Goal: Task Accomplishment & Management: Complete application form

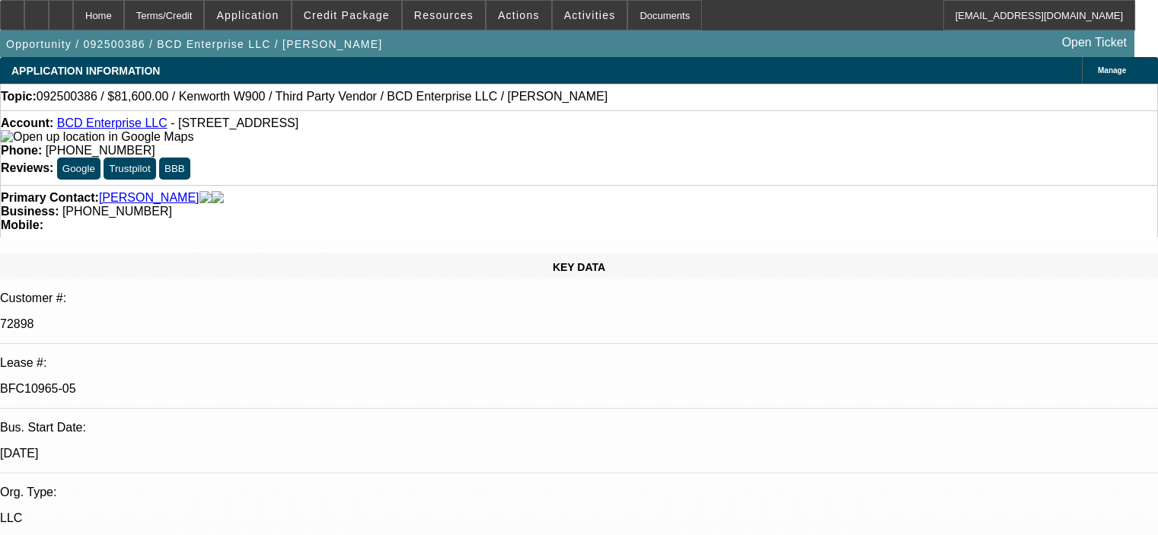
select select "0.15"
select select "2"
select select "0"
select select "6"
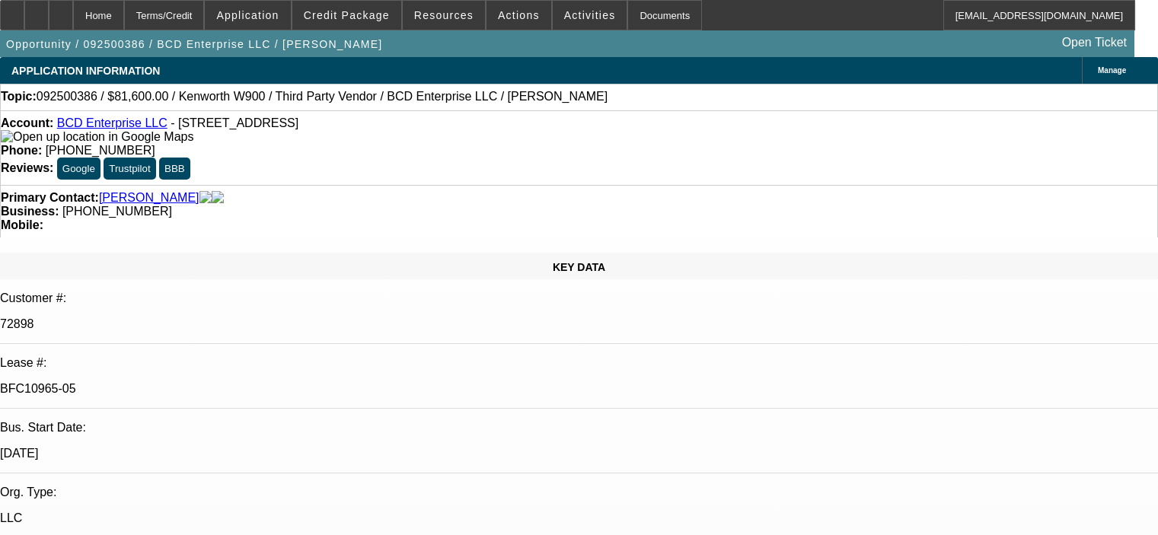
select select "0.15"
select select "2"
select select "0"
select select "6"
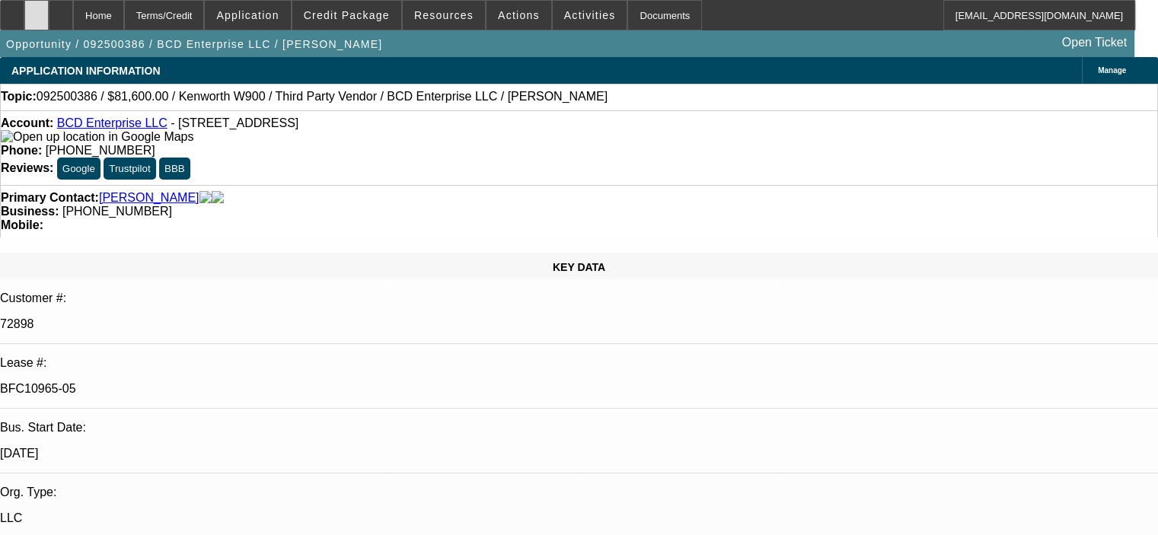
click at [49, 18] on div at bounding box center [36, 15] width 24 height 30
click at [362, 24] on span at bounding box center [346, 15] width 109 height 37
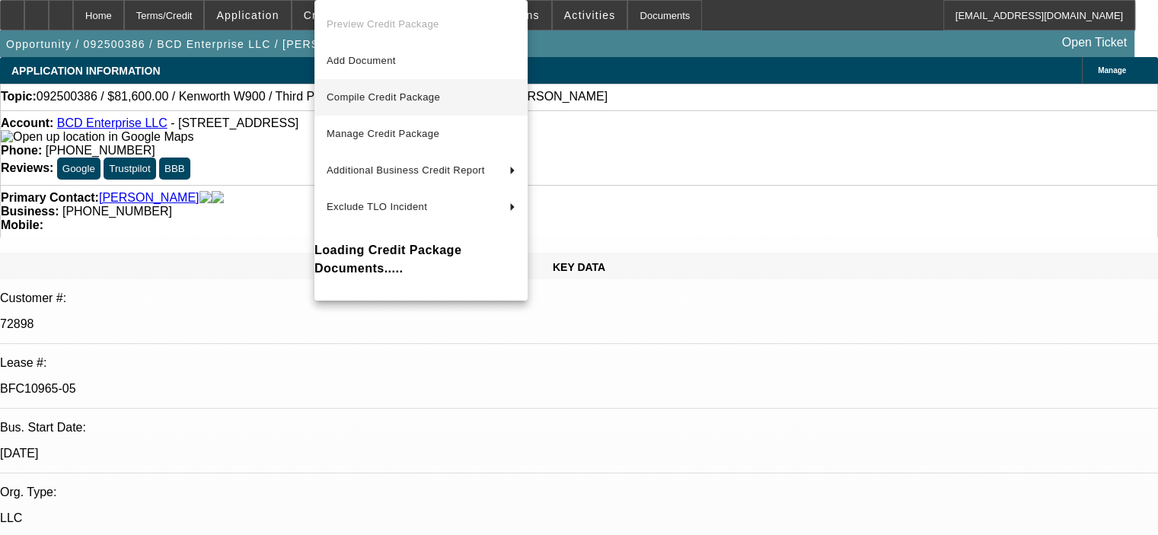
click at [395, 97] on span "Compile Credit Package" at bounding box center [383, 96] width 113 height 11
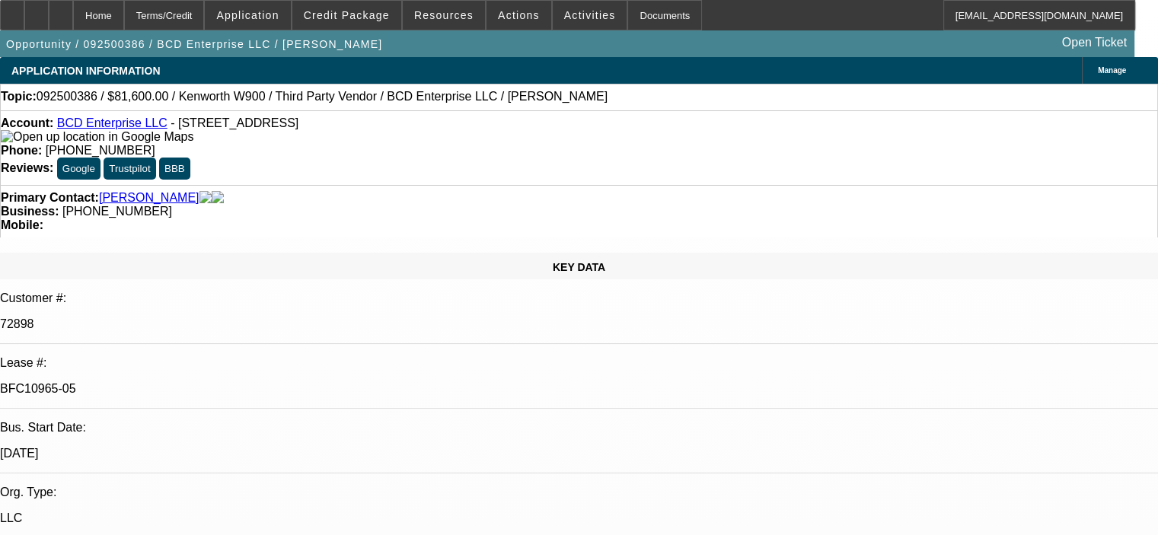
select select "0.15"
select select "2"
select select "0"
select select "6"
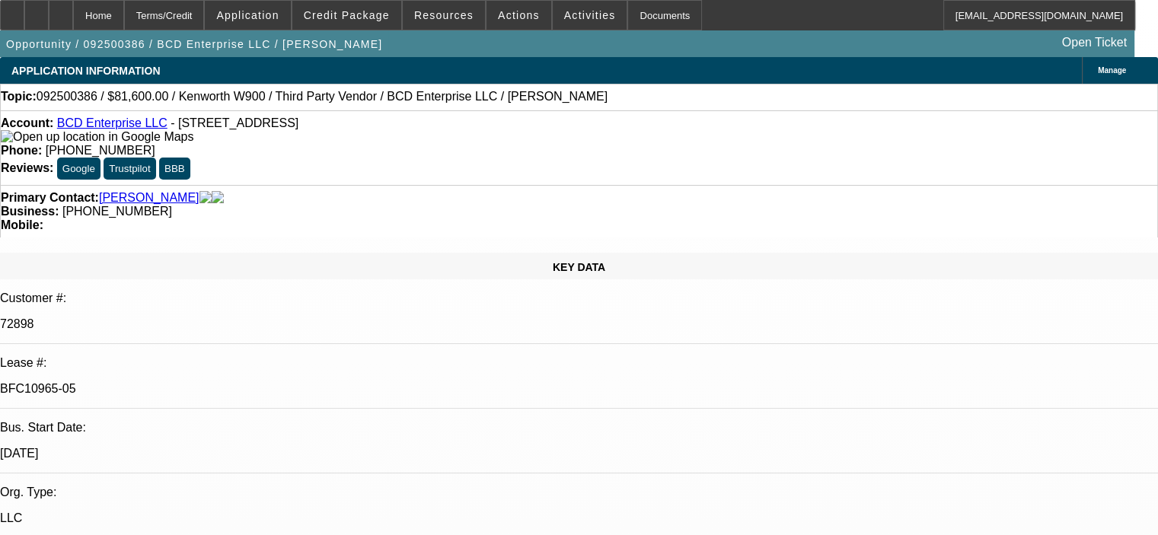
select select "0.15"
select select "2"
select select "0"
select select "6"
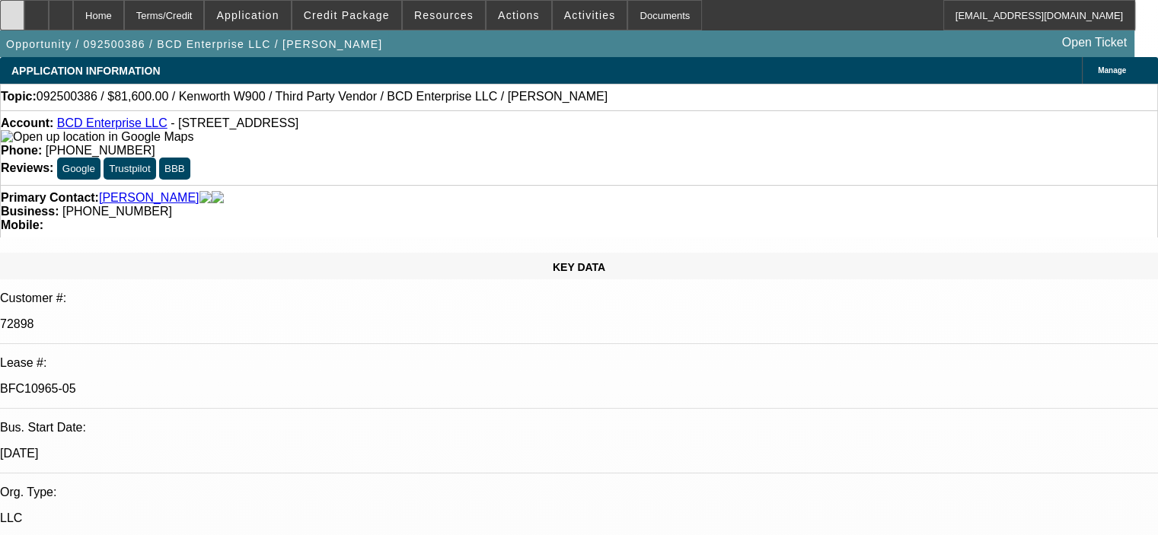
click at [12, 10] on icon at bounding box center [12, 10] width 0 height 0
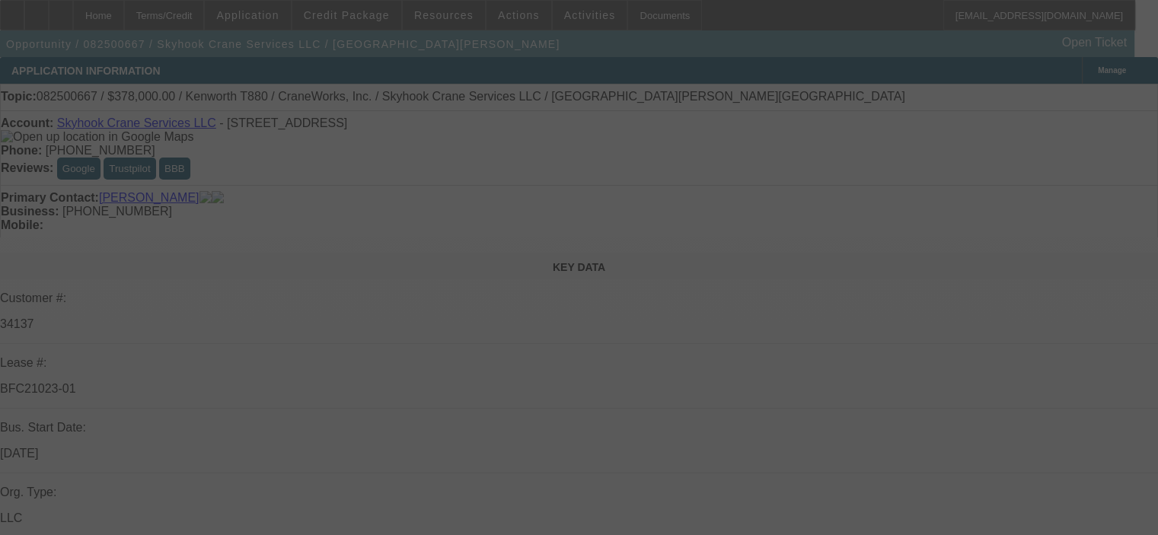
select select "0"
select select "2"
select select "0"
select select "6"
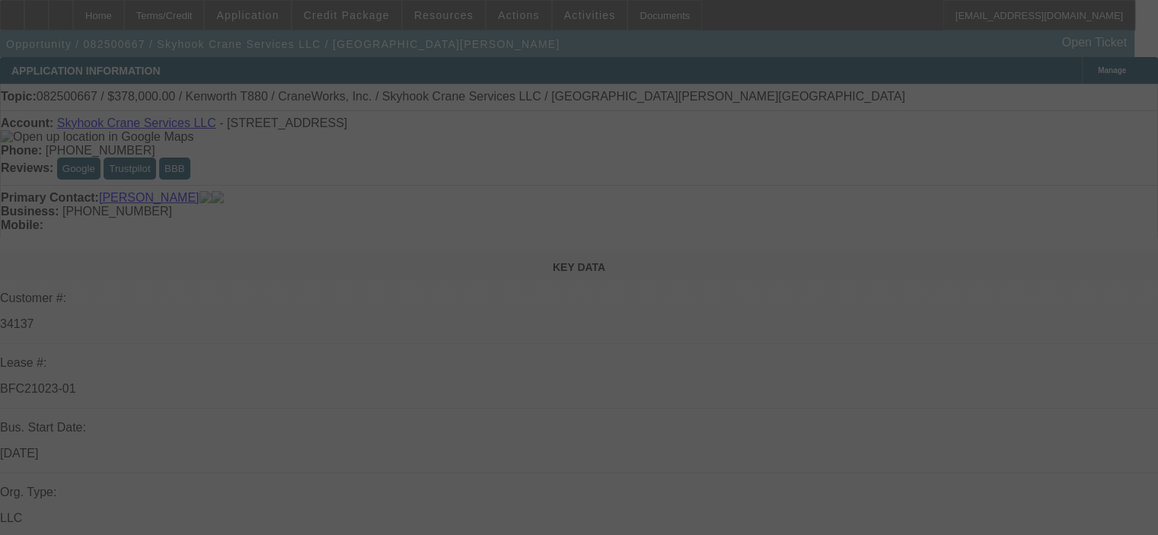
select select "0"
select select "2"
select select "0"
select select "6"
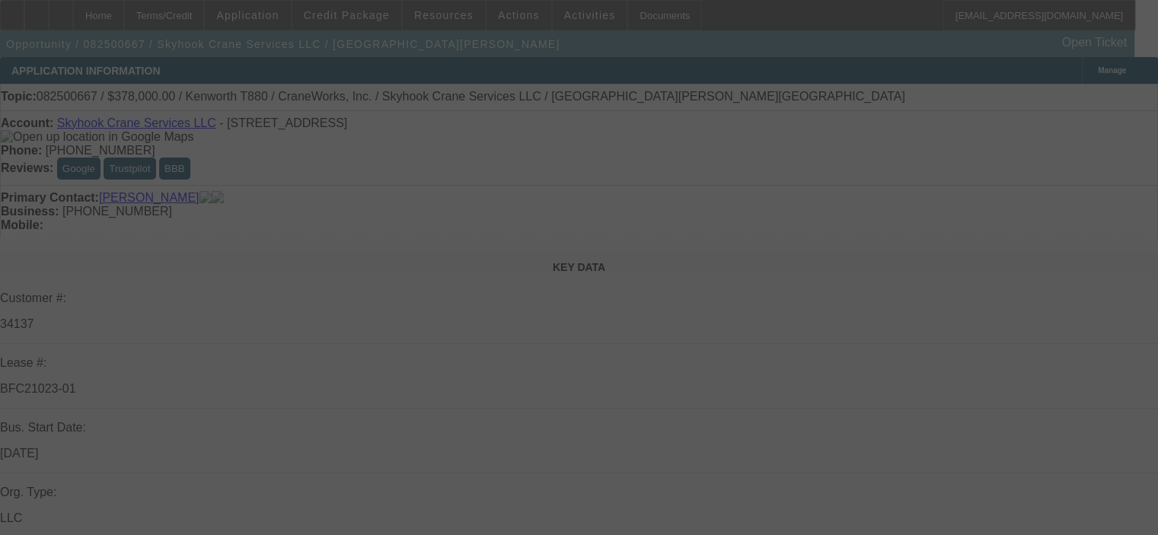
select select "0"
select select "2"
select select "0"
select select "6"
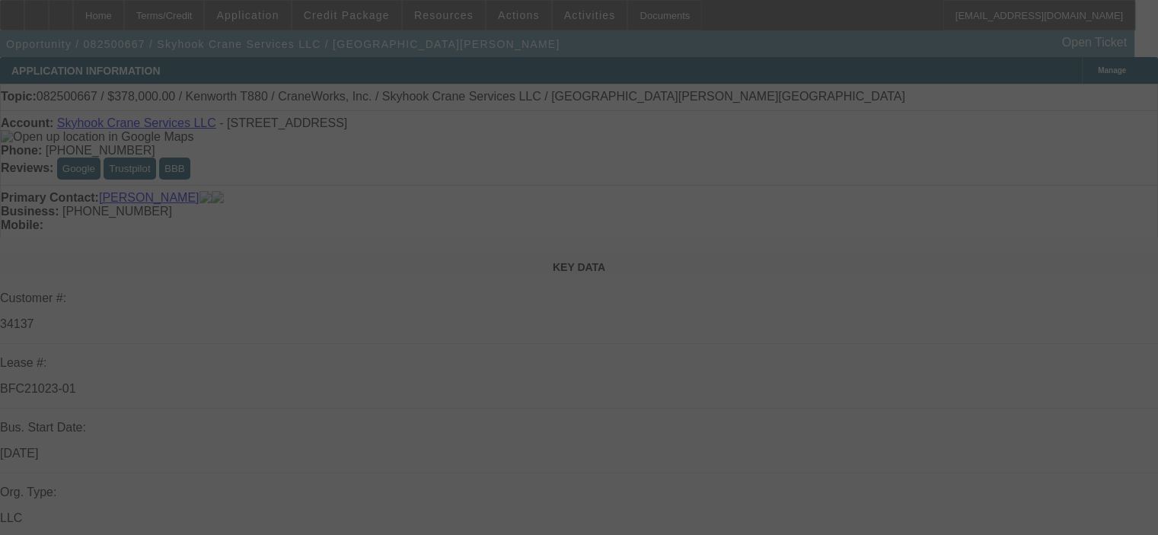
select select "0"
select select "2"
select select "0"
select select "6"
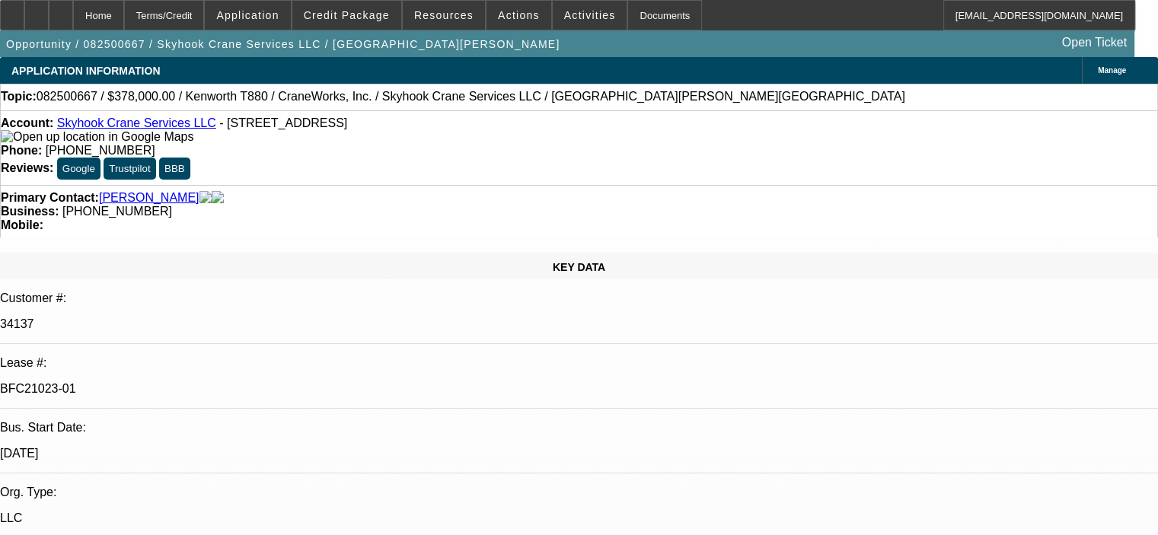
scroll to position [381, 0]
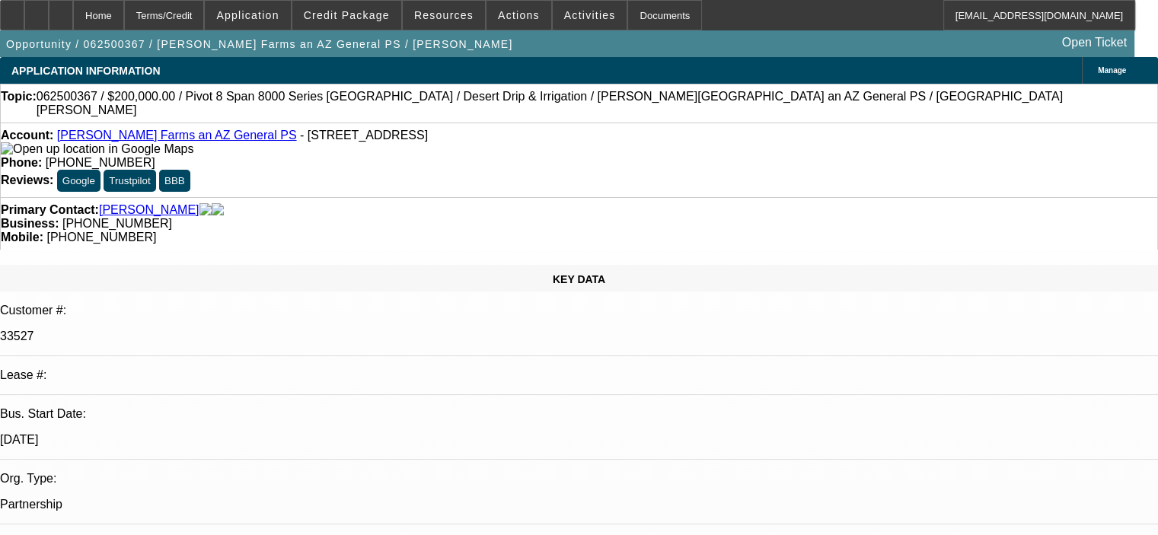
select select "0"
select select "2"
select select "0.1"
select select "4"
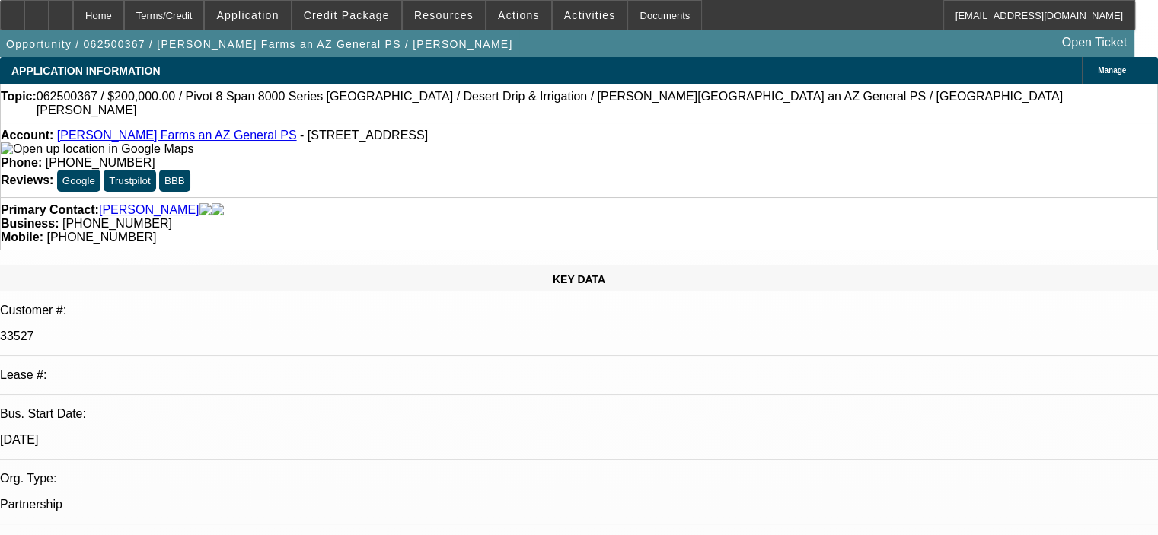
select select "0.1"
select select "0"
select select "6"
select select "0"
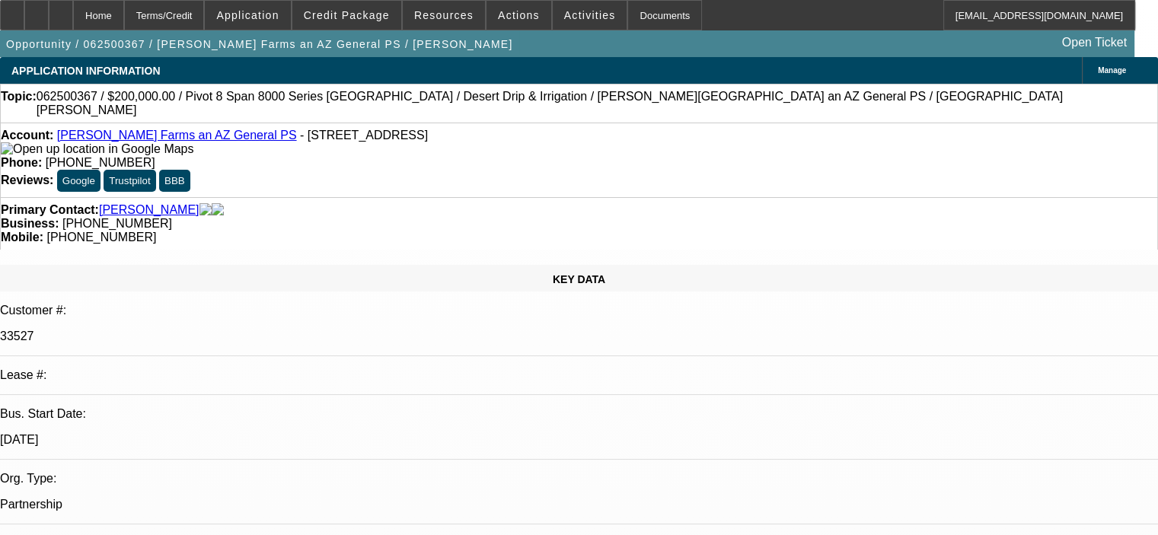
select select "0"
select select "0.1"
select select "4"
select select "0"
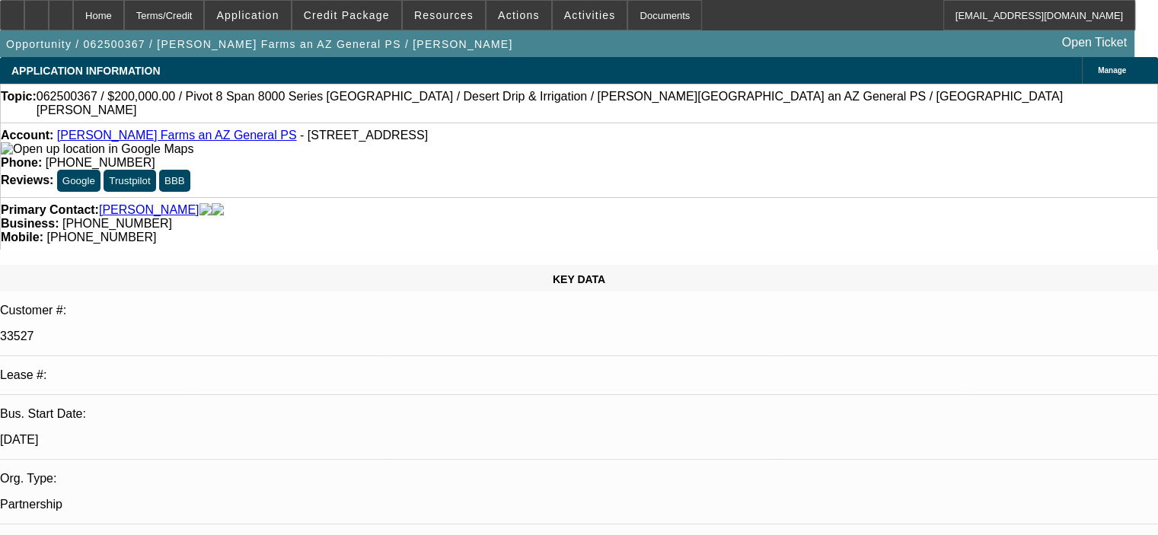
select select "0.1"
select select "4"
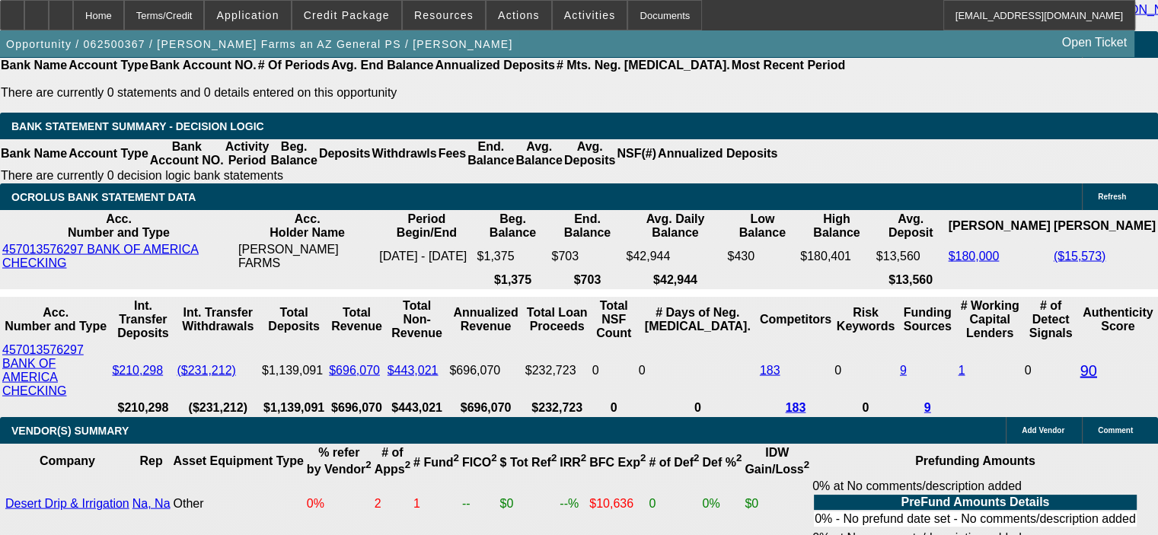
scroll to position [2941, 0]
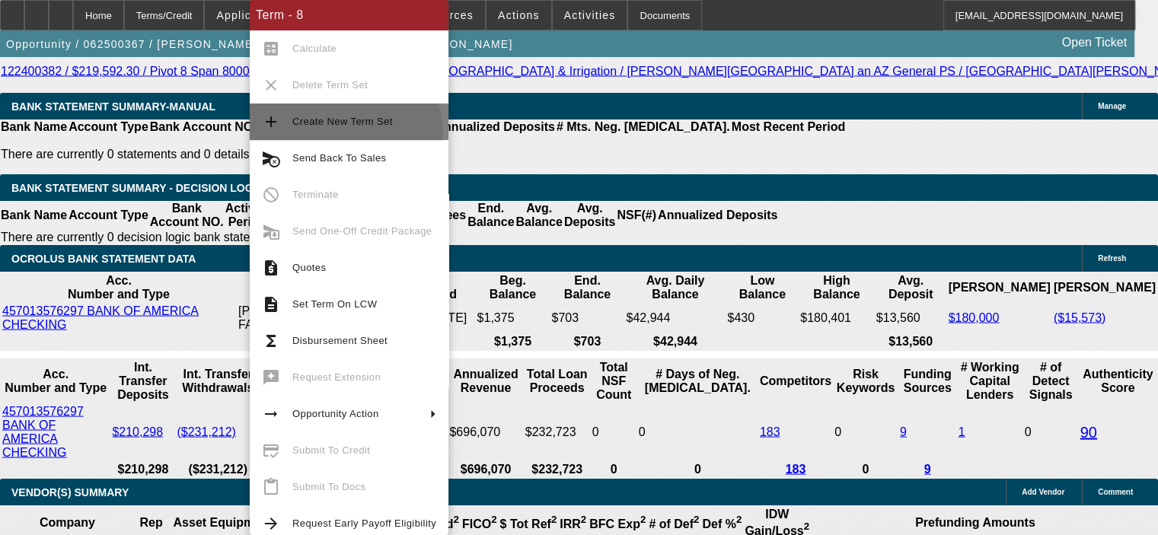
click at [340, 135] on button "add Create New Term Set" at bounding box center [349, 122] width 199 height 37
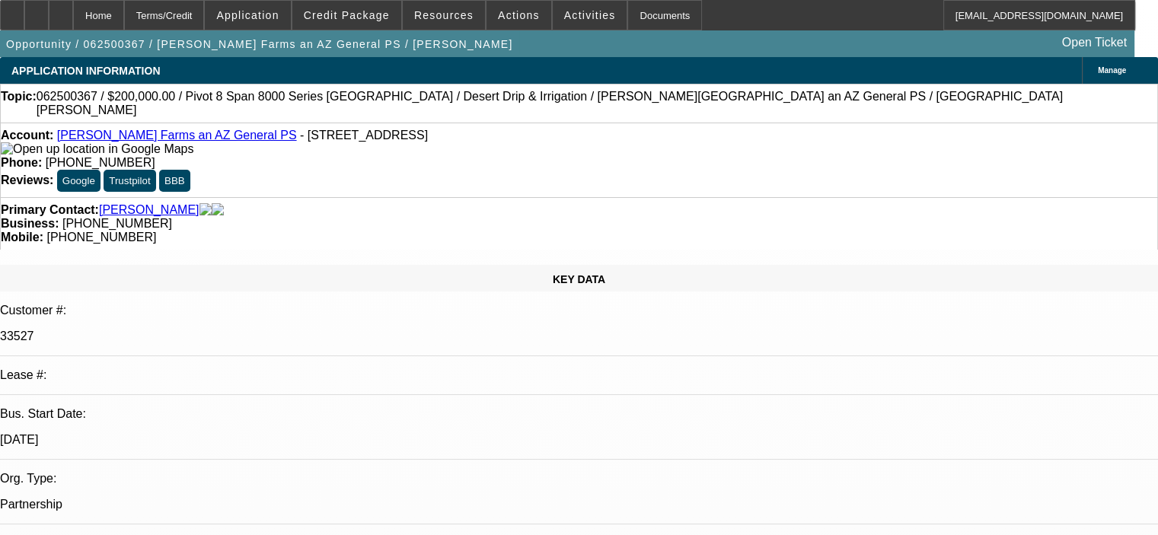
select select "0"
select select "2"
select select "0.1"
select select "4"
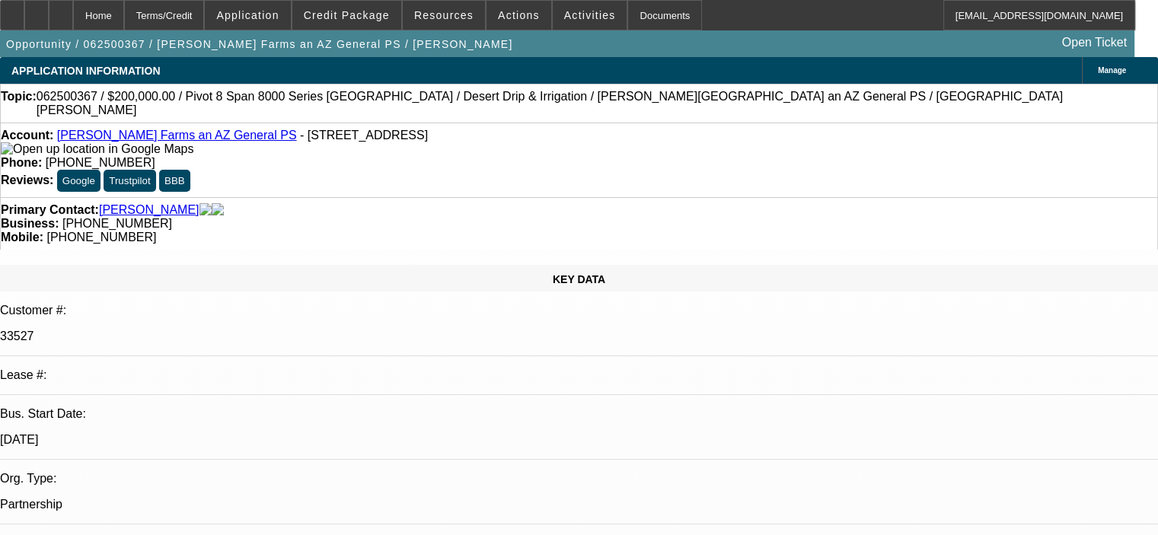
select select "0"
select select "2"
select select "0.1"
select select "4"
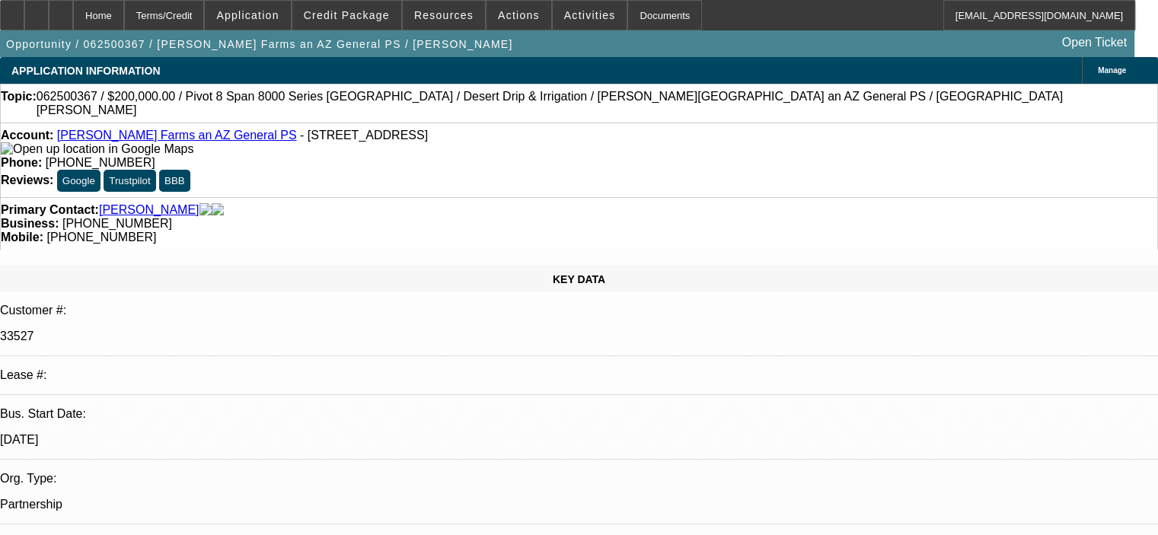
select select "0.1"
select select "0"
select select "6"
select select "0"
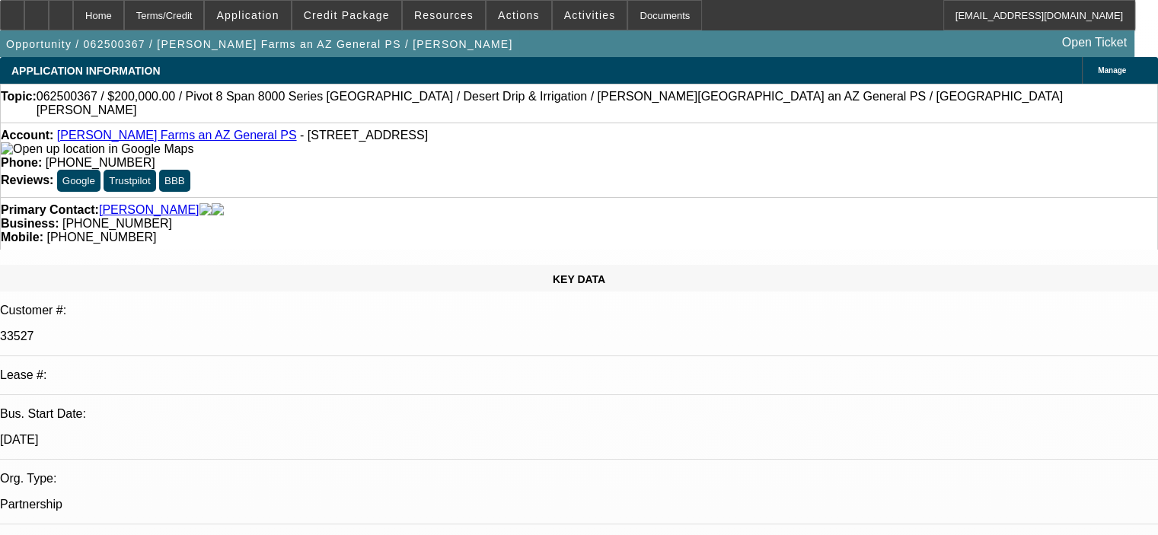
select select "0"
select select "0.1"
select select "4"
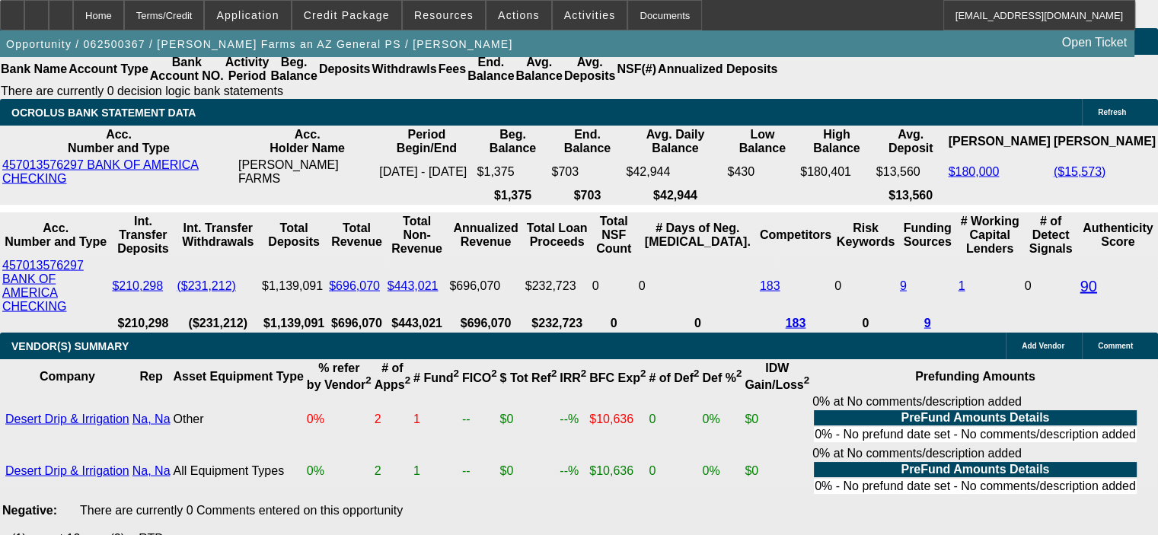
scroll to position [3122, 0]
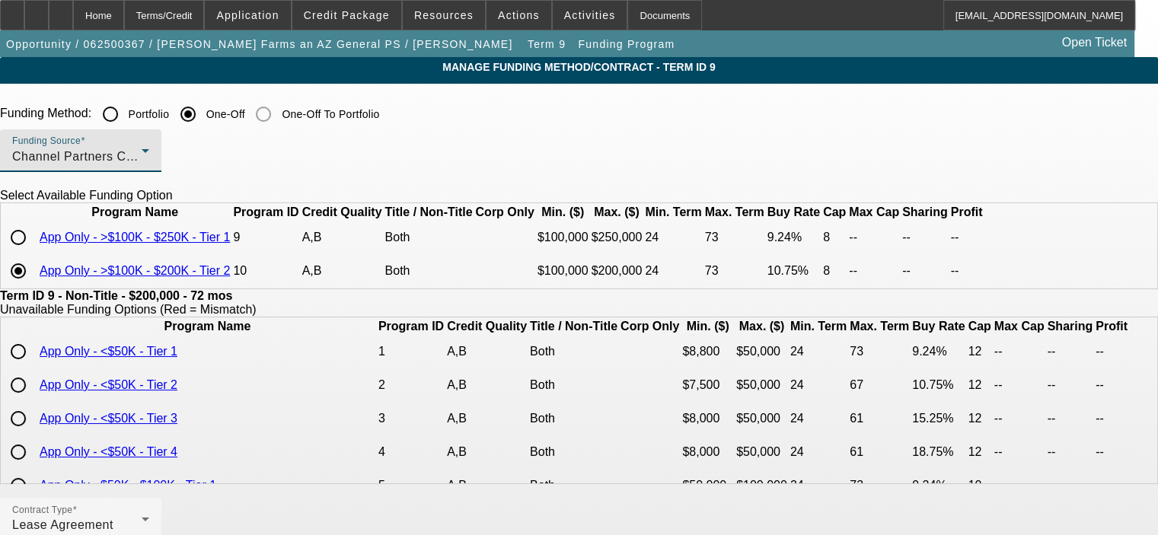
click at [142, 152] on div "Channel Partners Capital LLC (EF)" at bounding box center [76, 157] width 129 height 18
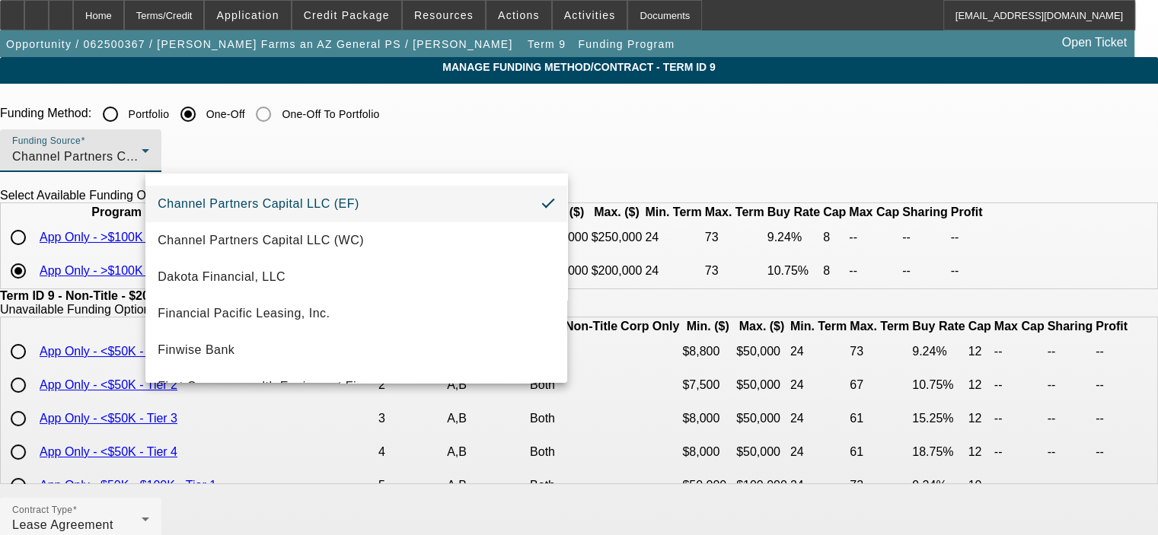
scroll to position [78, 0]
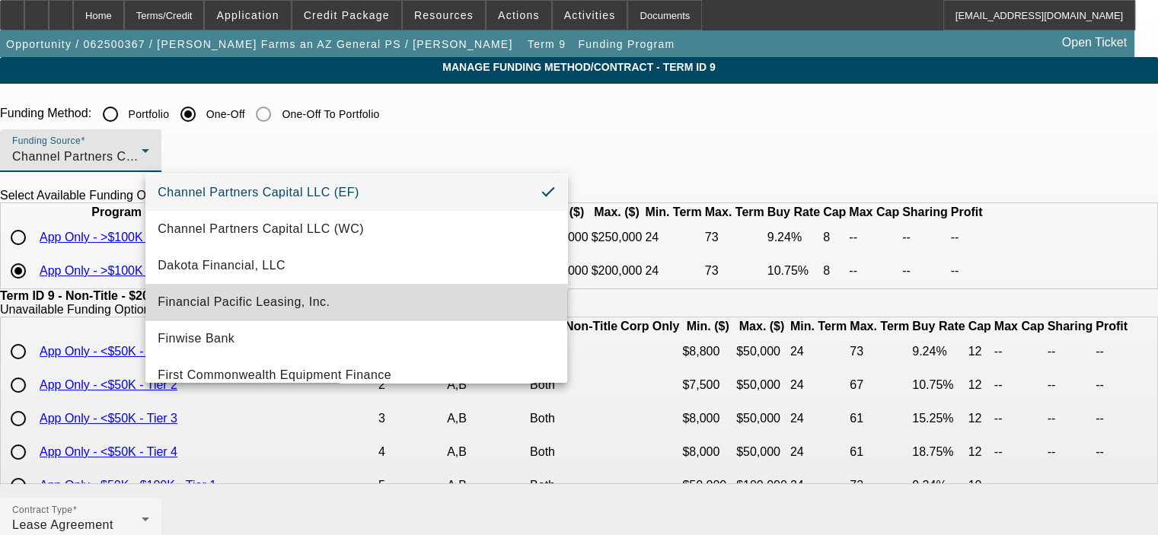
click at [411, 306] on mat-option "Financial Pacific Leasing, Inc." at bounding box center [356, 302] width 422 height 37
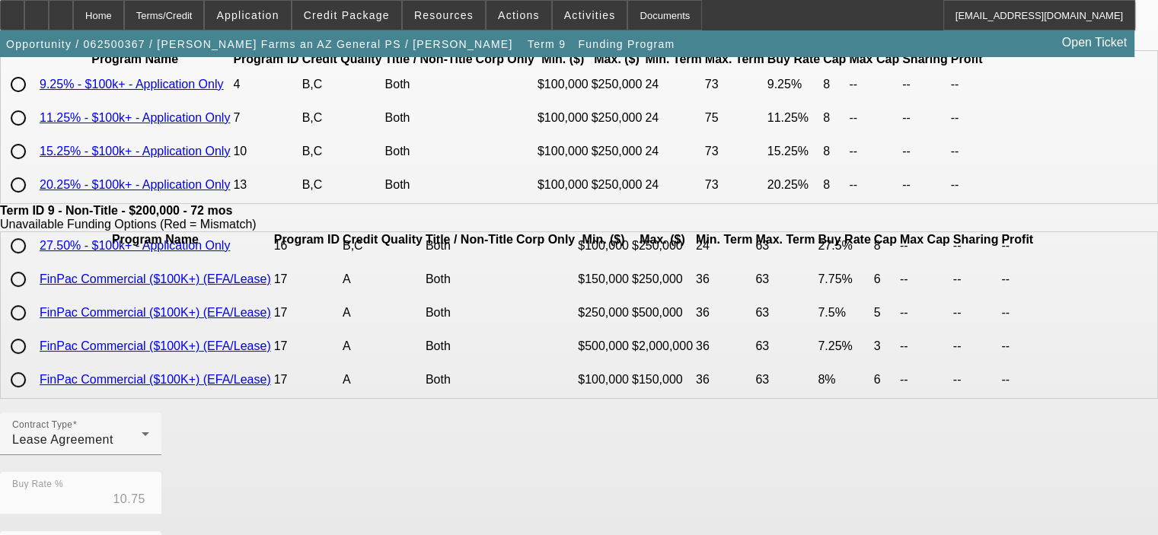
scroll to position [607, 0]
click at [124, 11] on div "Home" at bounding box center [98, 15] width 51 height 30
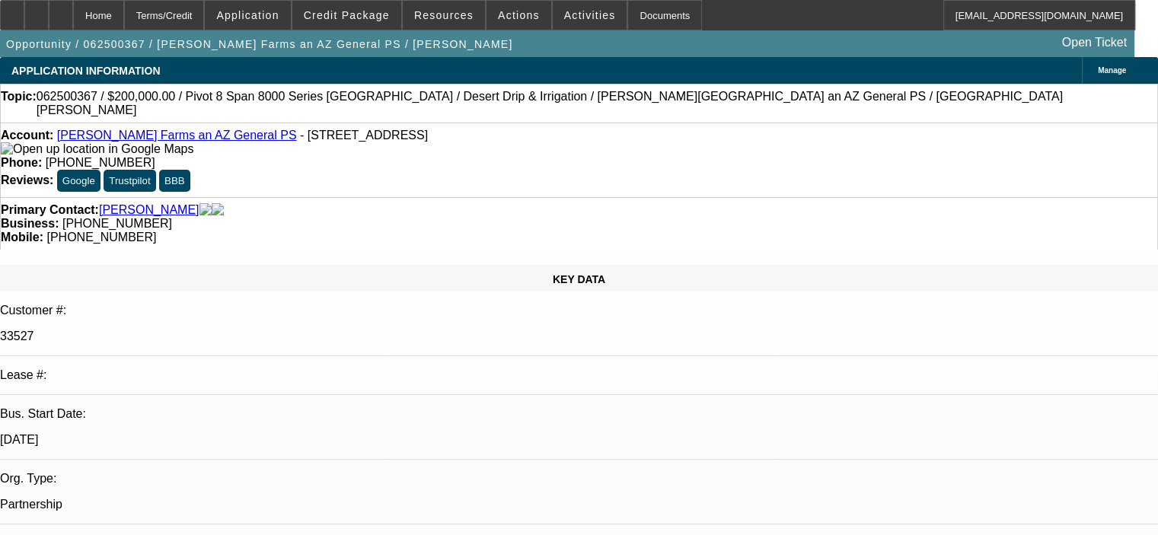
select select "0"
select select "2"
select select "0.1"
select select "4"
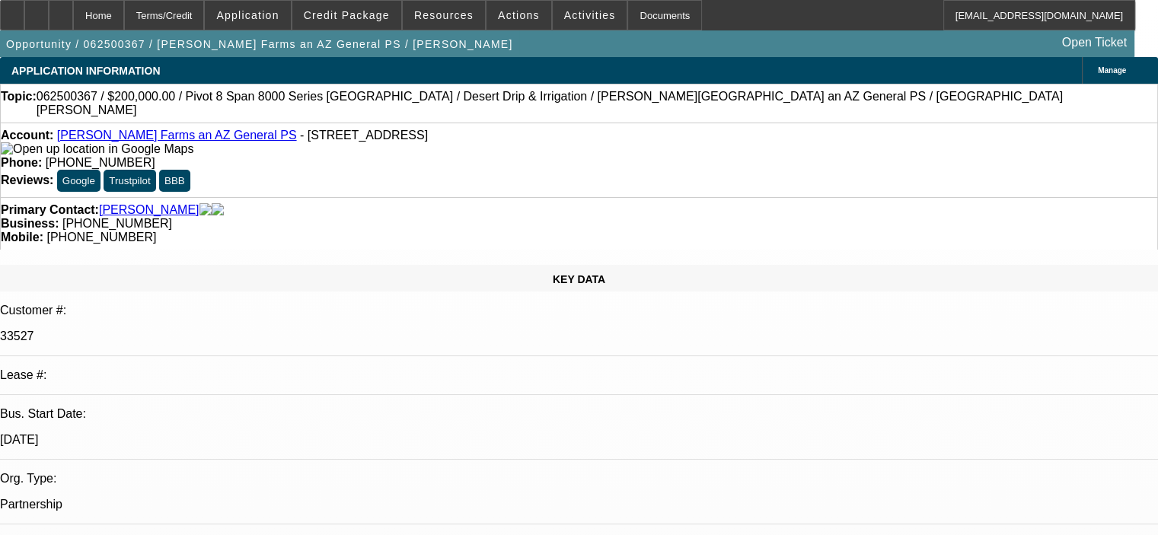
select select "0"
select select "2"
select select "0.1"
select select "4"
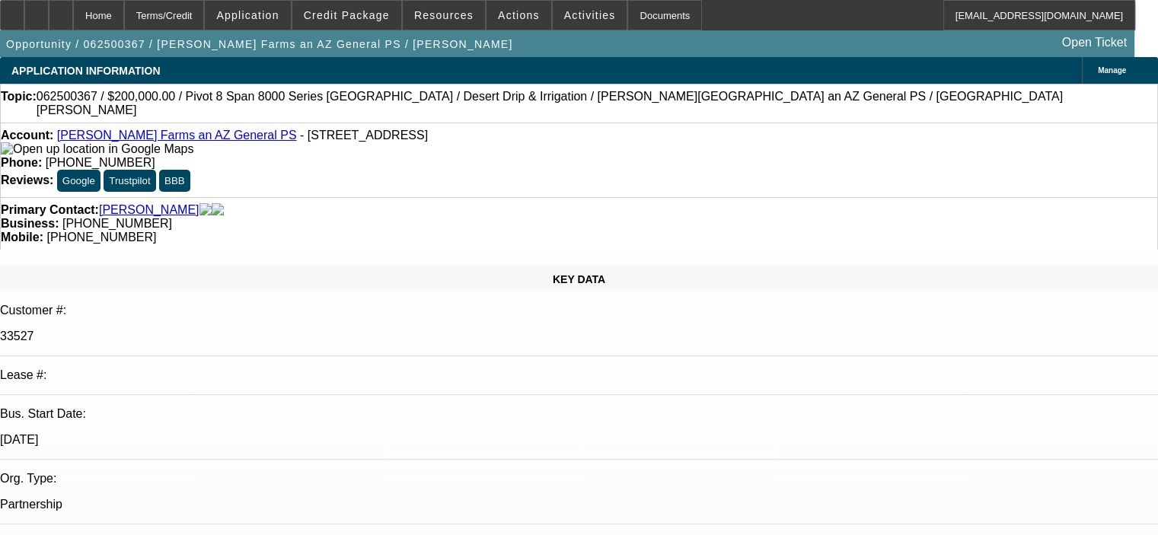
select select "0.1"
select select "0"
select select "6"
select select "0"
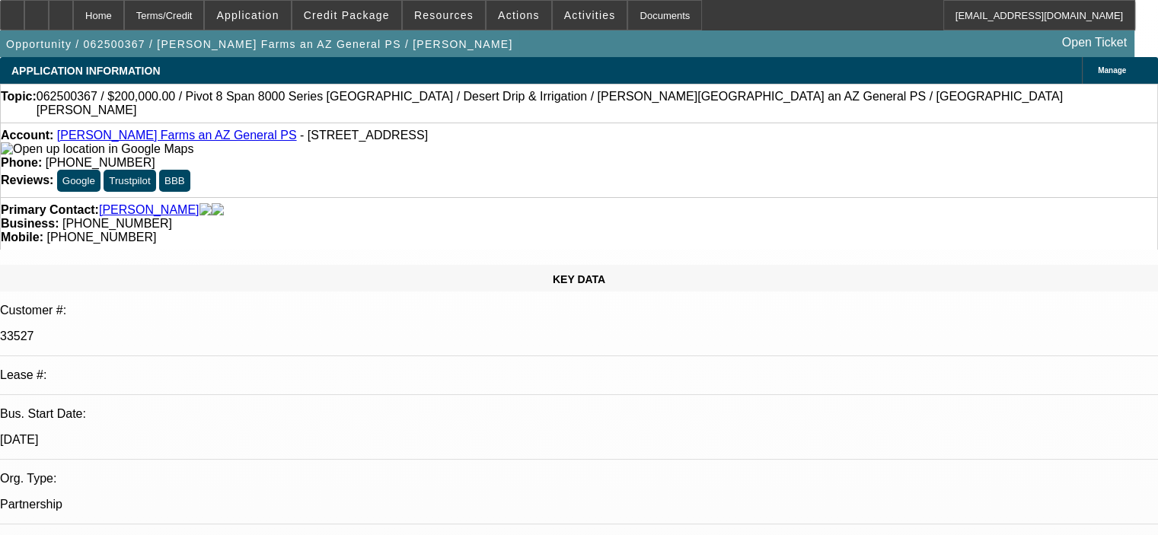
select select "0"
select select "0.1"
select select "4"
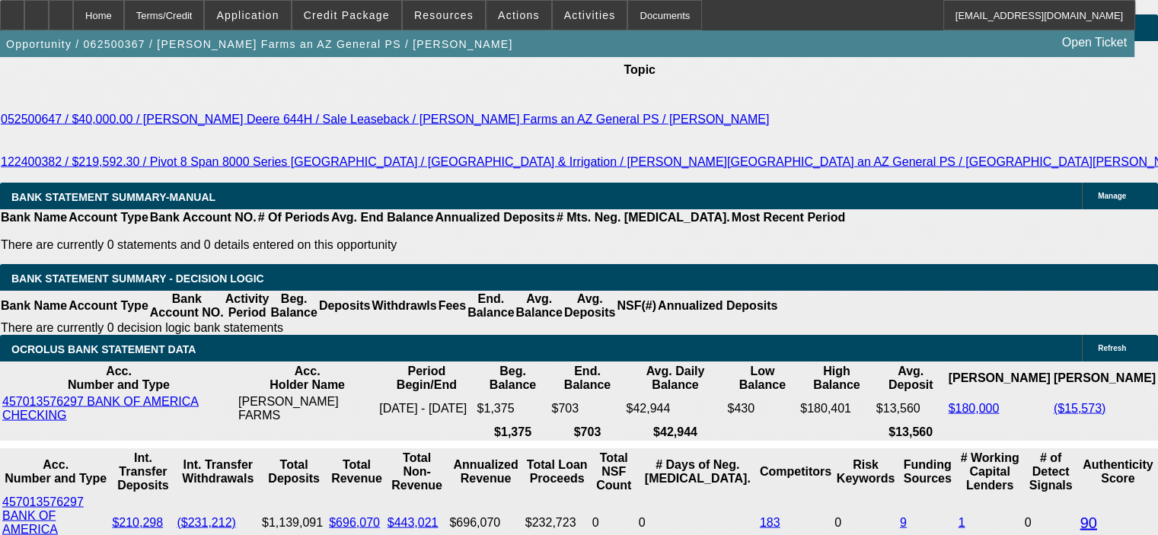
scroll to position [2966, 0]
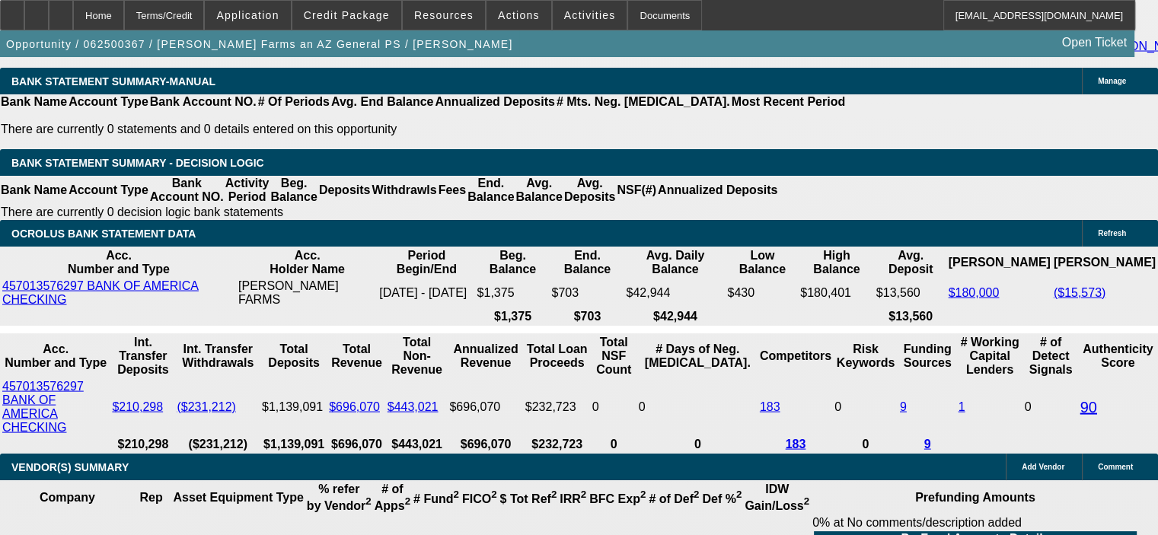
type input "$168,330.24"
type input "UNKNOWN"
type input "$1,898.29"
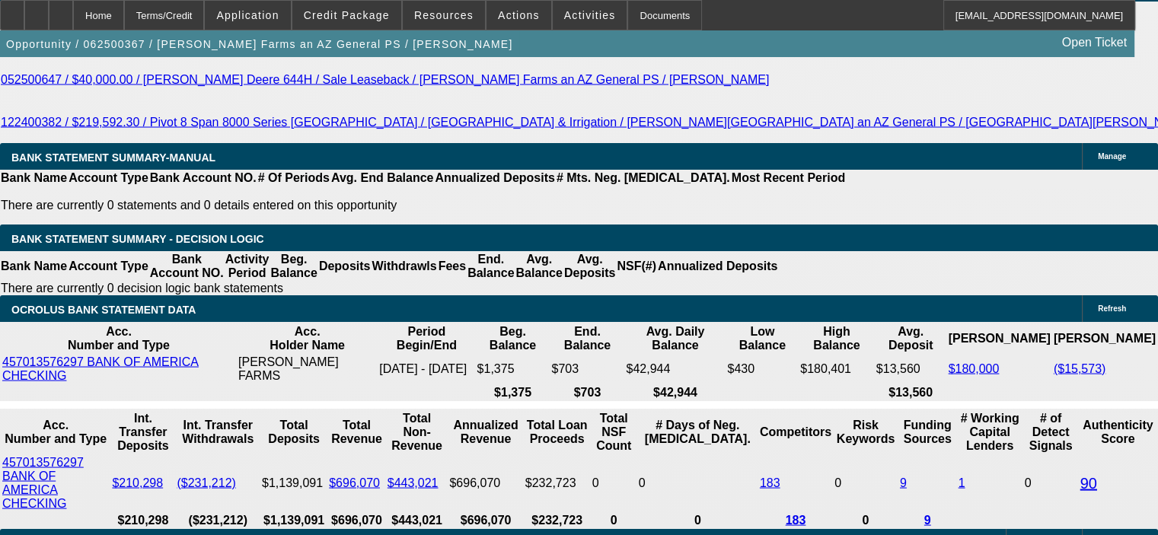
scroll to position [2890, 0]
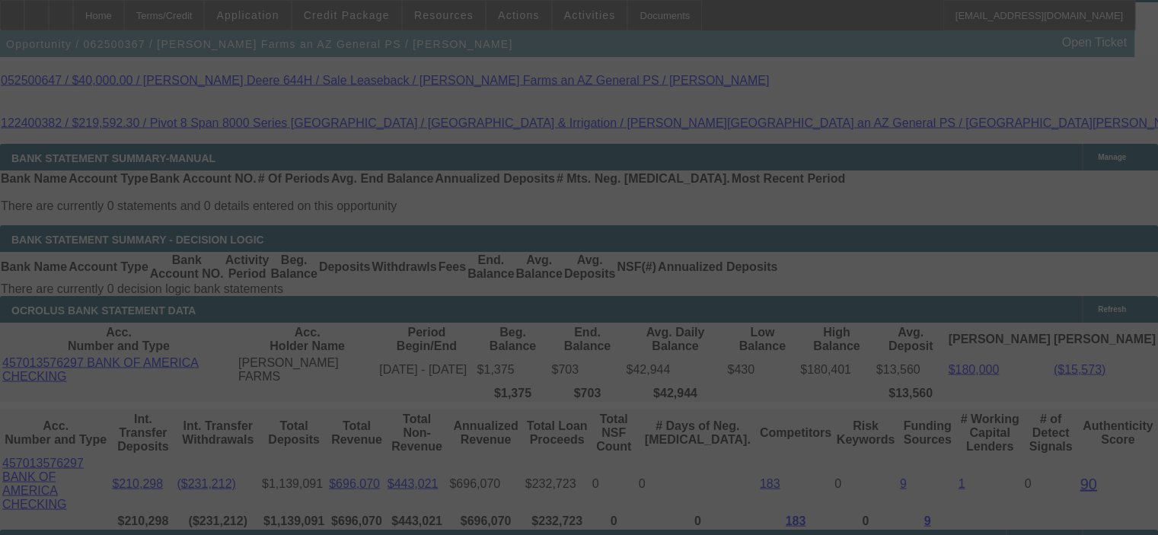
select select "0"
select select "2"
select select "0.1"
select select "4"
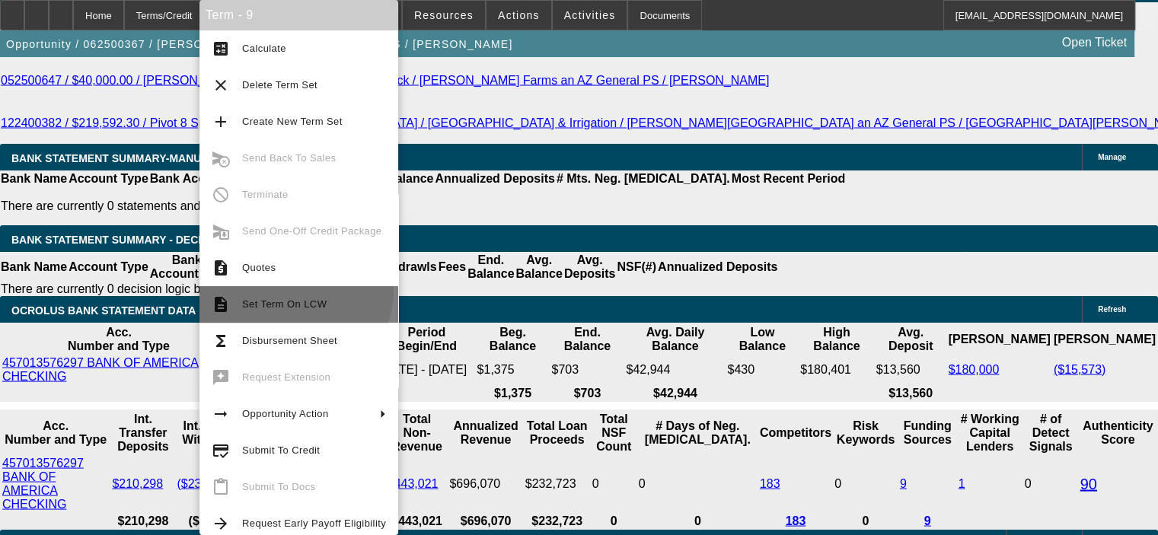
click at [294, 291] on button "description Set Term On LCW" at bounding box center [298, 304] width 199 height 37
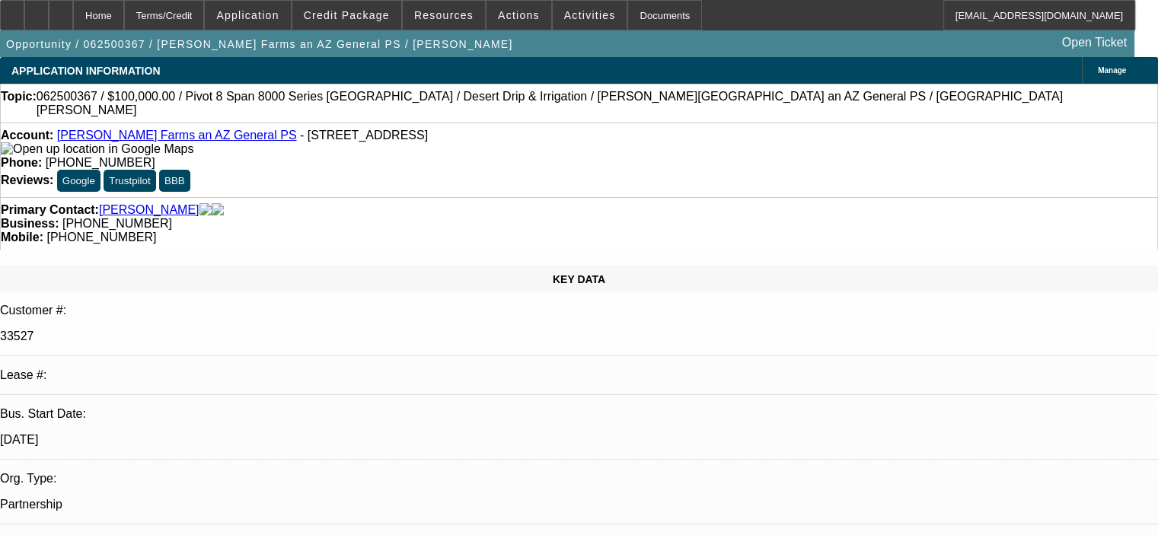
select select "0"
select select "0.1"
select select "0"
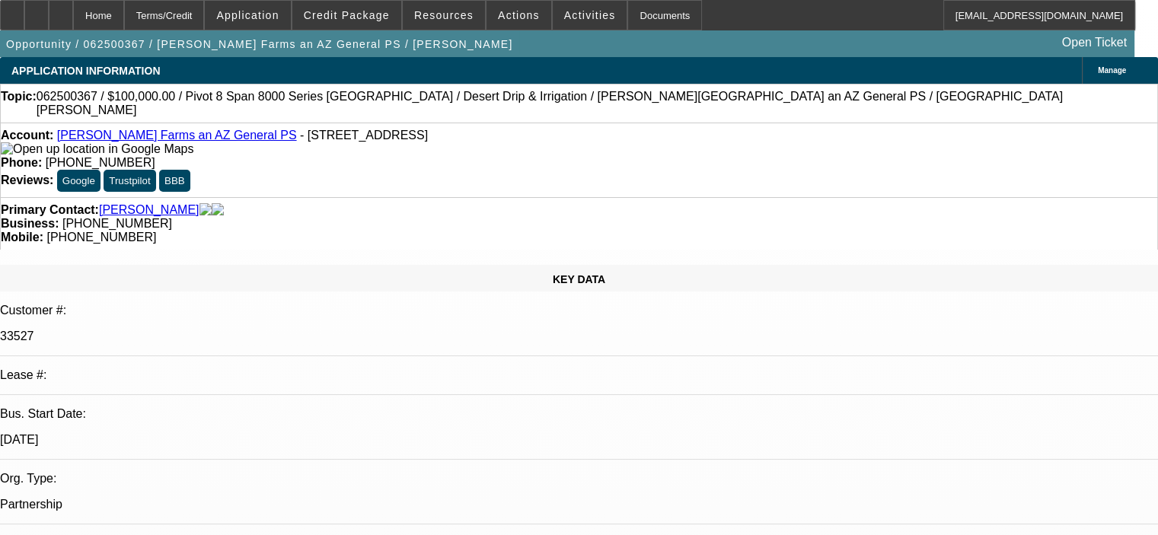
select select "0.1"
select select "0"
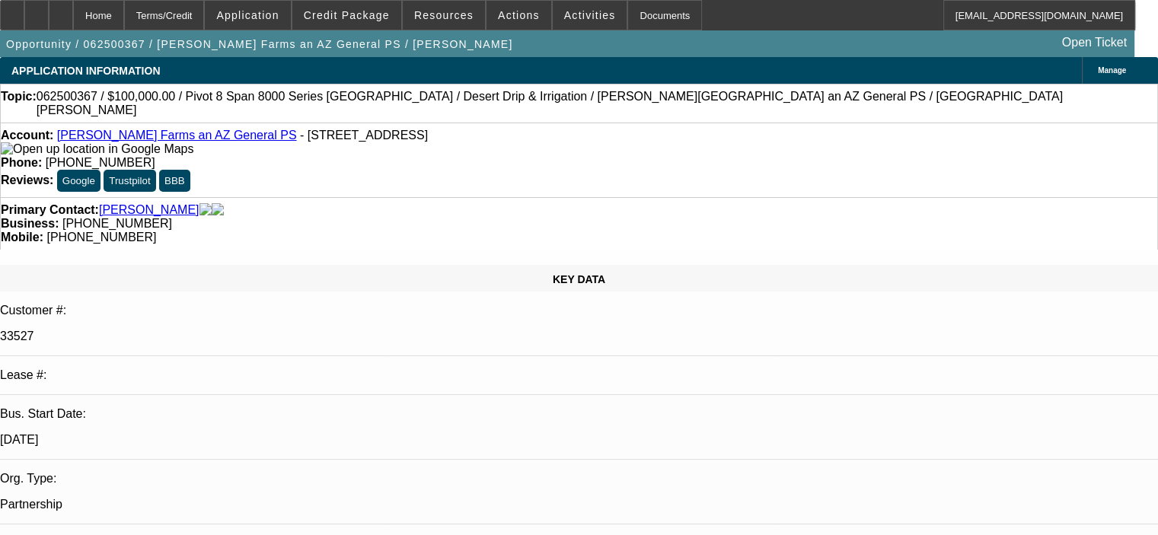
select select "0"
select select "0.1"
select select "1"
select select "2"
select select "4"
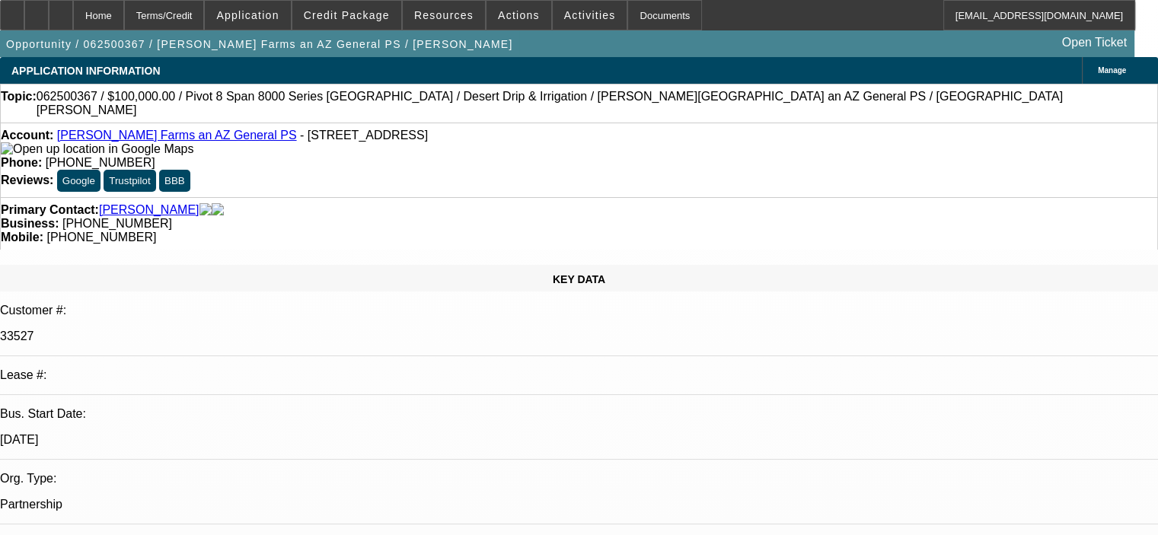
select select "1"
select select "2"
select select "4"
select select "1"
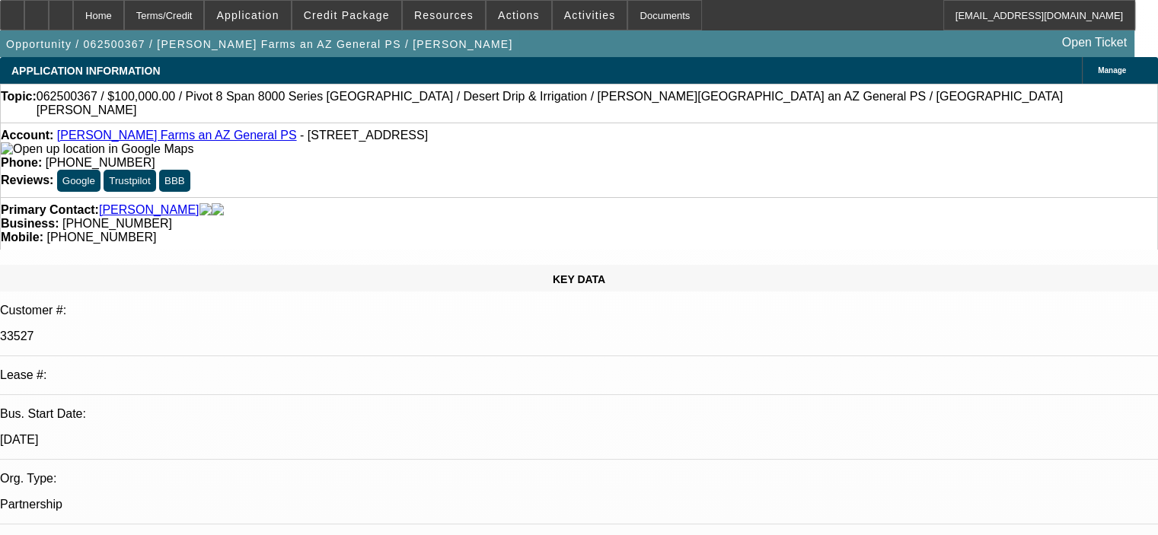
select select "6"
select select "1"
select select "4"
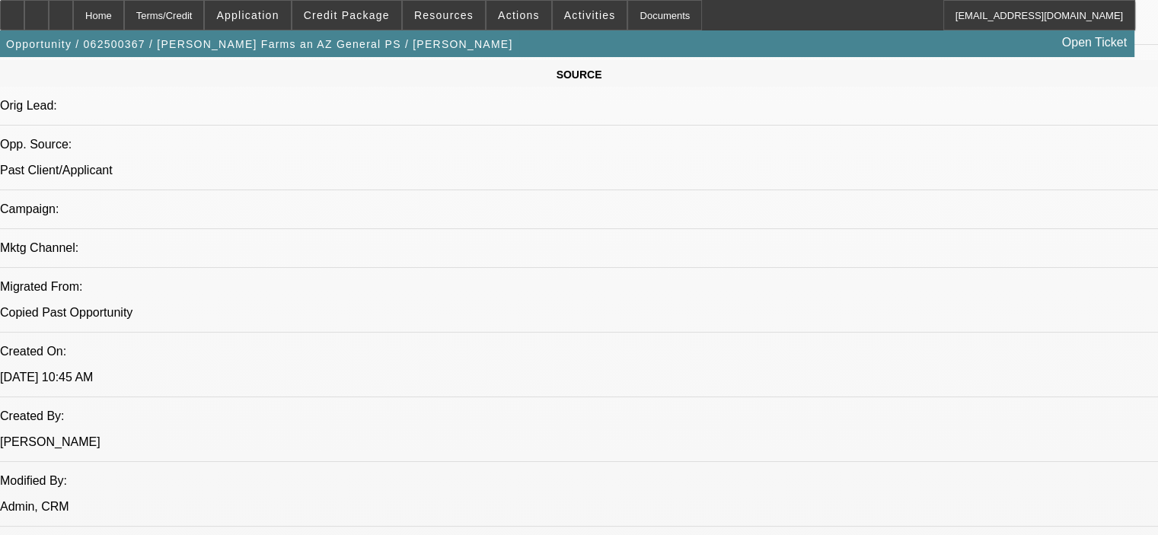
scroll to position [990, 0]
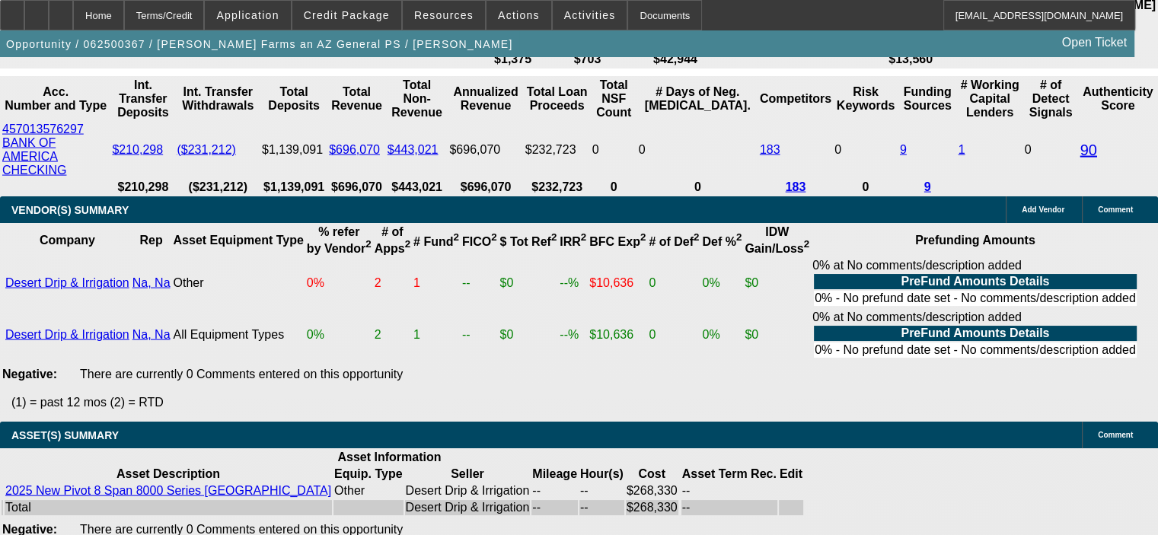
scroll to position [3198, 0]
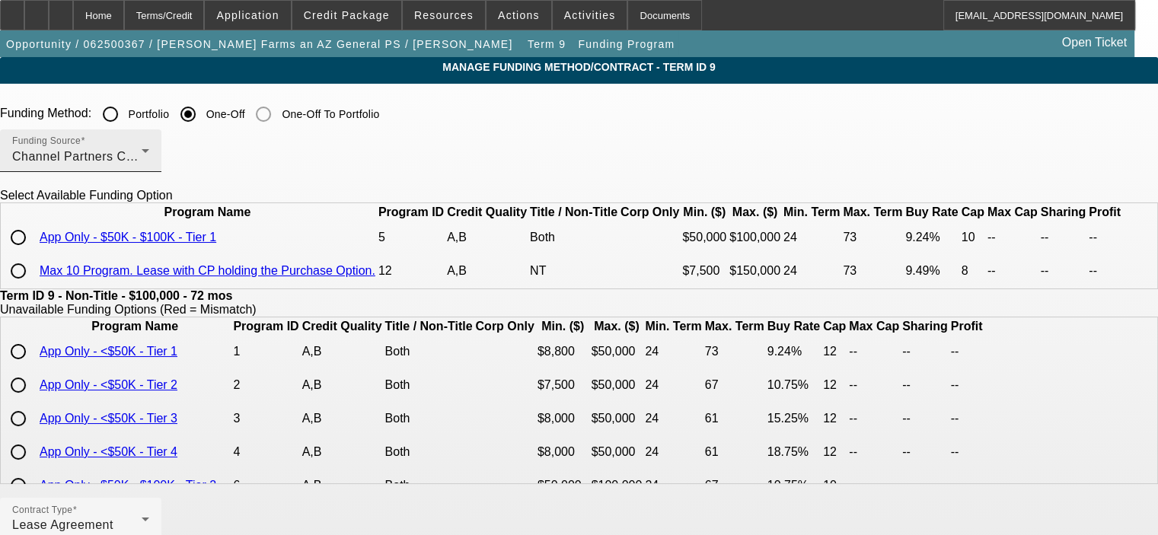
click at [142, 164] on div "Channel Partners Capital LLC (EF)" at bounding box center [76, 157] width 129 height 18
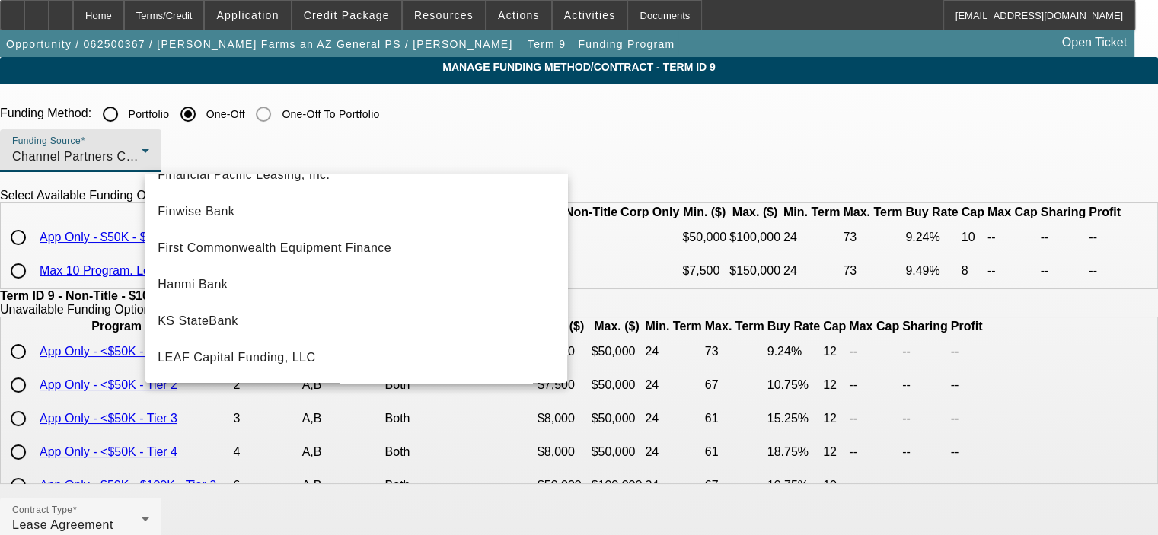
scroll to position [207, 0]
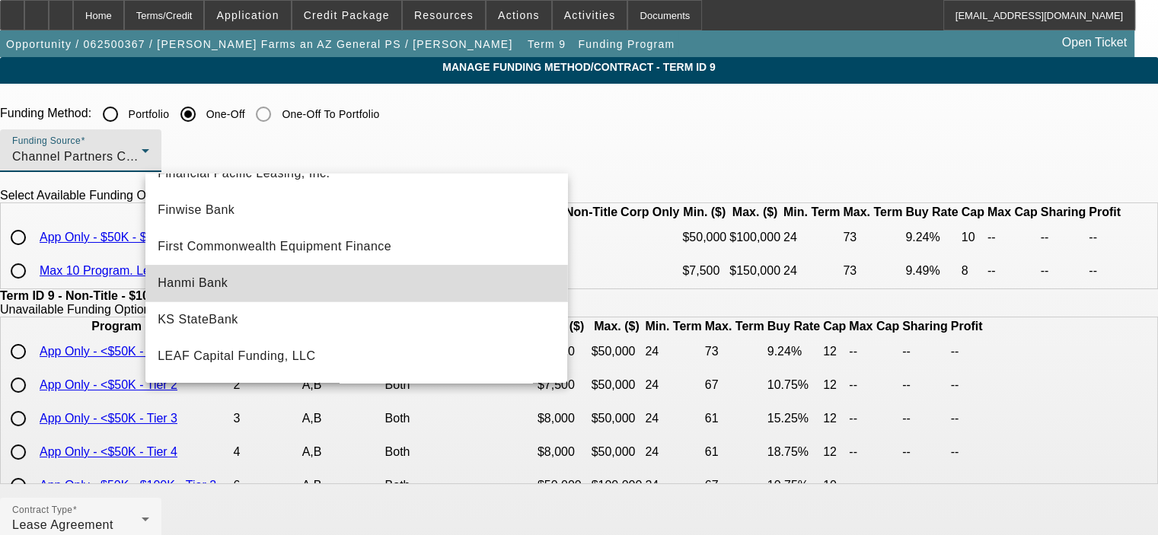
click at [402, 291] on mat-option "Hanmi Bank" at bounding box center [356, 283] width 422 height 37
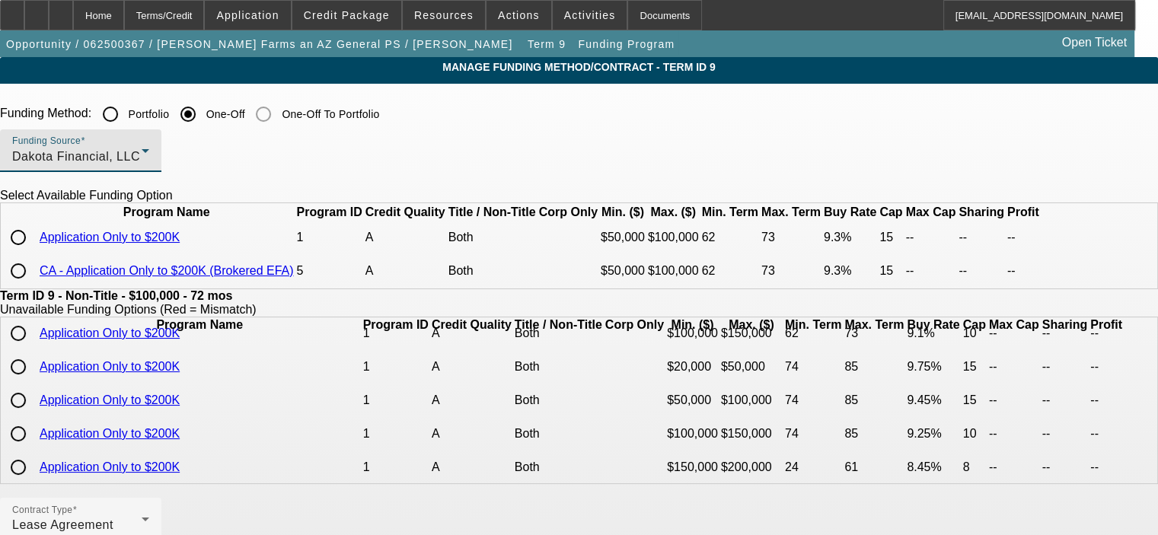
scroll to position [0, 0]
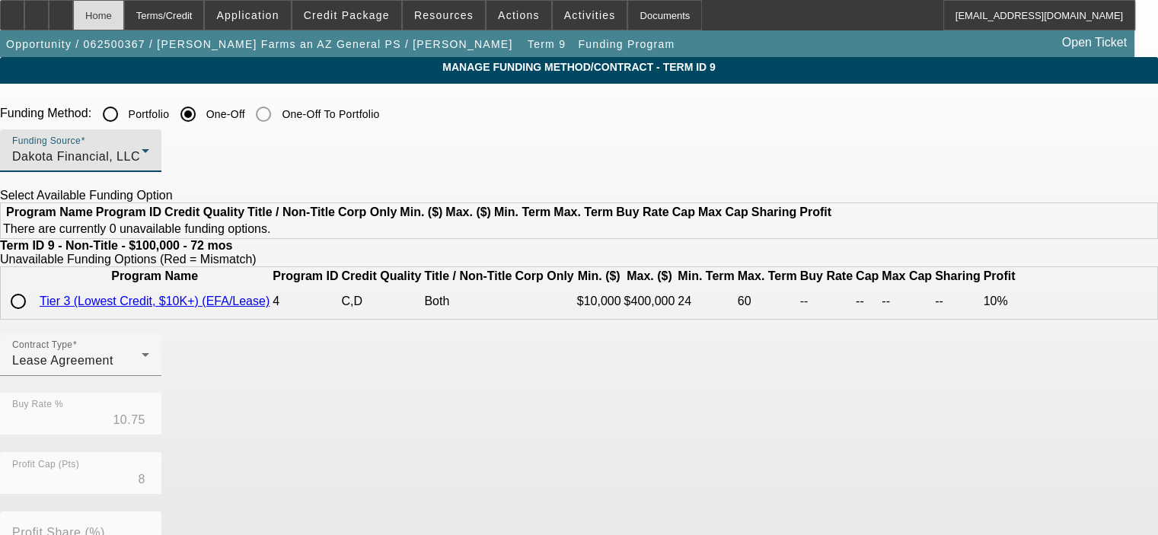
click at [124, 10] on div "Home" at bounding box center [98, 15] width 51 height 30
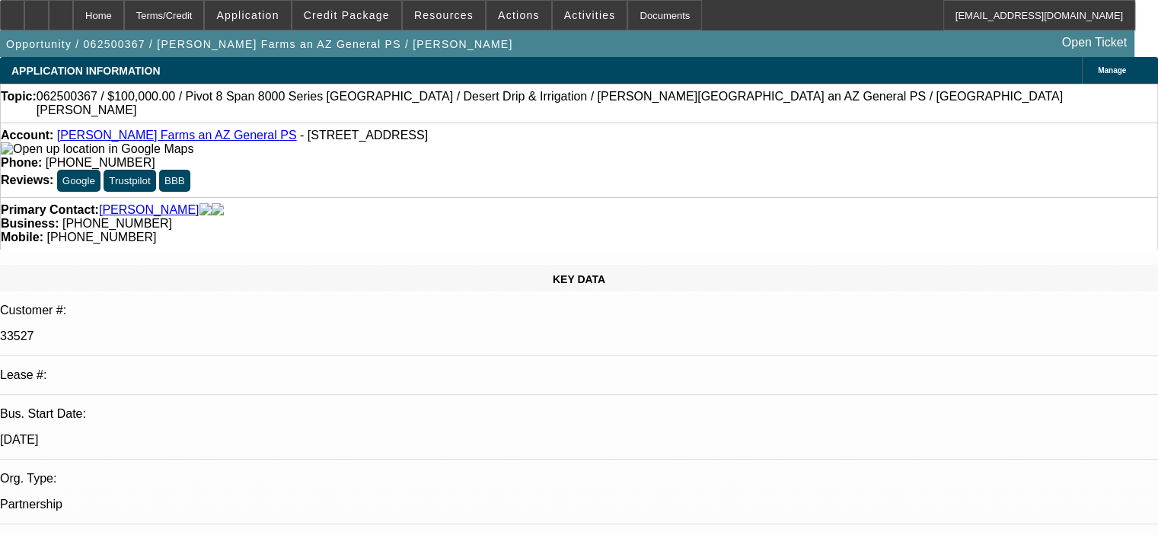
select select "0"
select select "2"
select select "0.1"
select select "4"
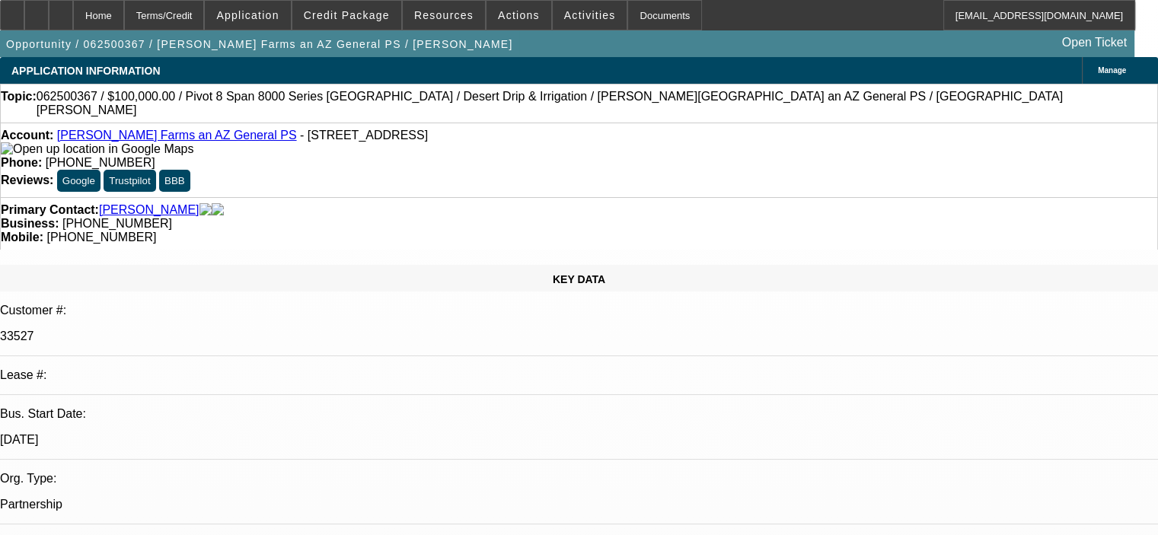
select select "0"
select select "2"
select select "0.1"
select select "4"
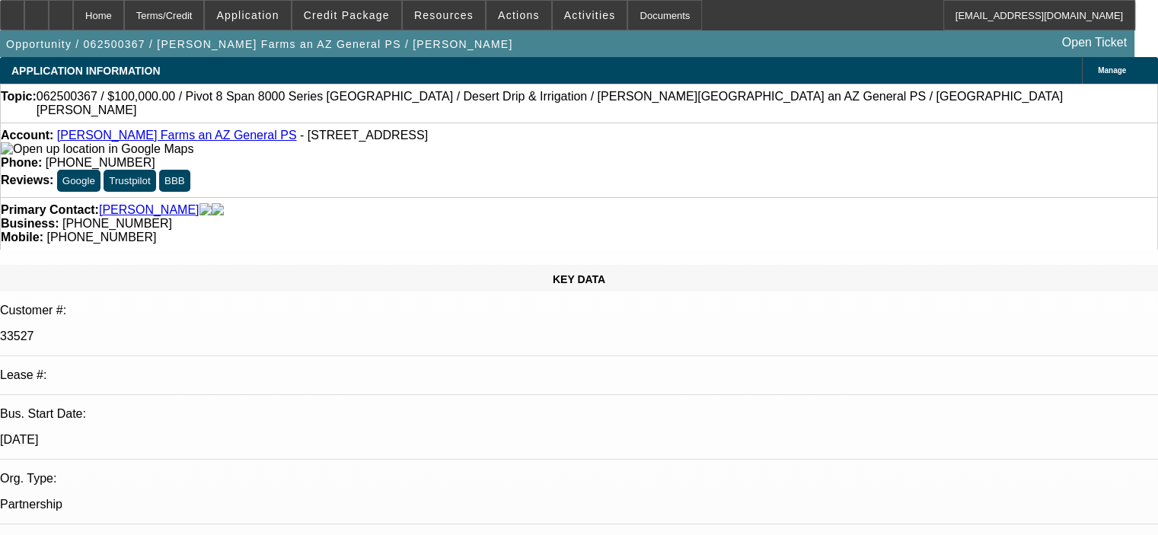
select select "0.1"
select select "0"
select select "6"
select select "0"
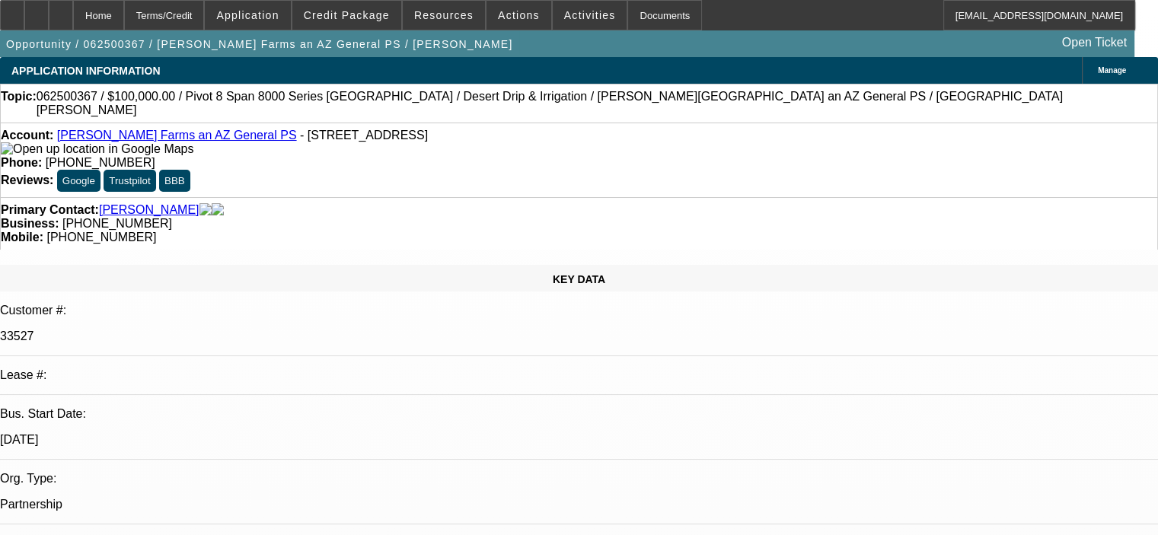
select select "0"
select select "0.1"
select select "4"
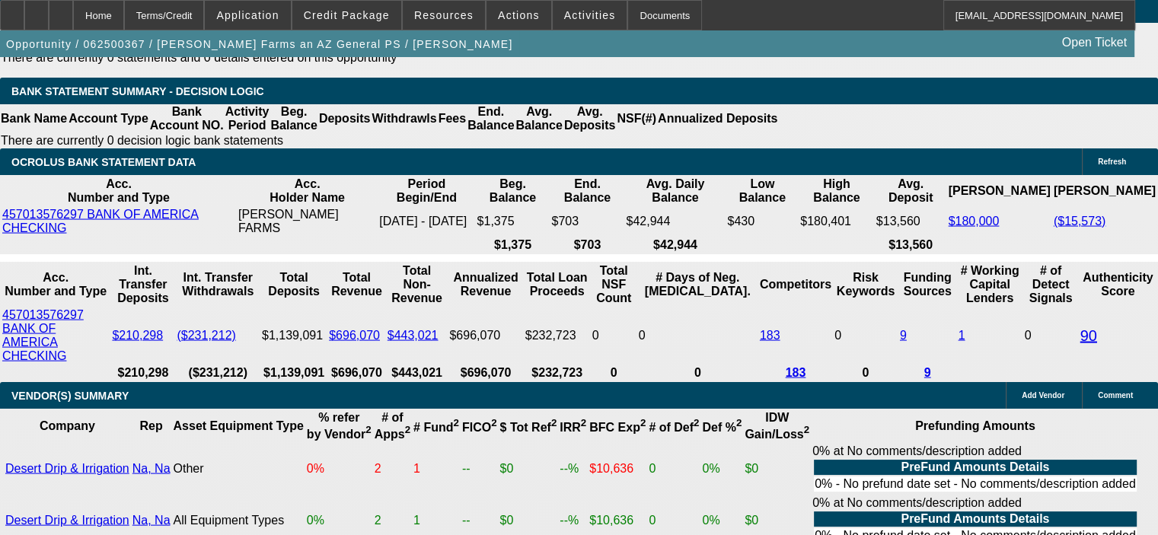
scroll to position [3046, 0]
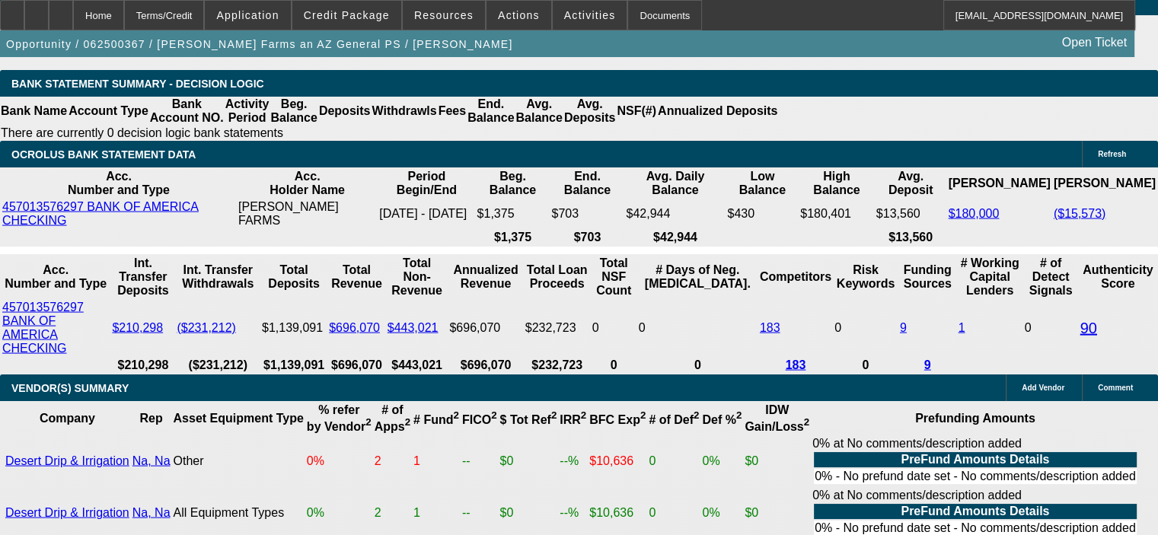
drag, startPoint x: 225, startPoint y: 276, endPoint x: 392, endPoint y: 257, distance: 168.7
type input "$68,330.24"
type input "UNKNOWN"
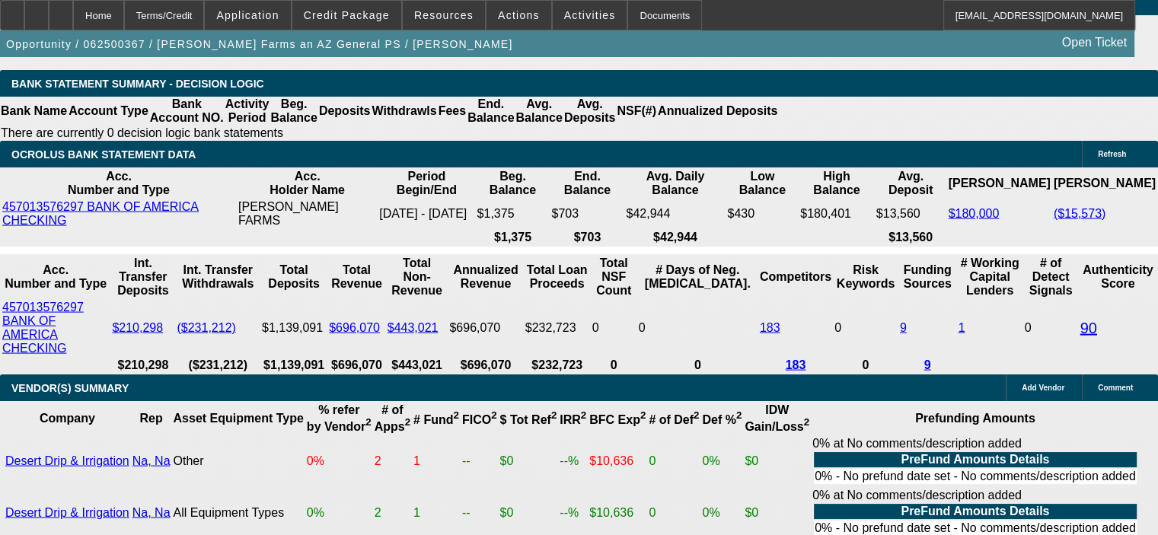
type input "$3,796.58"
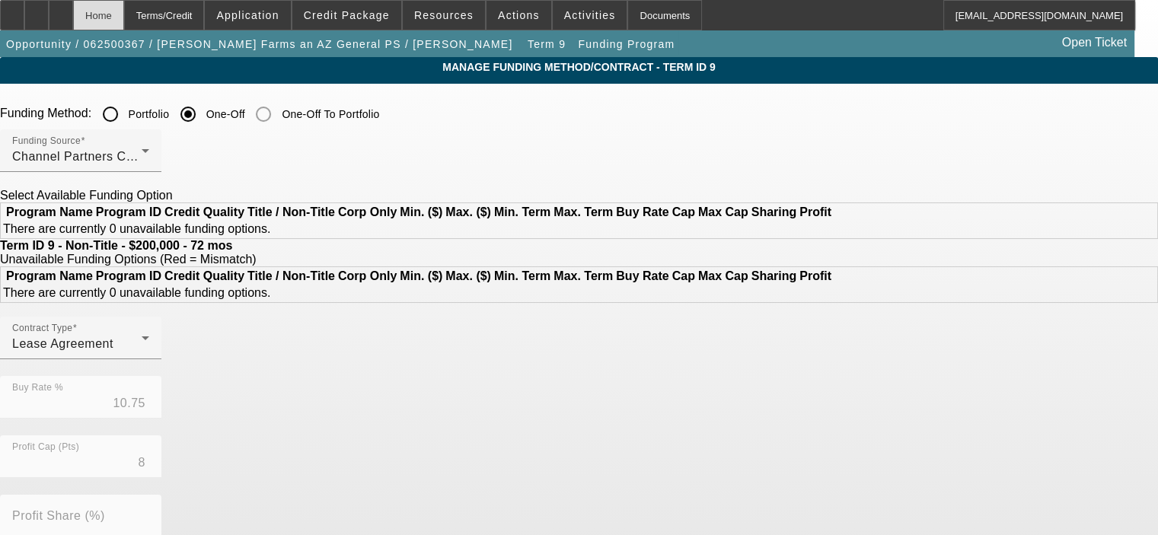
click at [124, 18] on div "Home" at bounding box center [98, 15] width 51 height 30
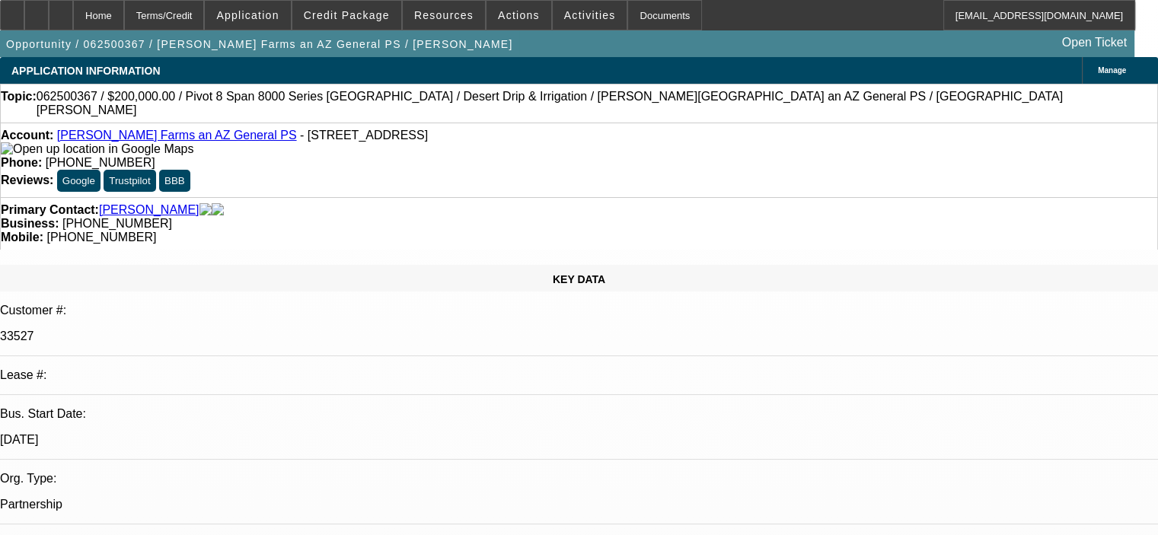
select select "0"
select select "2"
select select "0.1"
select select "4"
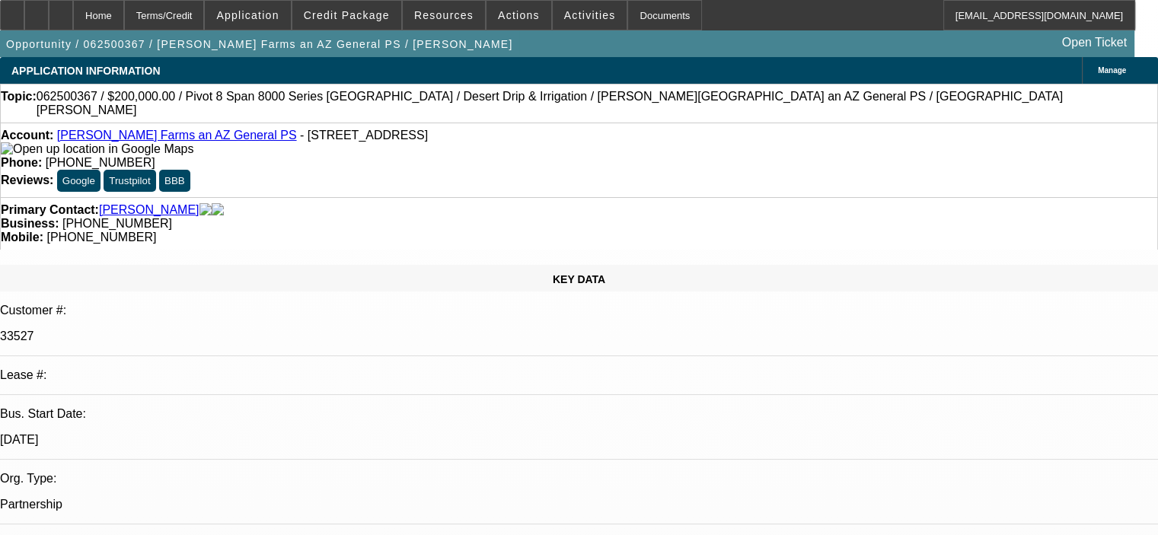
select select "0"
select select "2"
select select "0.1"
select select "4"
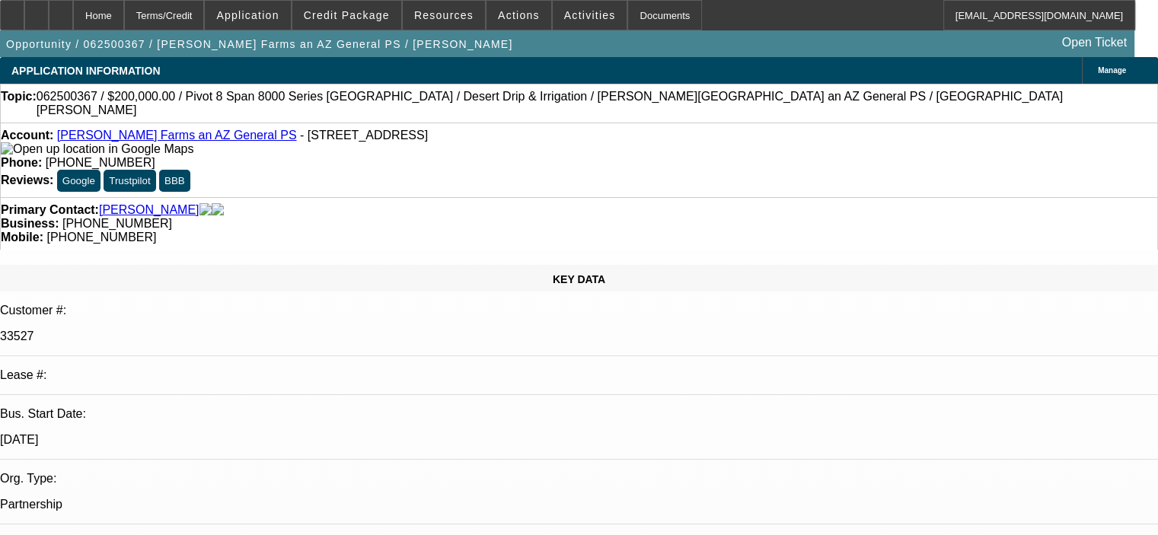
select select "0.1"
select select "0"
select select "6"
select select "0"
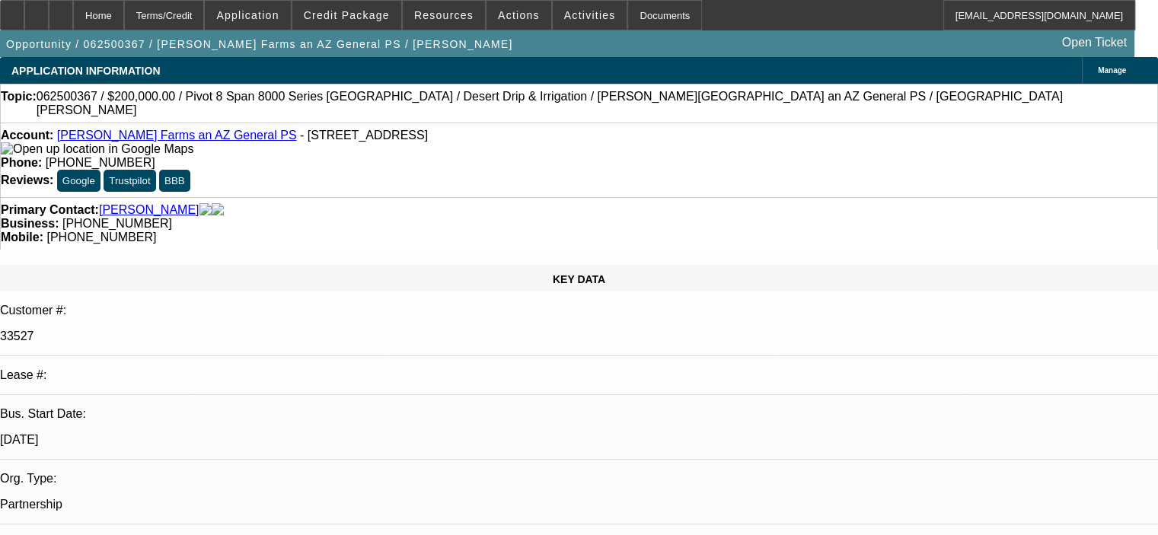
select select "0"
select select "0.1"
select select "4"
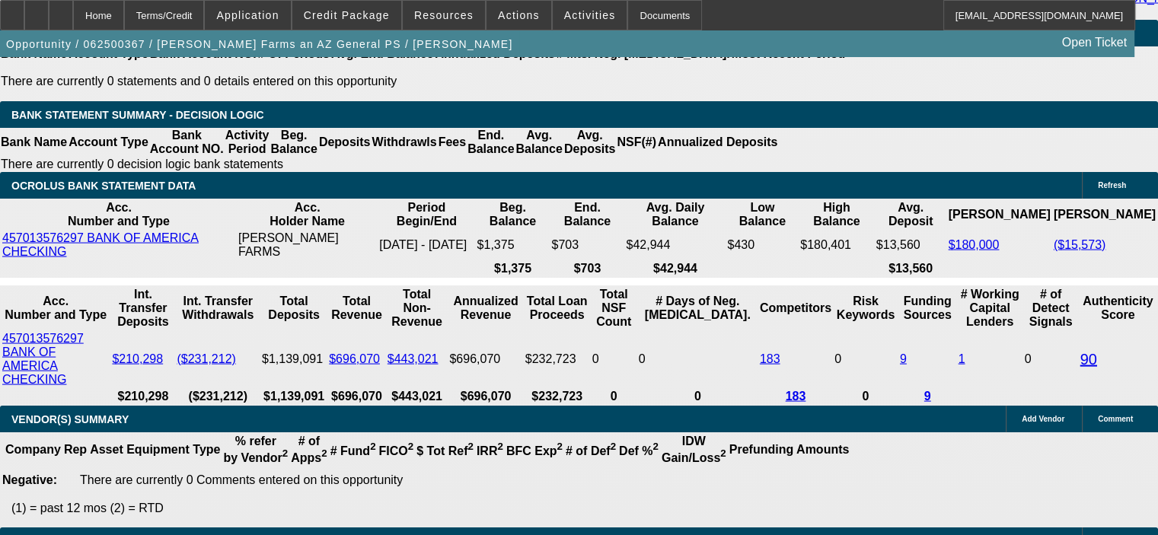
scroll to position [3046, 0]
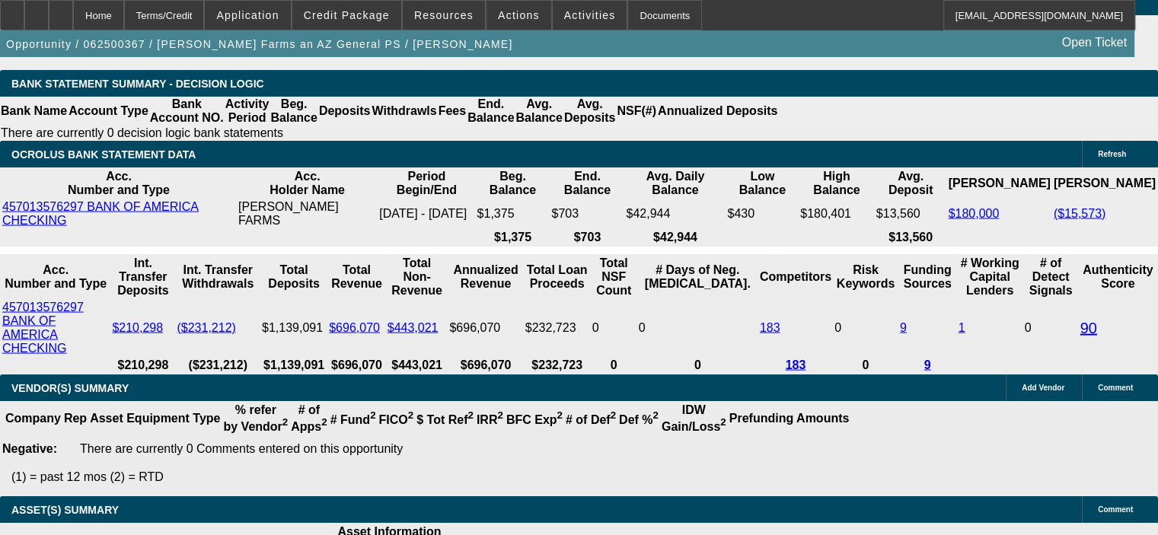
drag, startPoint x: 262, startPoint y: 282, endPoint x: 289, endPoint y: 281, distance: 27.5
type input "84"
type input "$3,413.98"
type input "84"
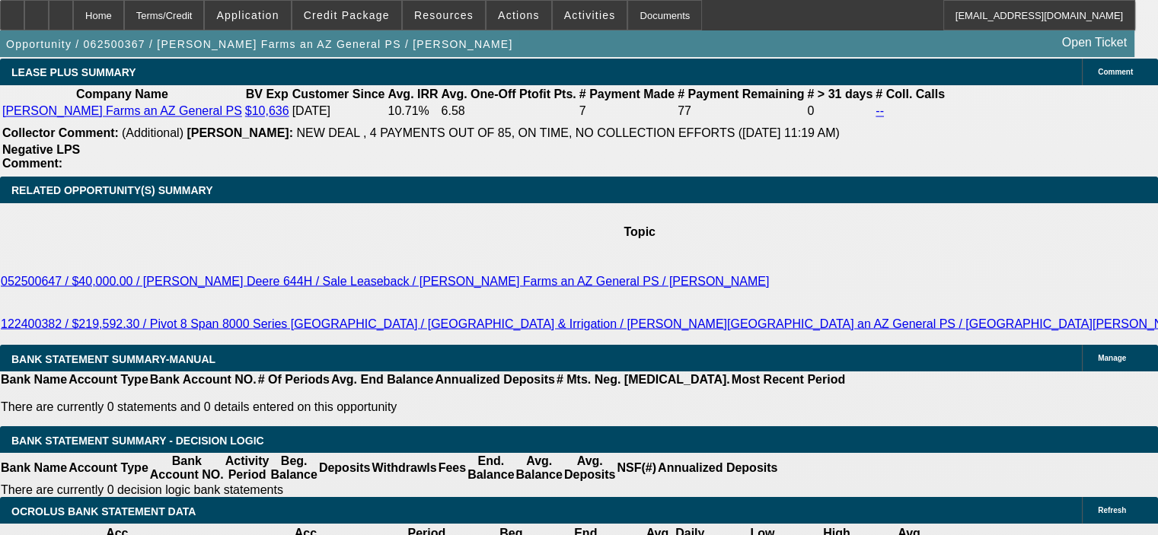
scroll to position [2665, 0]
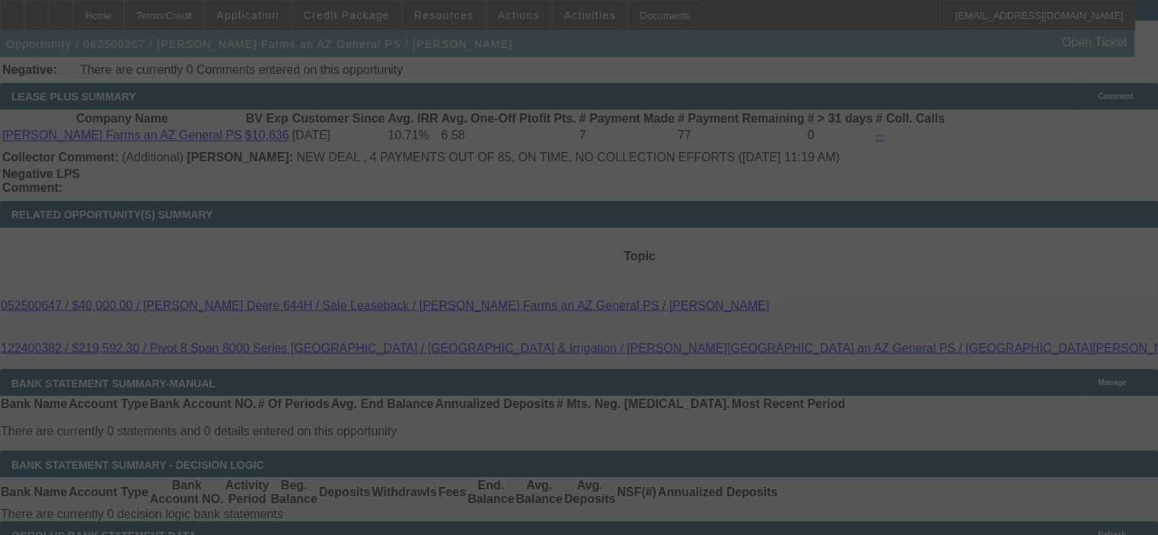
select select "0"
select select "2"
select select "0.1"
select select "4"
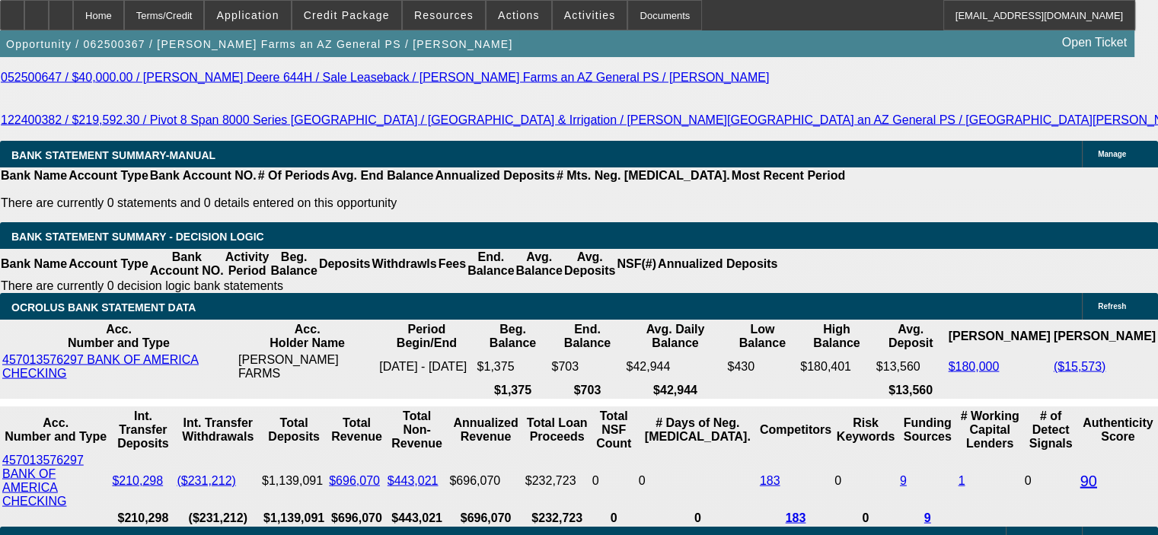
scroll to position [3009, 0]
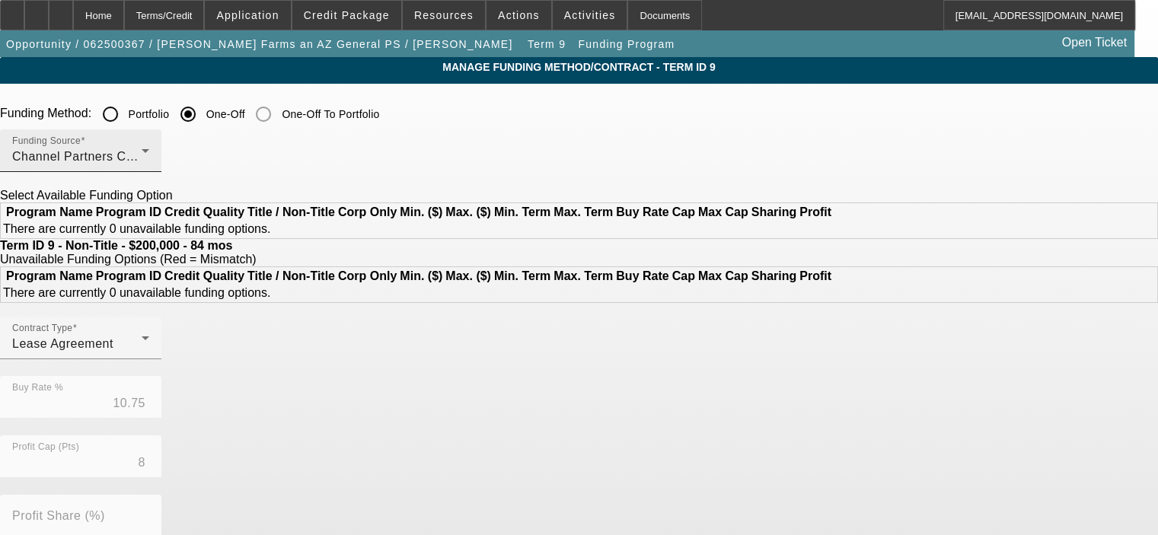
click at [142, 155] on div "Channel Partners Capital LLC (EF)" at bounding box center [76, 157] width 129 height 18
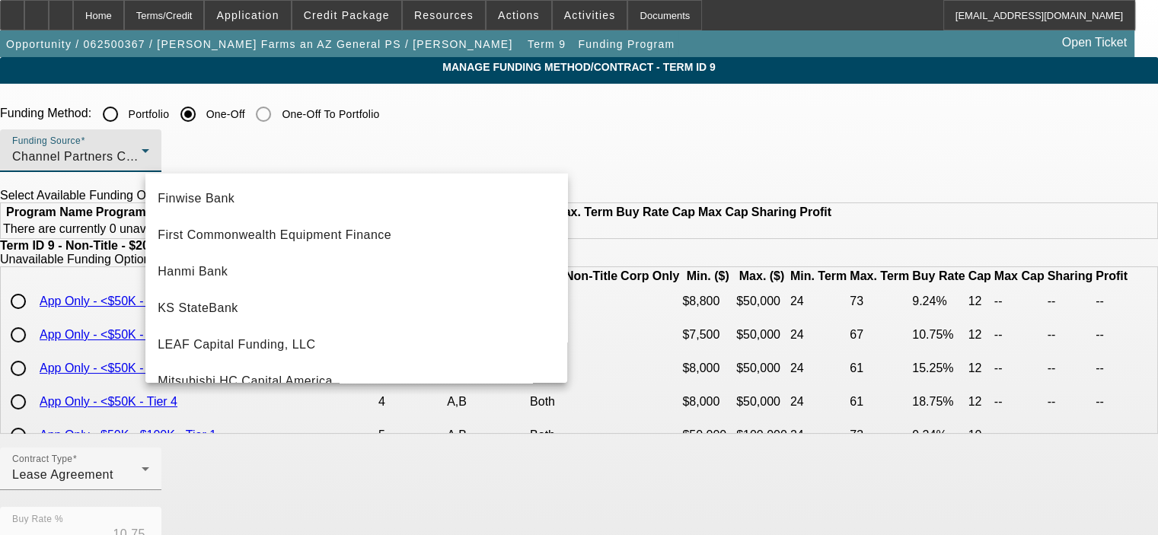
scroll to position [227, 0]
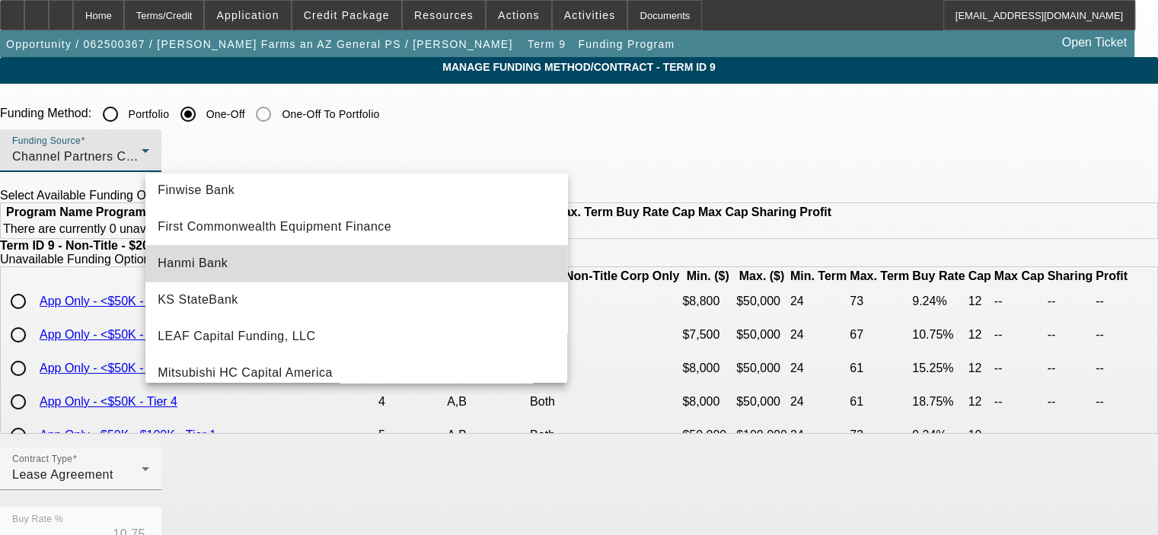
click at [365, 267] on mat-option "Hanmi Bank" at bounding box center [356, 263] width 422 height 37
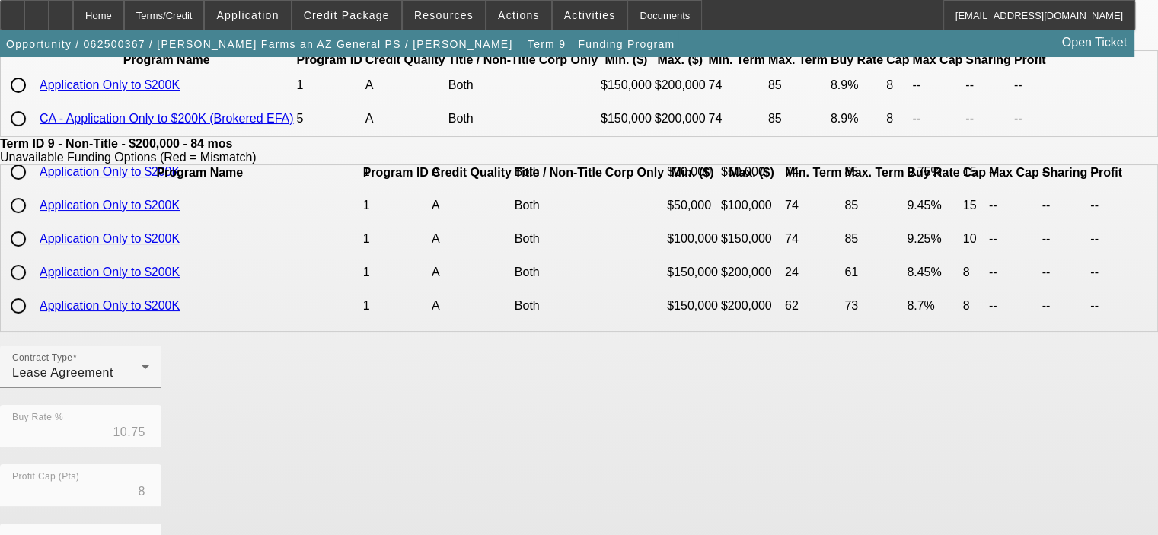
scroll to position [0, 0]
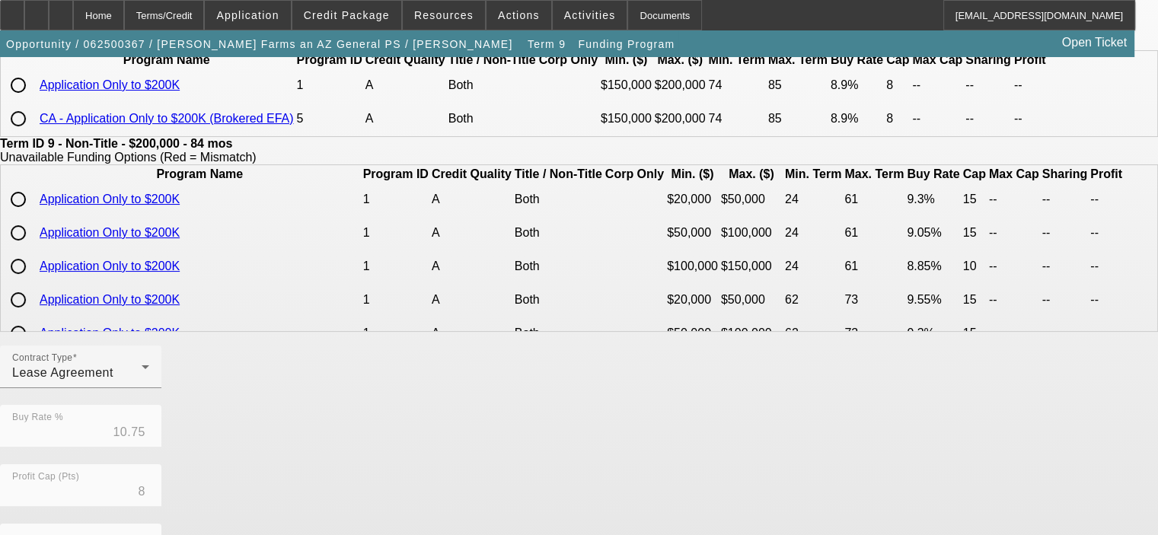
click at [34, 215] on input "radio" at bounding box center [18, 199] width 30 height 30
radio input "true"
click at [34, 101] on input "radio" at bounding box center [18, 85] width 30 height 30
radio input "true"
click at [34, 215] on input "radio" at bounding box center [18, 199] width 30 height 30
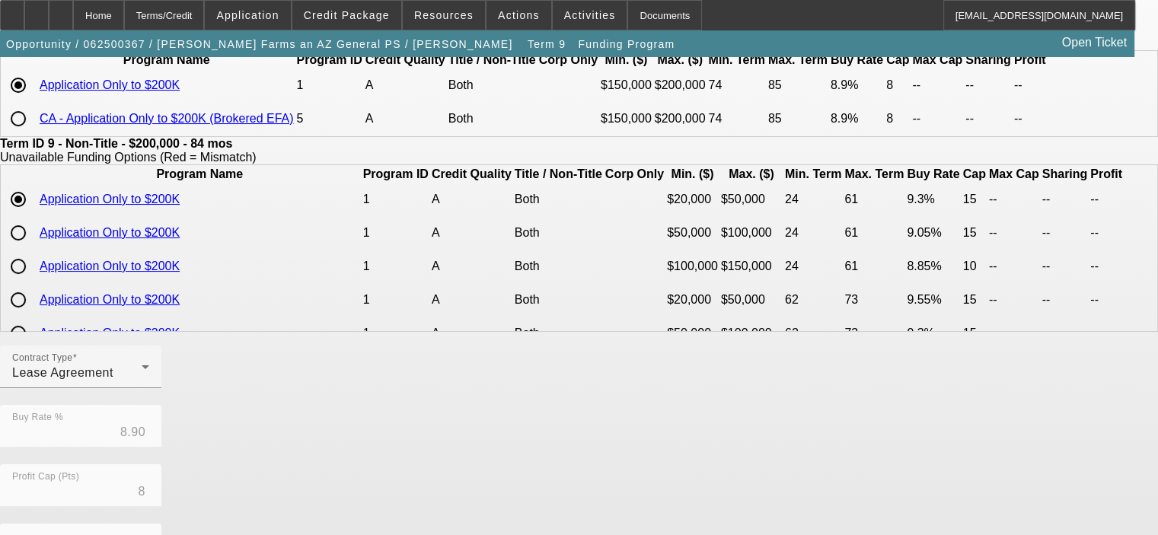
click at [34, 215] on input "radio" at bounding box center [18, 199] width 30 height 30
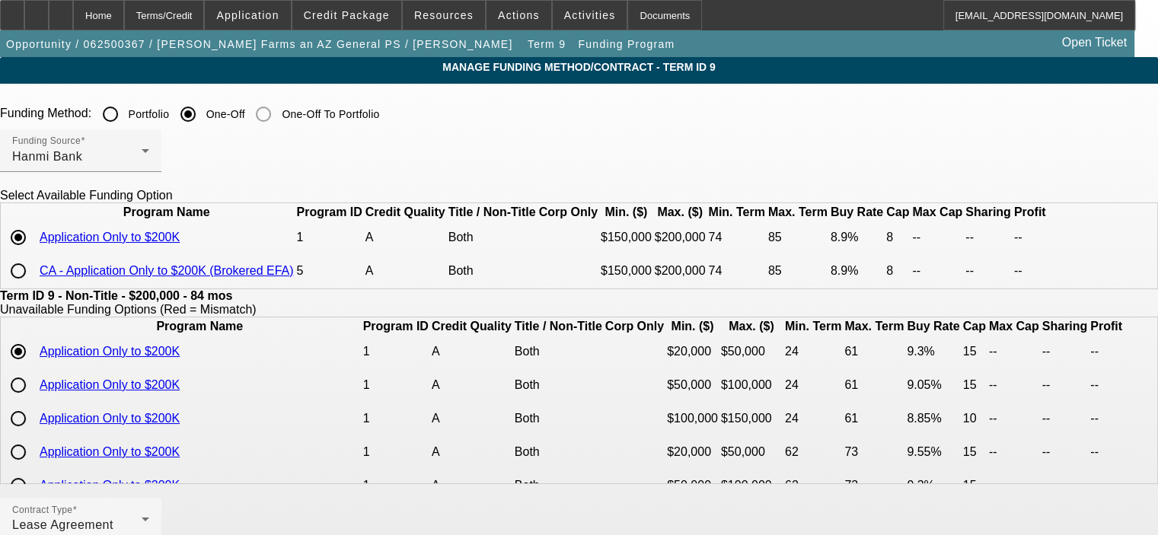
click at [34, 253] on input "radio" at bounding box center [18, 237] width 30 height 30
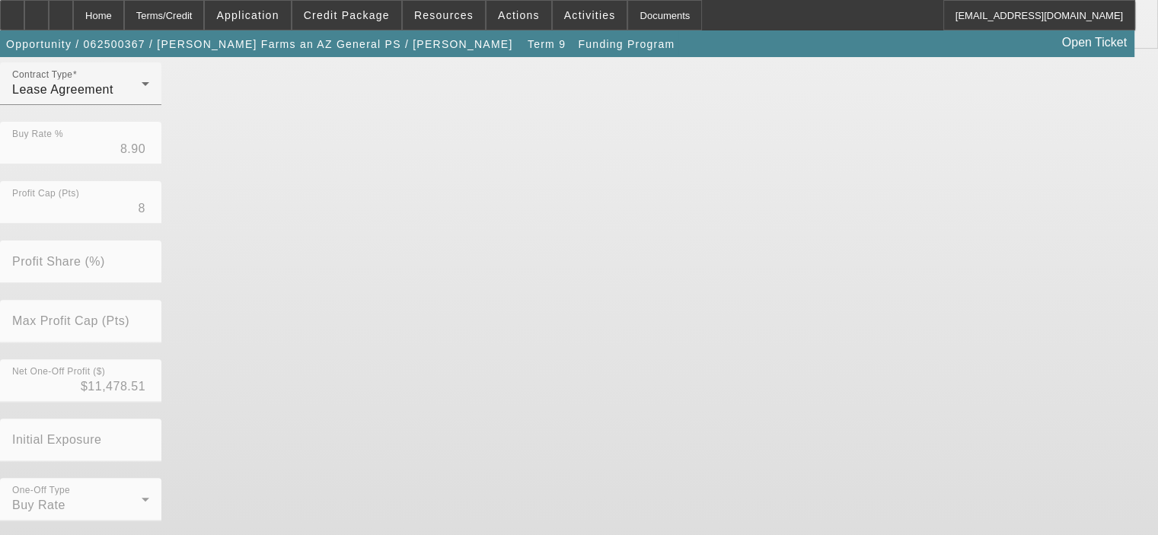
scroll to position [457, 0]
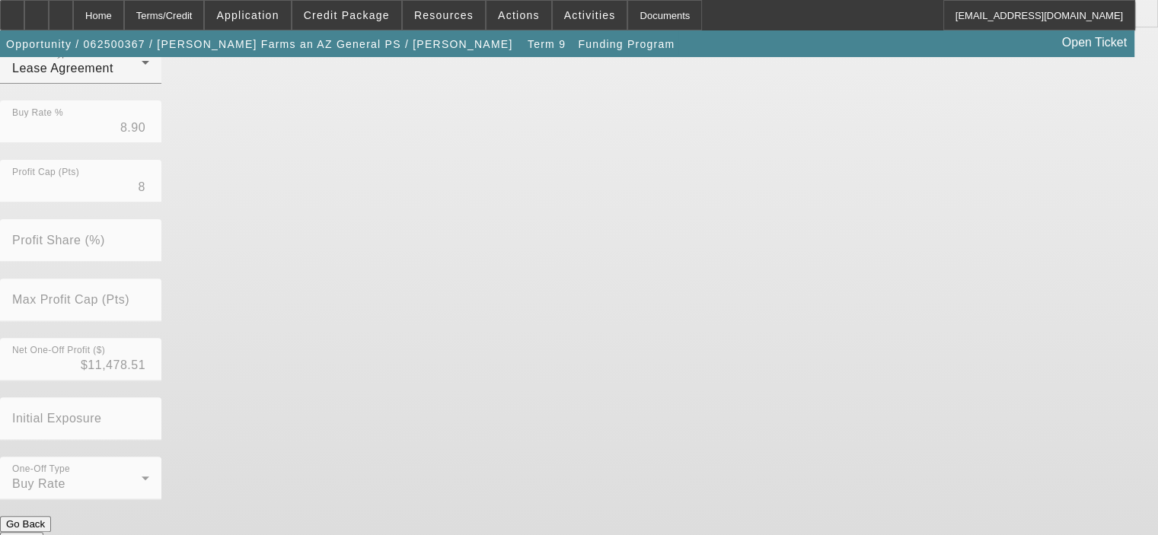
click at [43, 532] on button "Submit" at bounding box center [21, 540] width 43 height 16
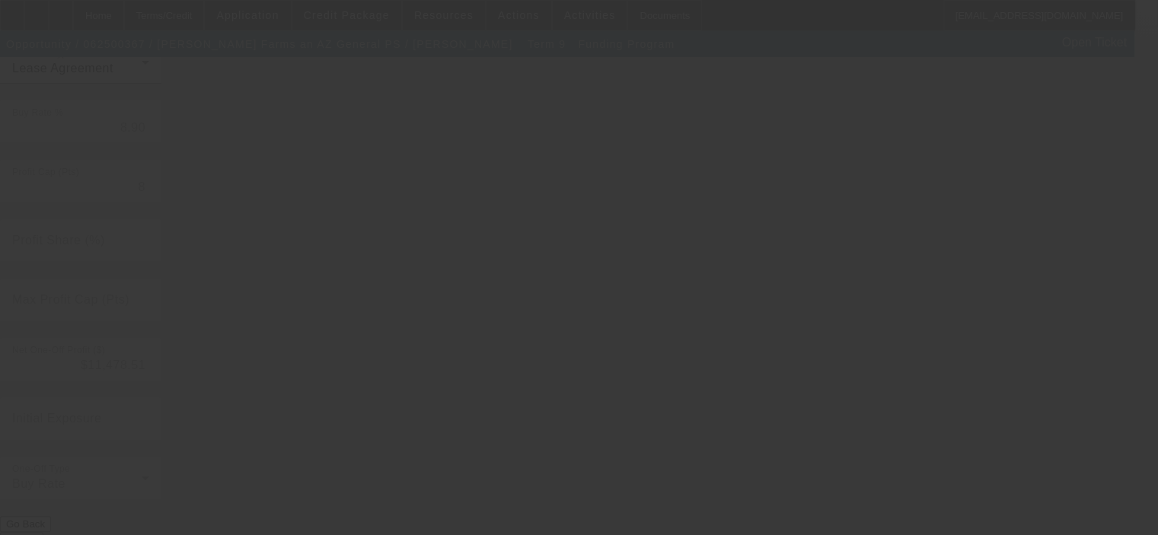
type input "10.75"
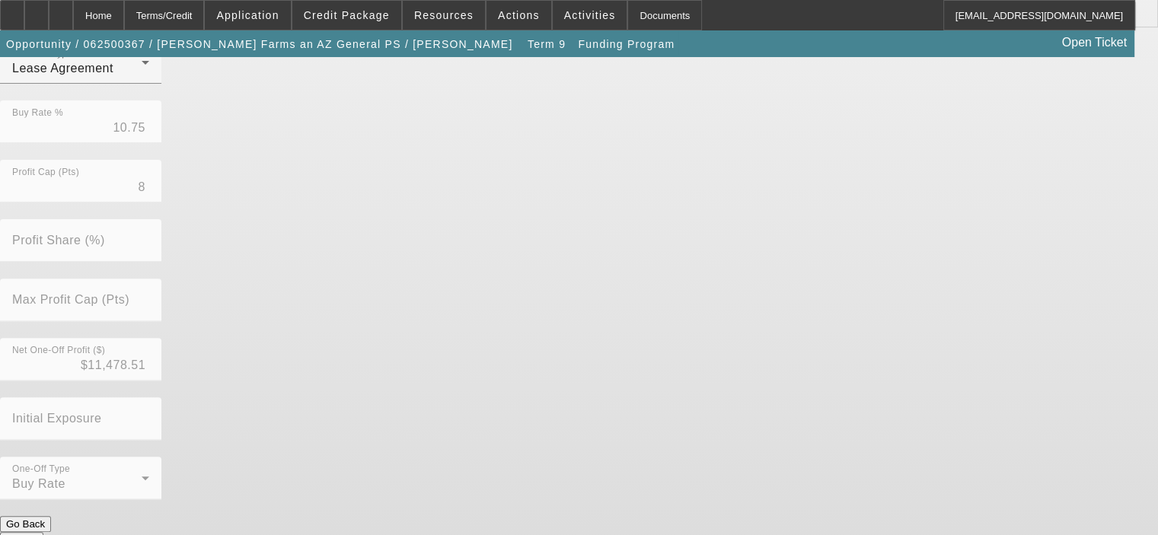
scroll to position [0, 0]
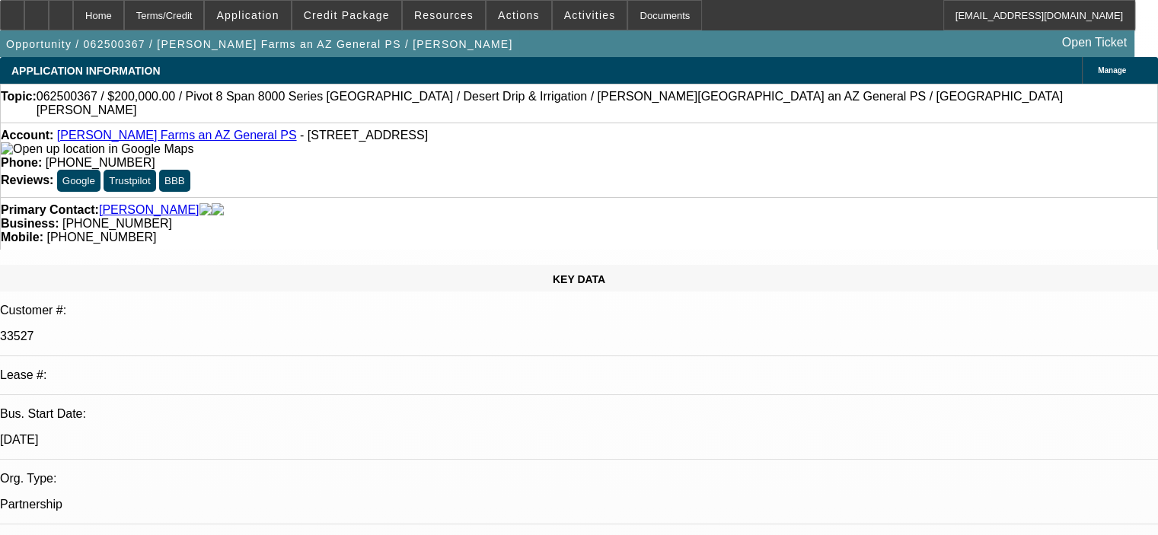
select select "0"
select select "2"
select select "0.1"
select select "4"
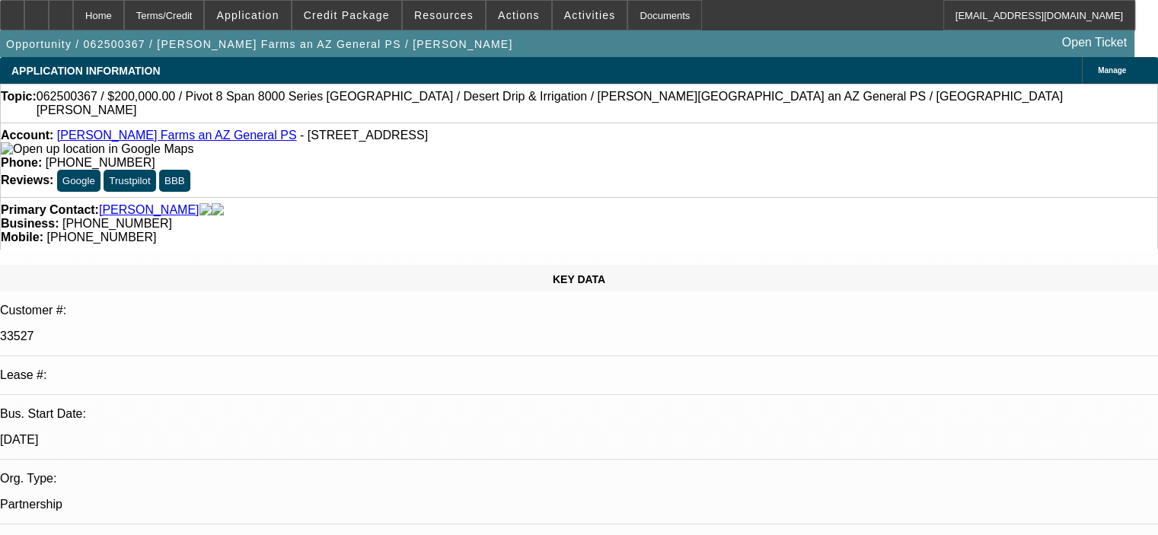
select select "0"
select select "2"
select select "0.1"
select select "4"
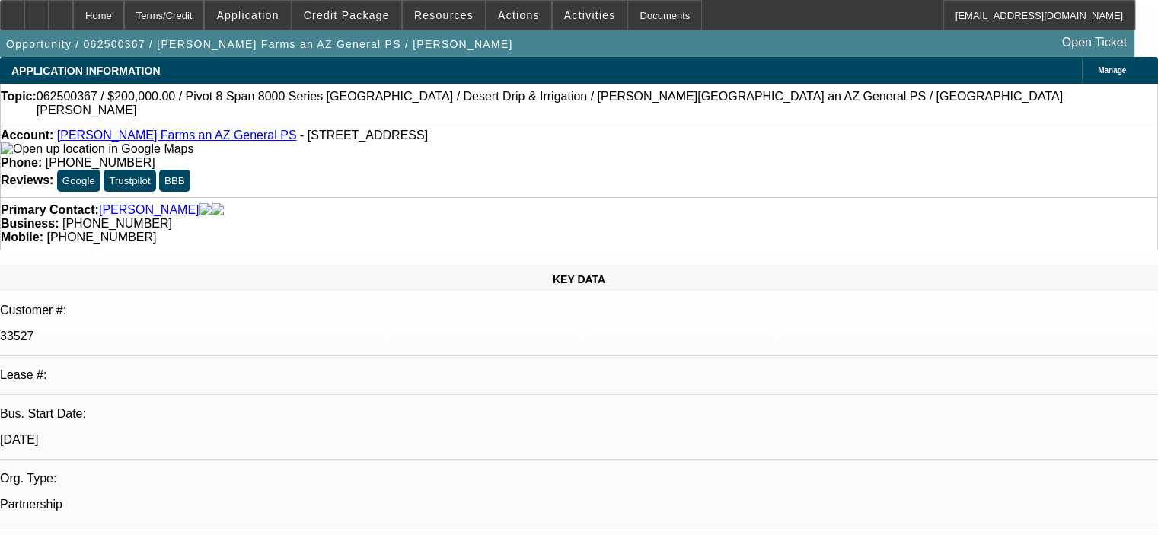
select select "0.1"
select select "0"
select select "6"
select select "0"
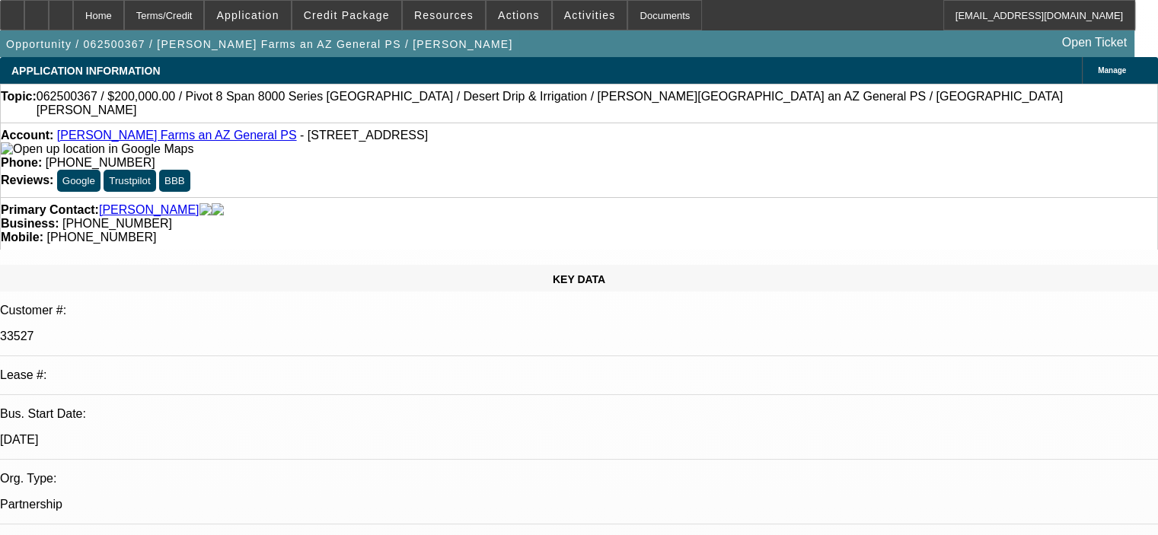
select select "0"
select select "0.1"
select select "4"
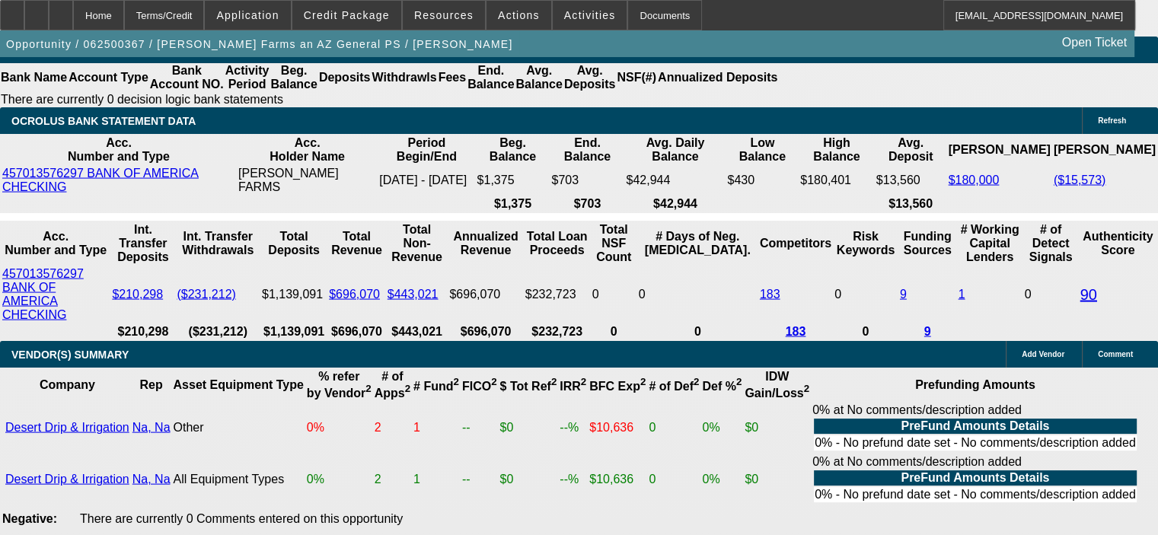
scroll to position [3046, 0]
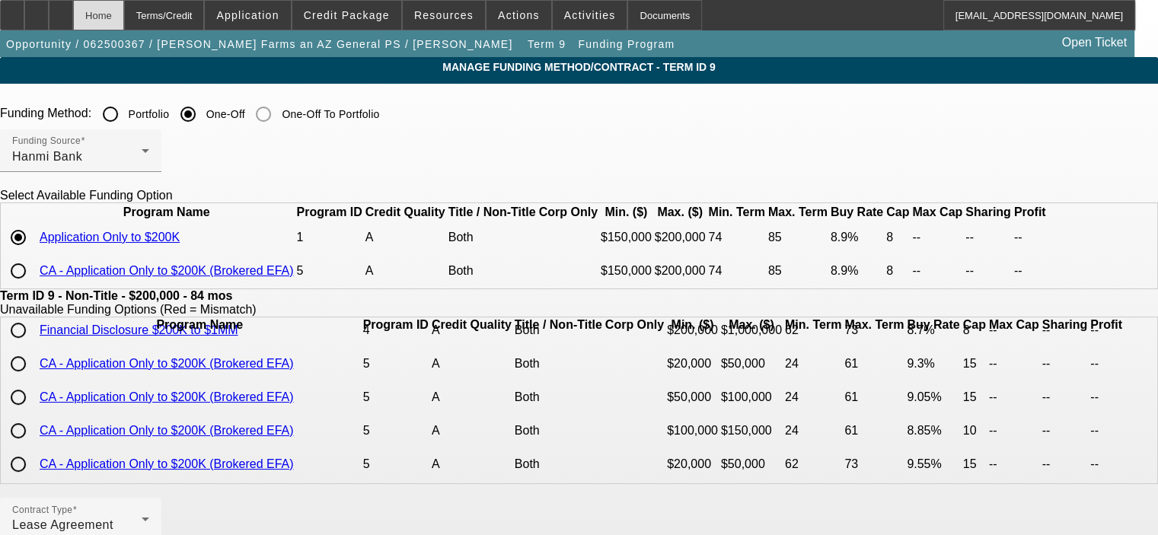
click at [124, 18] on div "Home" at bounding box center [98, 15] width 51 height 30
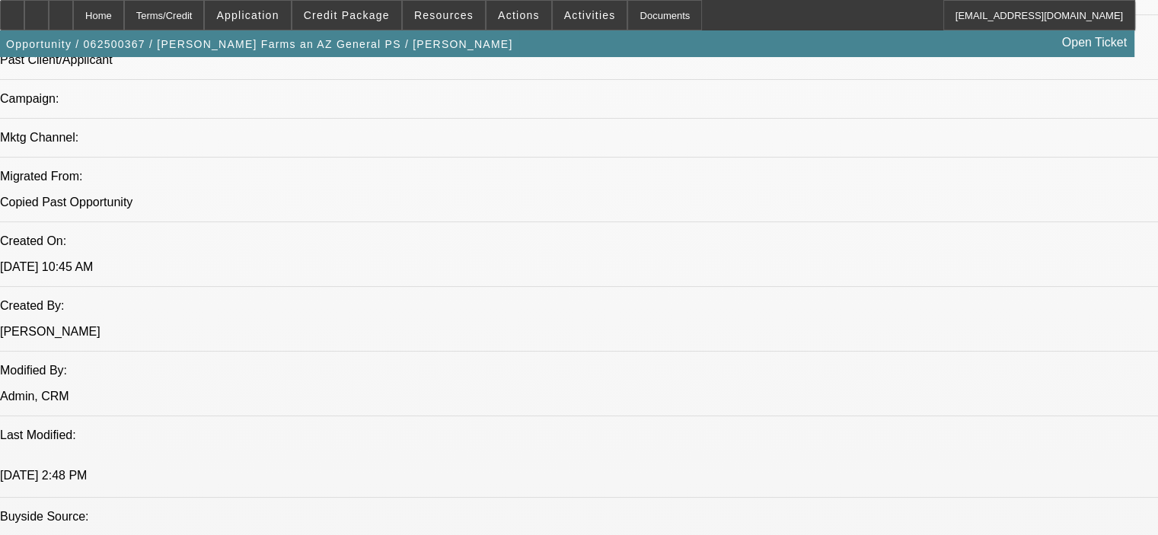
select select "0"
select select "2"
select select "0.1"
select select "4"
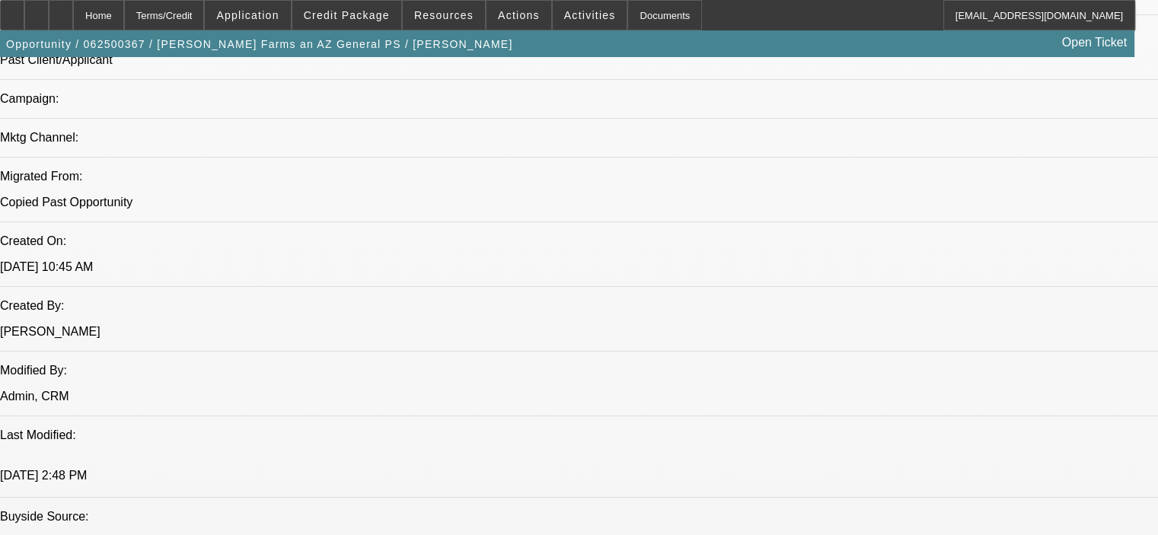
select select "0"
select select "2"
select select "0.1"
select select "4"
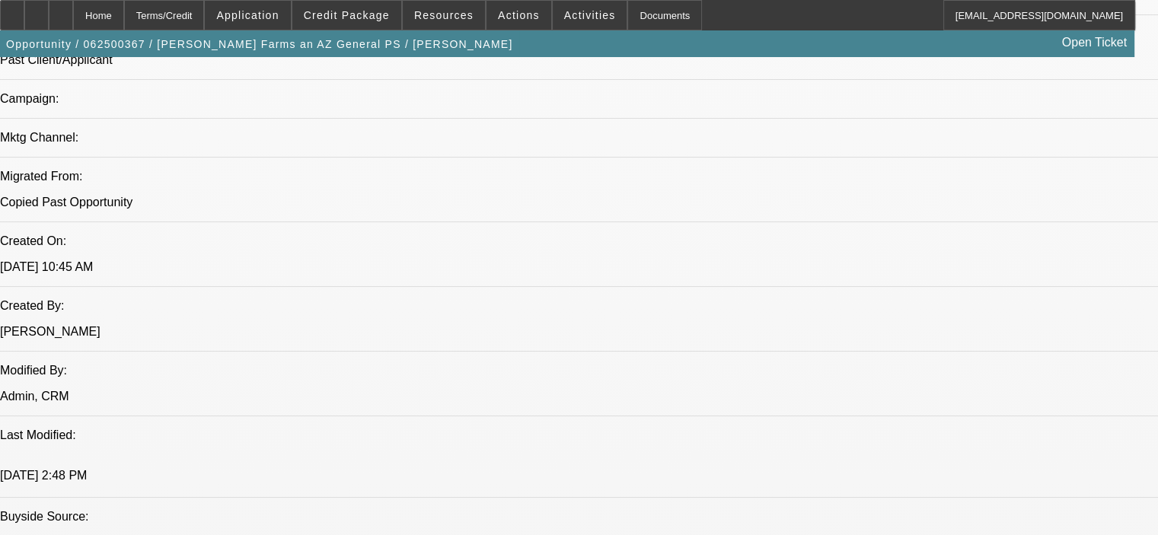
select select "0.1"
select select "0"
select select "6"
select select "0"
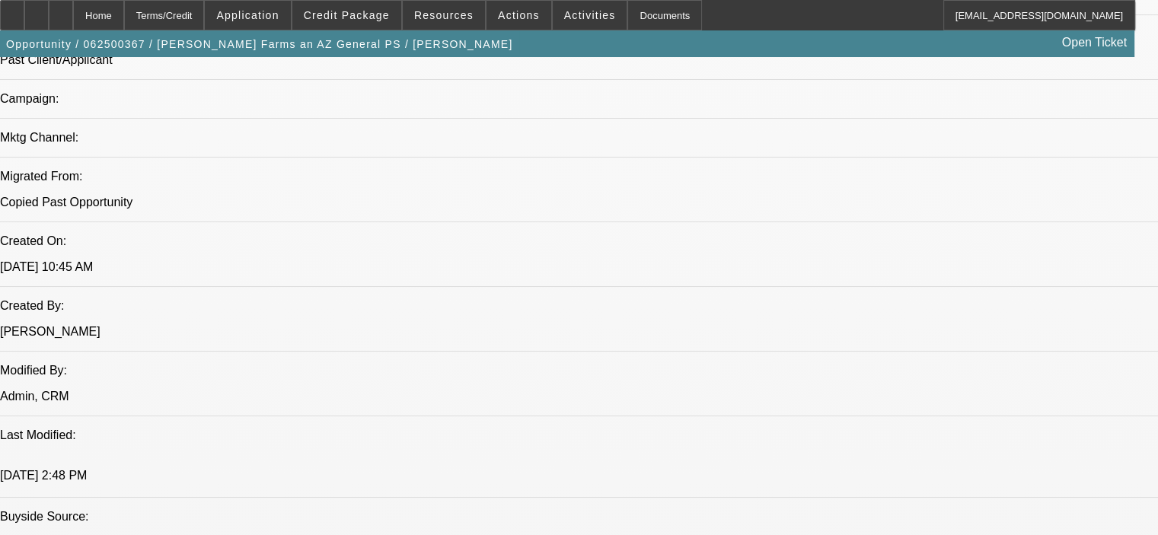
select select "0"
select select "0.1"
select select "4"
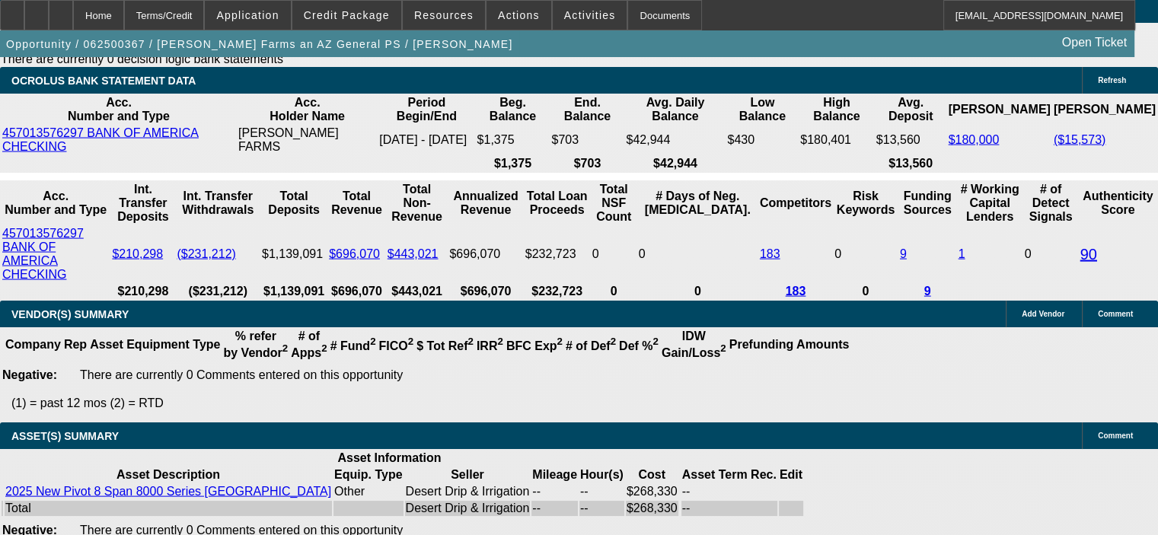
scroll to position [3196, 0]
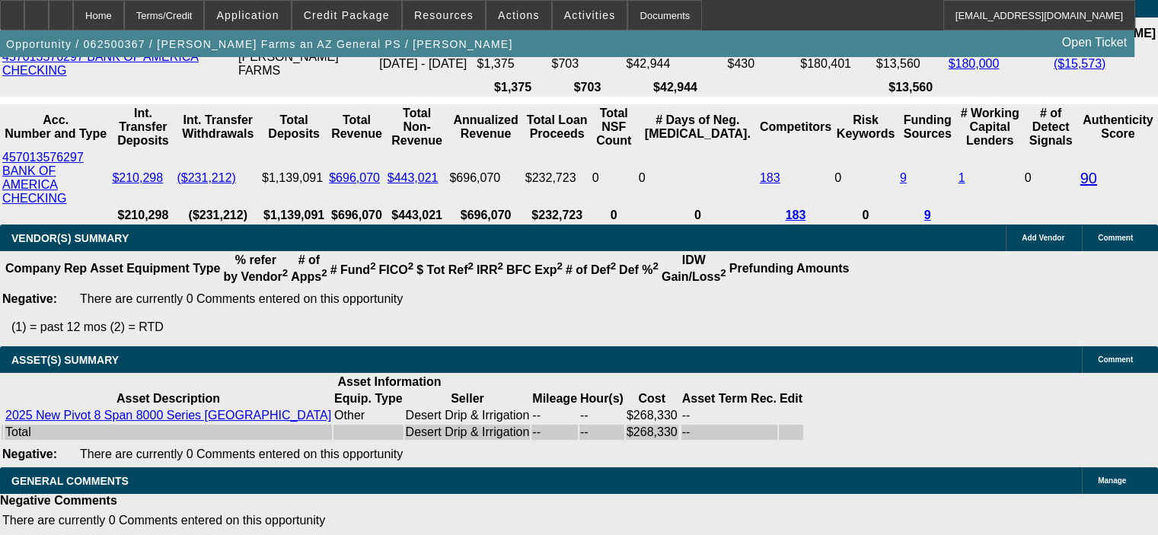
drag, startPoint x: 290, startPoint y: 127, endPoint x: 405, endPoint y: 126, distance: 115.0
type input "8."
type input "UNKNOWN"
type input "8.9"
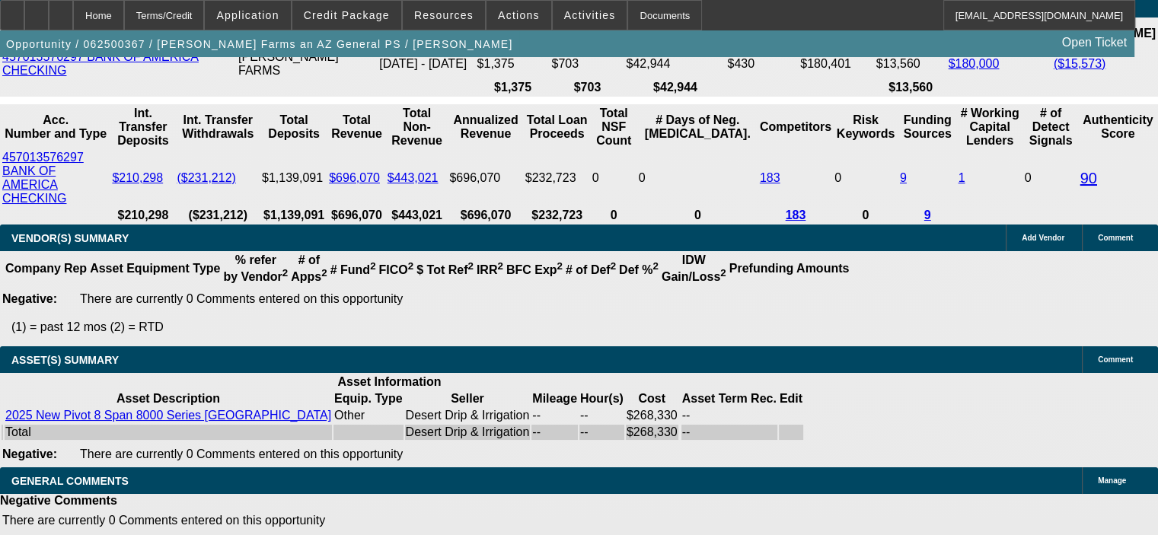
type input "$3,117.24"
type input "8.9"
type input "$3,207.67"
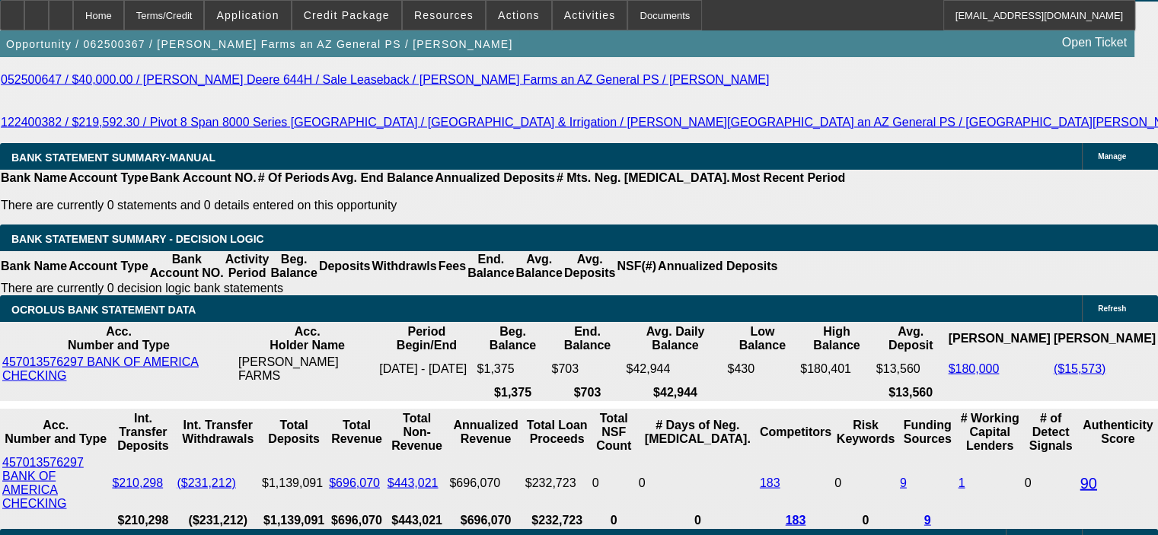
scroll to position [2739, 0]
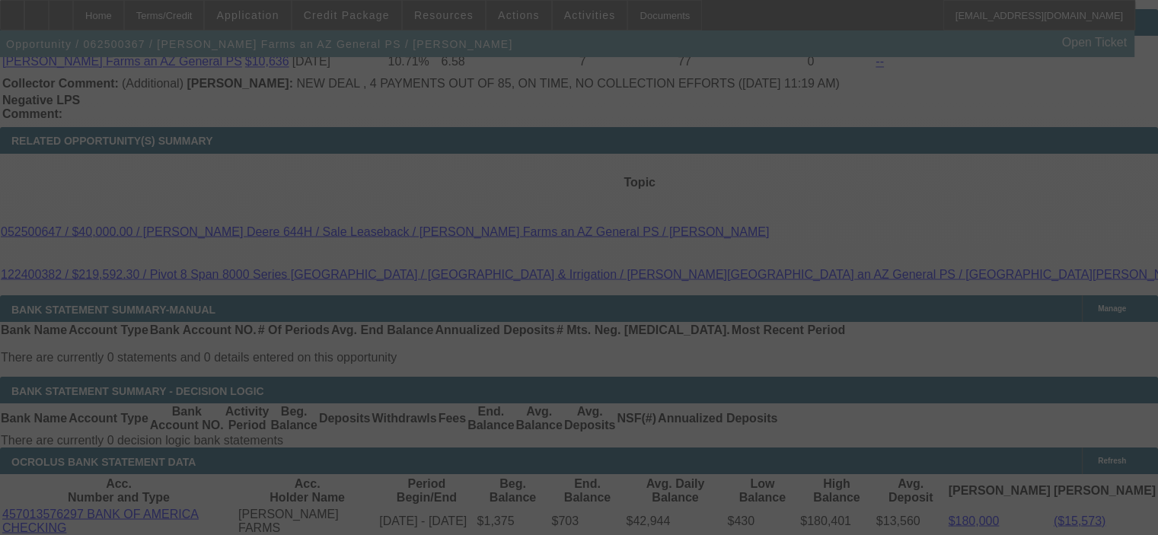
select select "0"
select select "2"
select select "0.1"
select select "4"
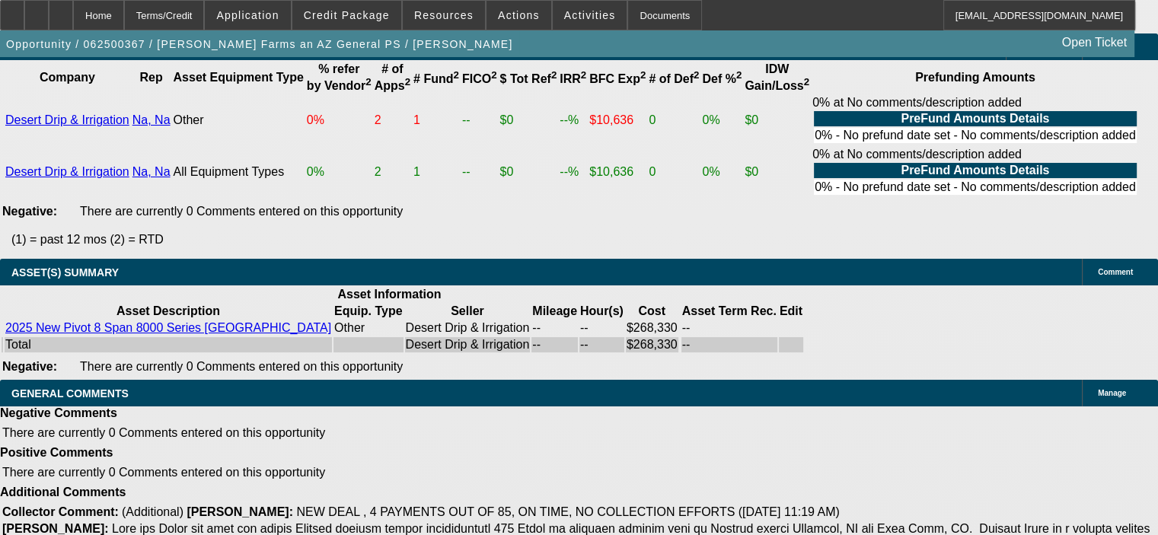
scroll to position [3387, 0]
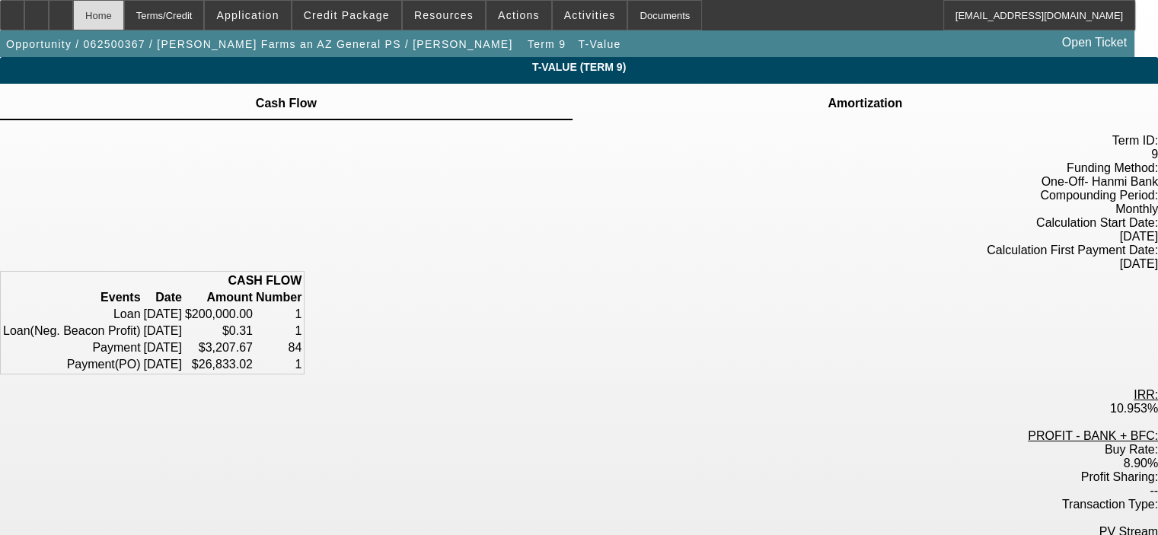
click at [124, 17] on div "Home" at bounding box center [98, 15] width 51 height 30
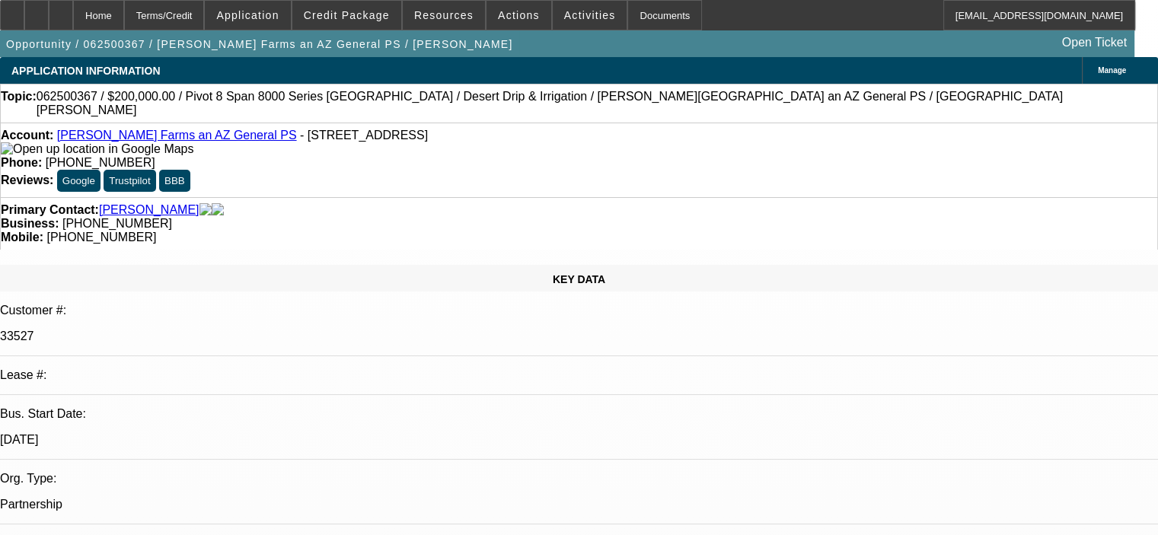
select select "0"
select select "2"
select select "0.1"
select select "4"
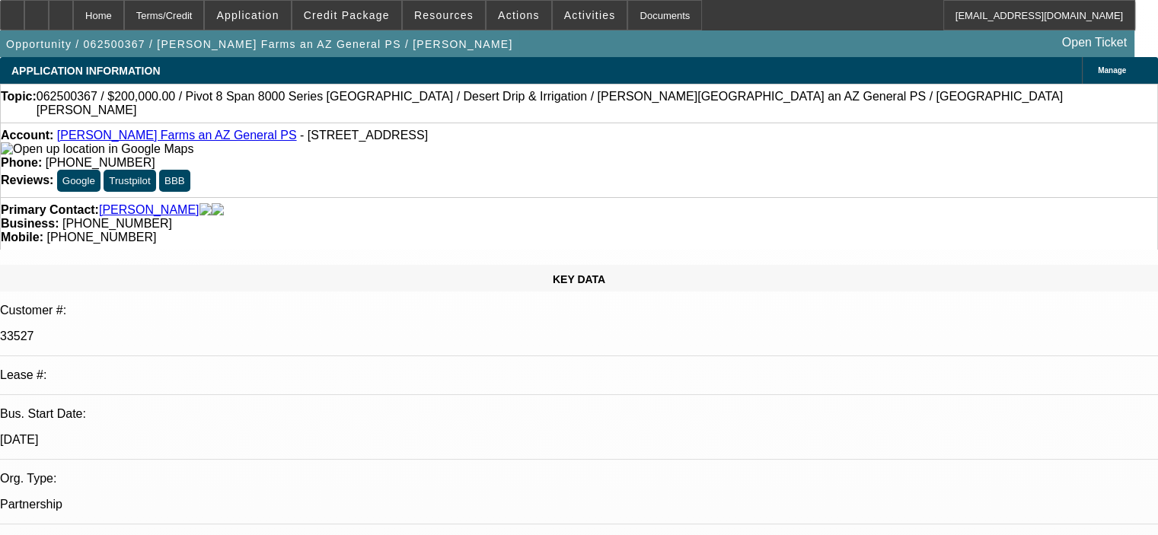
select select "0"
select select "2"
select select "0.1"
select select "4"
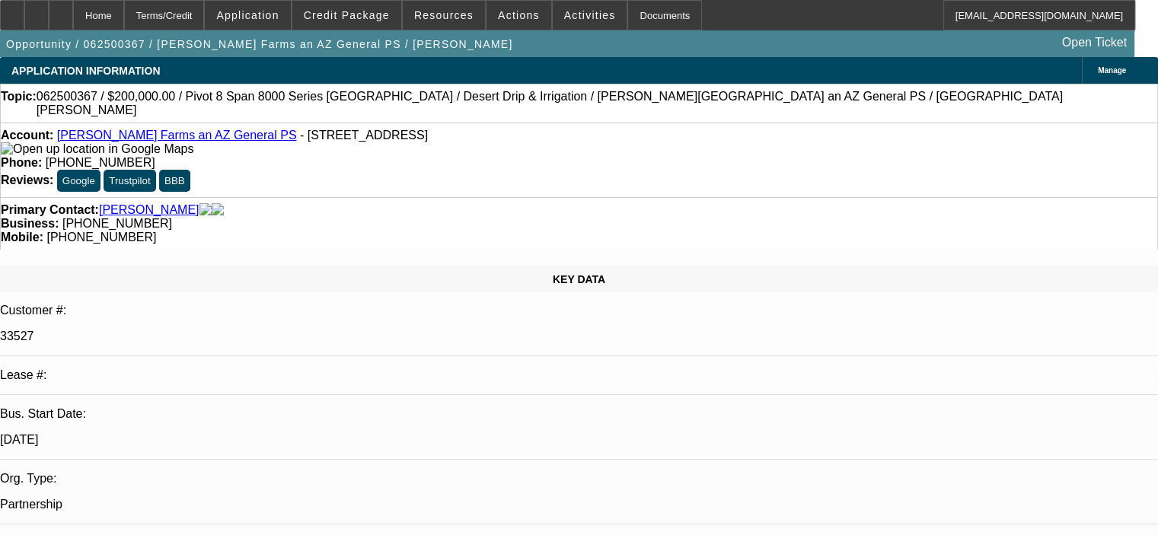
select select "0.1"
select select "0"
select select "6"
select select "0"
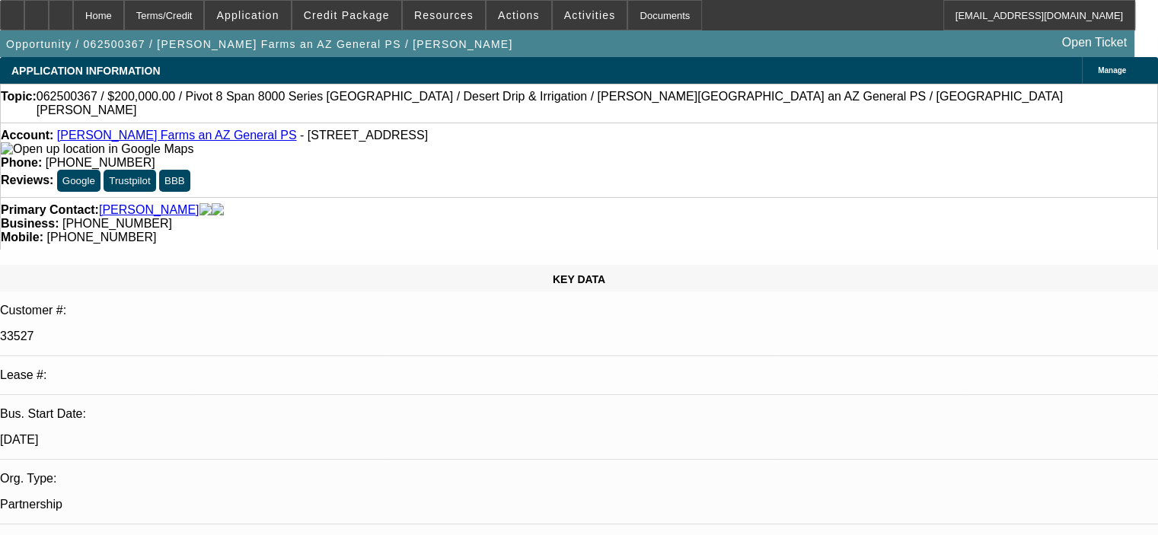
select select "0"
select select "0.1"
select select "4"
click at [512, 25] on span at bounding box center [519, 15] width 65 height 37
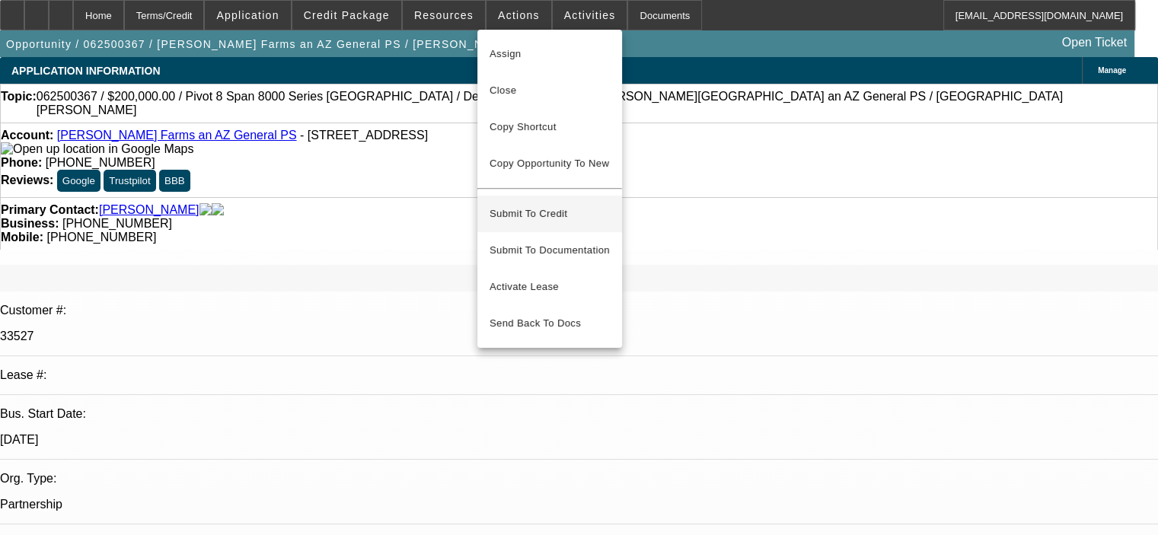
click at [547, 205] on span "Submit To Credit" at bounding box center [550, 214] width 120 height 18
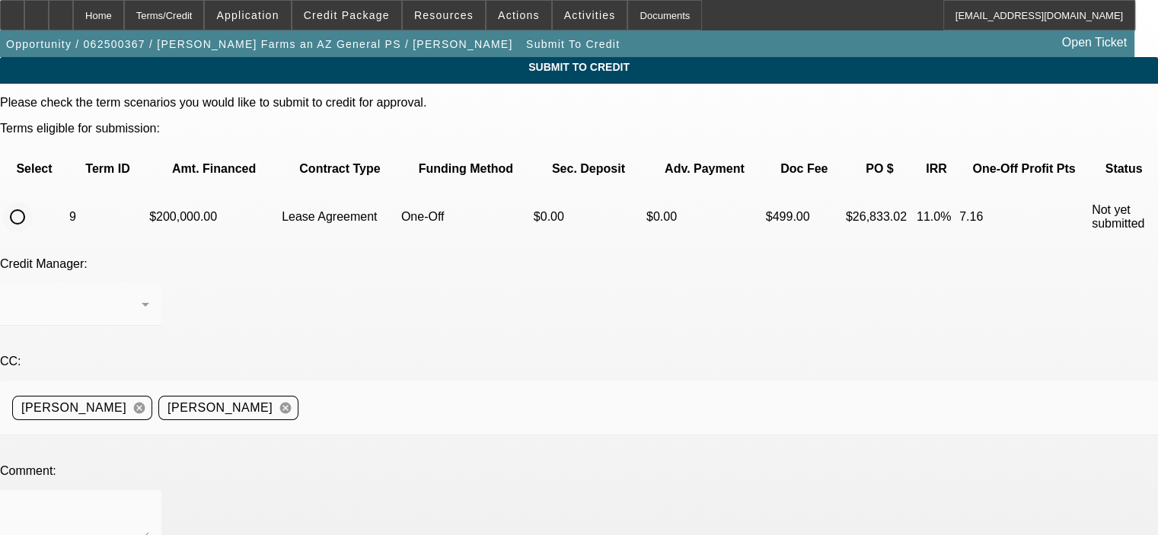
click at [33, 202] on input "radio" at bounding box center [17, 217] width 30 height 30
radio input "true"
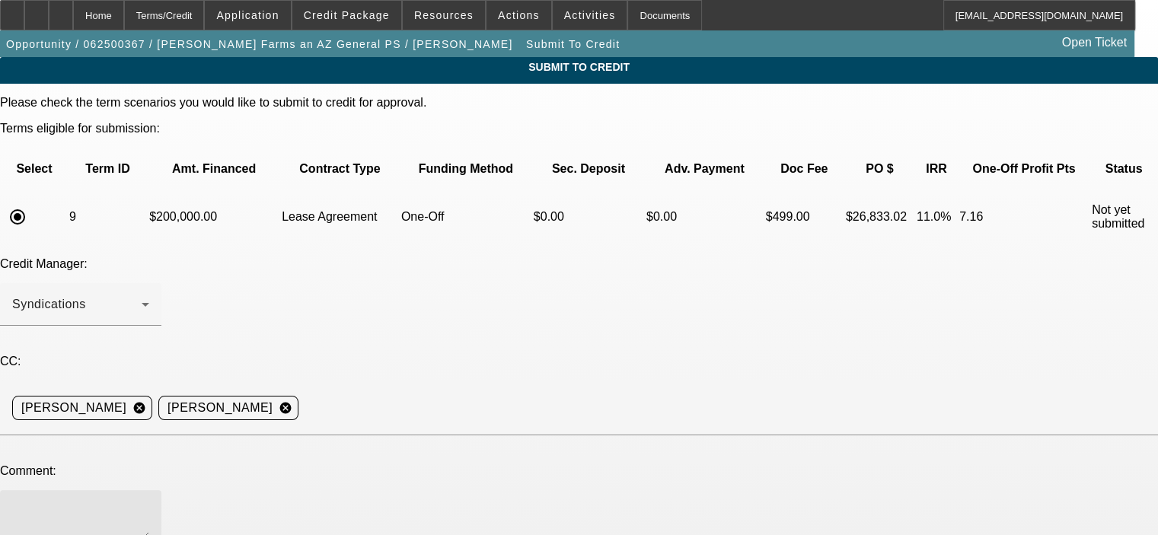
click at [149, 503] on textarea at bounding box center [80, 521] width 137 height 37
type textarea "[PERSON_NAME], please submit to [PERSON_NAME], thanks. [PERSON_NAME]"
click at [599, 257] on div "Credit Manager: Syndications" at bounding box center [579, 299] width 1158 height 85
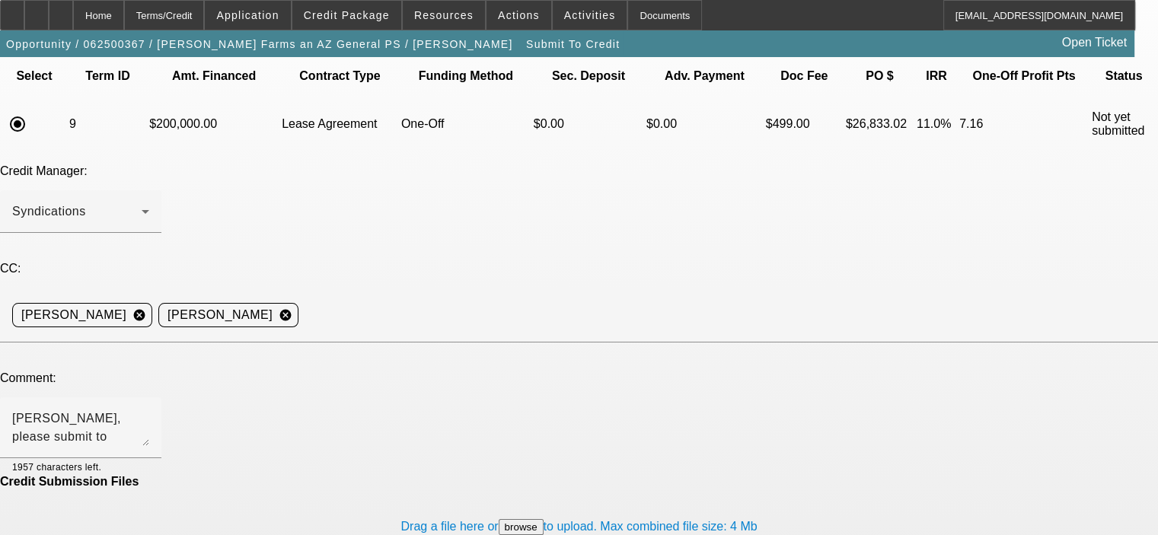
scroll to position [97, 0]
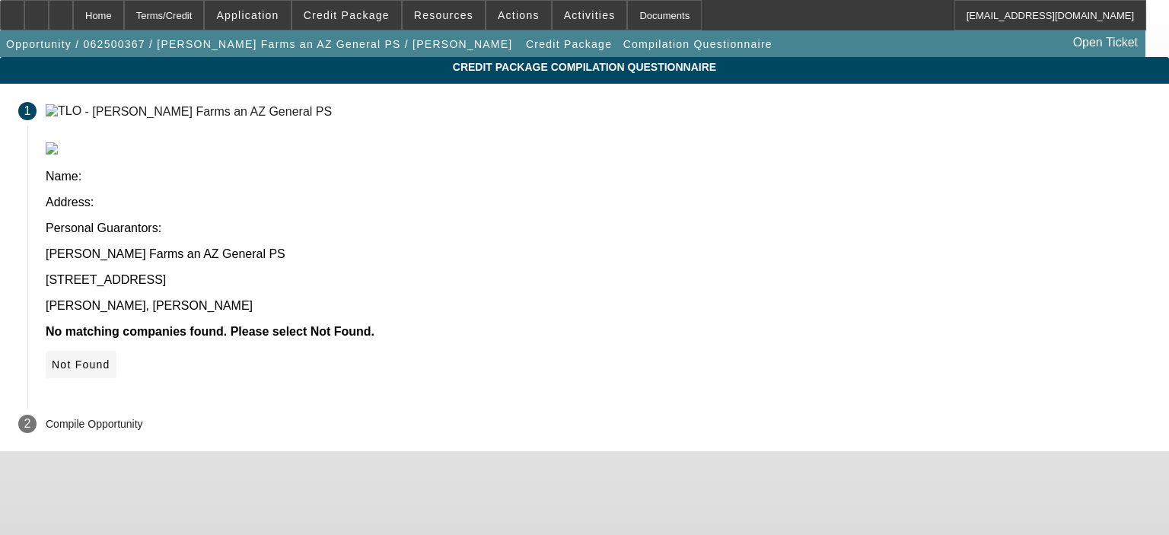
click at [110, 359] on span "Not Found" at bounding box center [81, 365] width 59 height 12
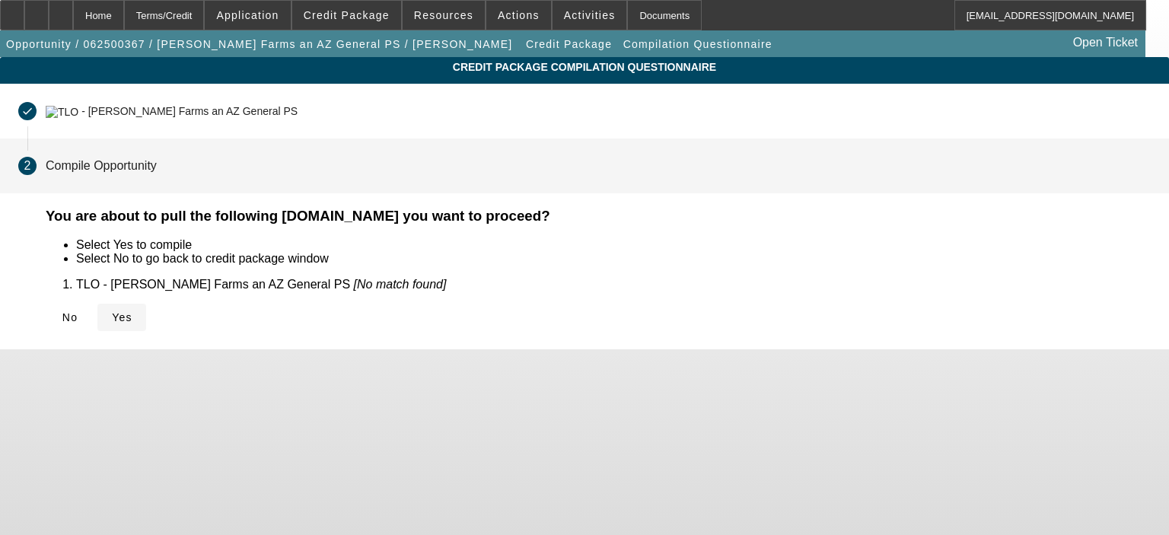
click at [132, 320] on span "Yes" at bounding box center [122, 317] width 21 height 12
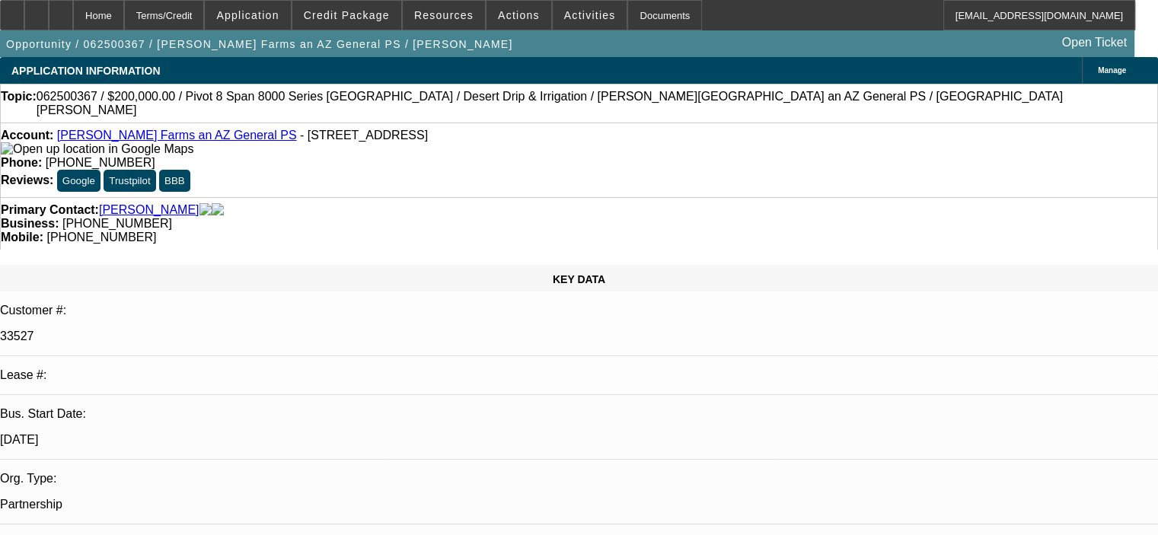
select select "0"
select select "2"
select select "0.1"
select select "4"
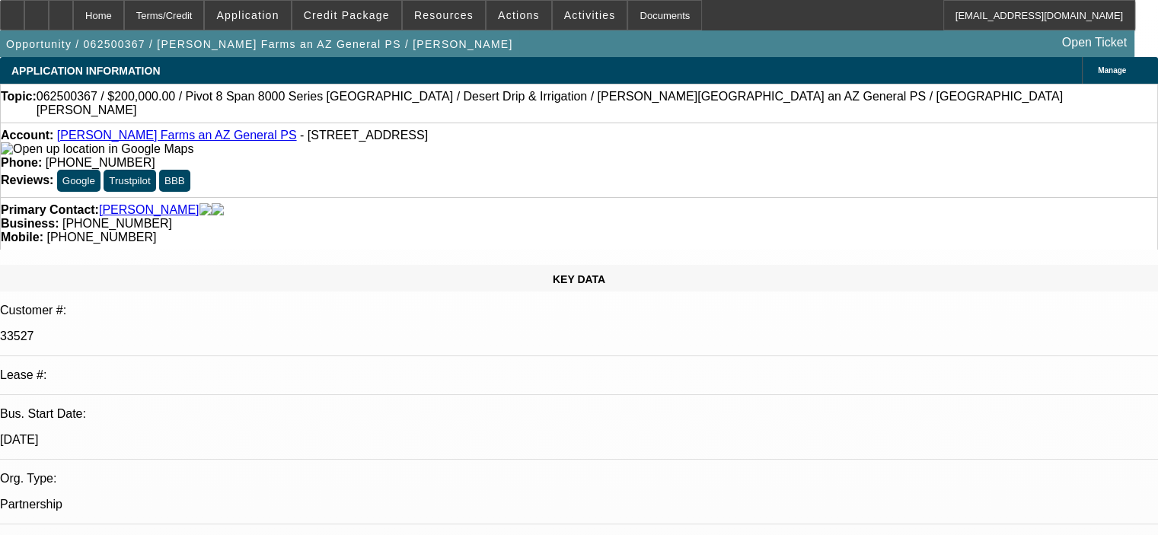
select select "0"
select select "2"
select select "0.1"
select select "4"
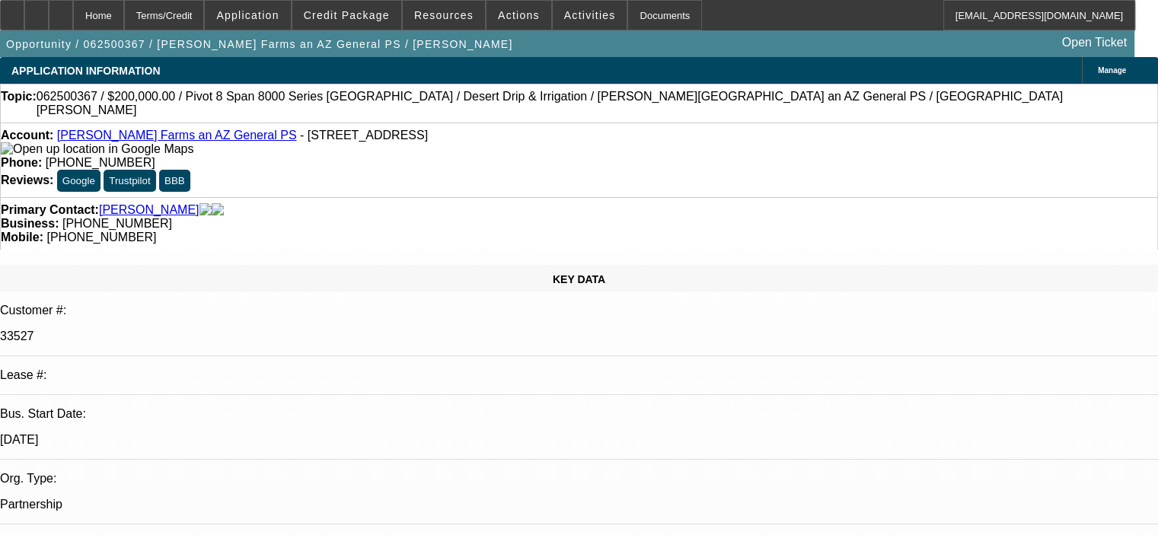
select select "0.1"
select select "0"
select select "6"
select select "0"
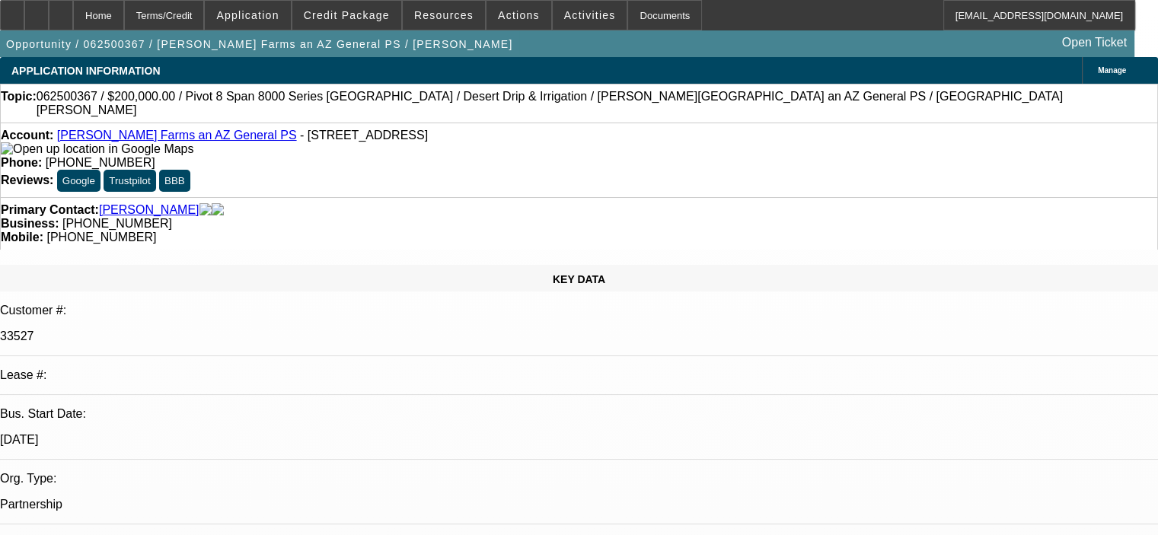
select select "0"
select select "0.1"
select select "4"
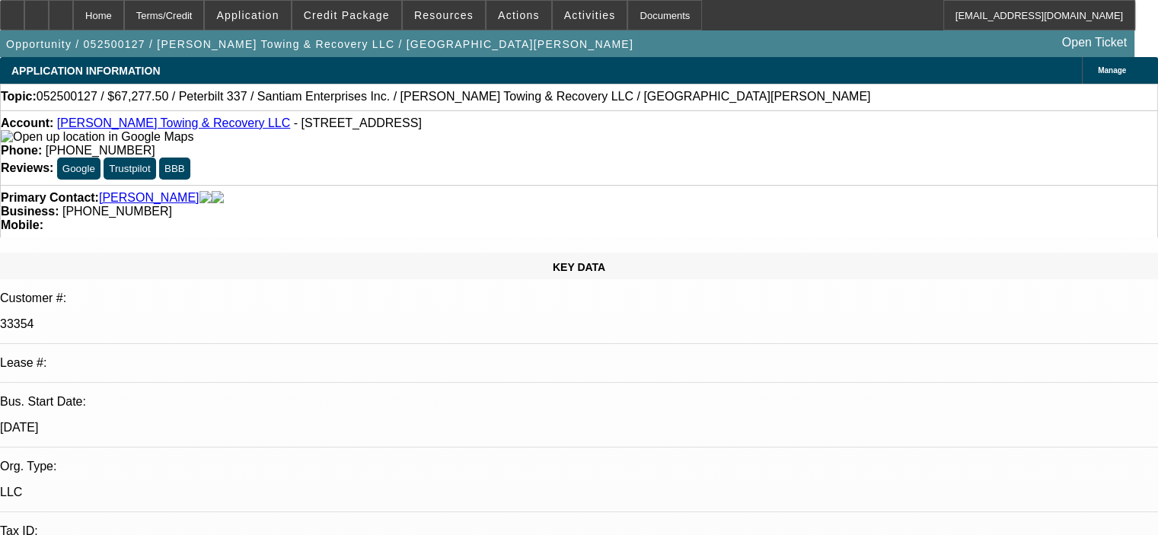
select select "0.15"
select select "2"
select select "0"
select select "6"
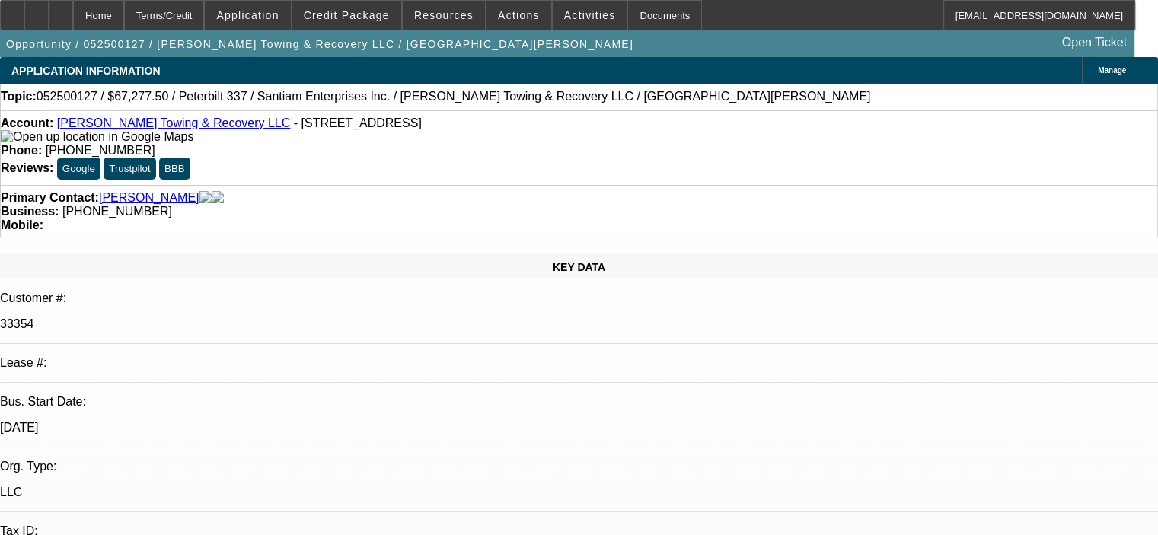
select select "0.15"
select select "2"
select select "0"
select select "6"
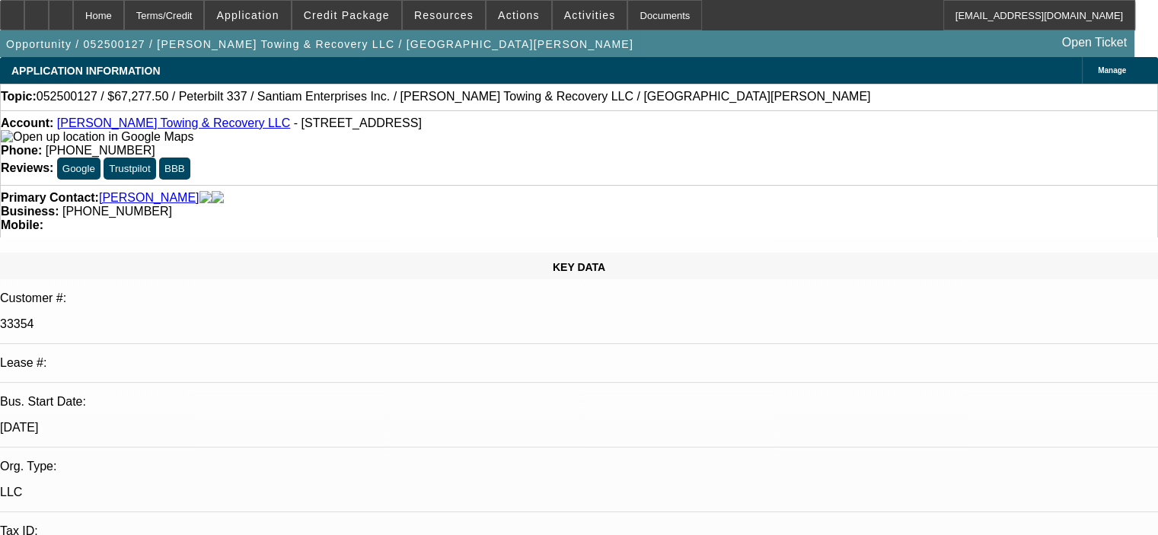
select select "0.15"
select select "2"
select select "0"
select select "6"
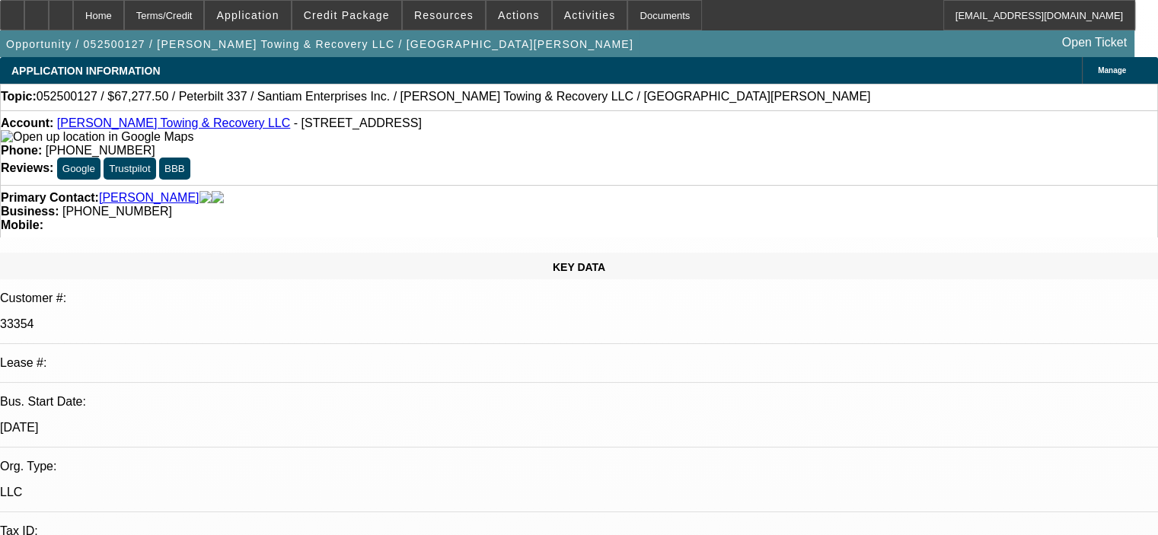
select select "0.15"
select select "2"
select select "0"
select select "6"
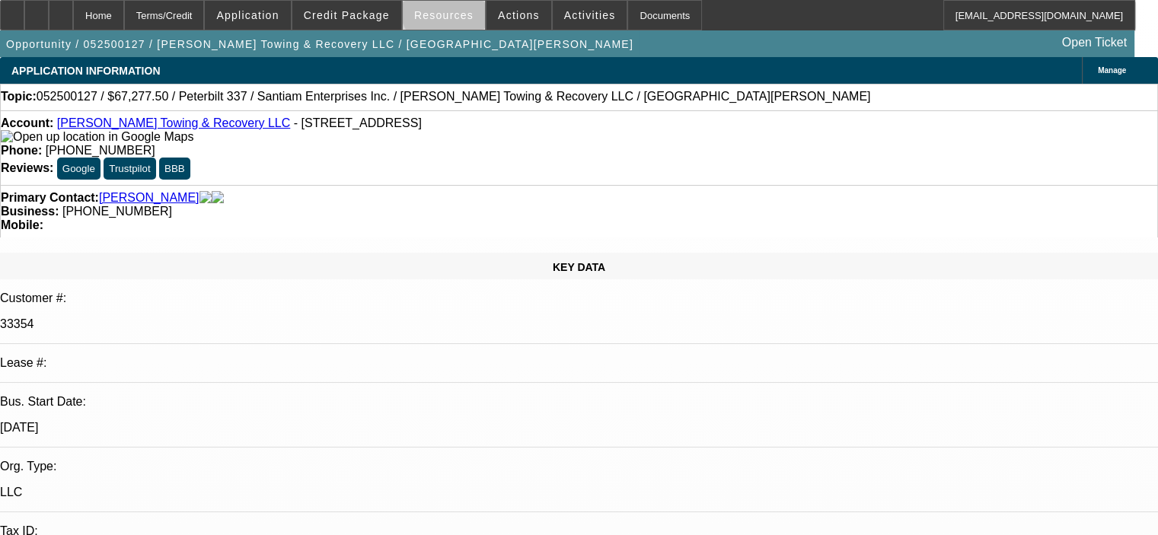
click at [459, 7] on span at bounding box center [444, 15] width 82 height 37
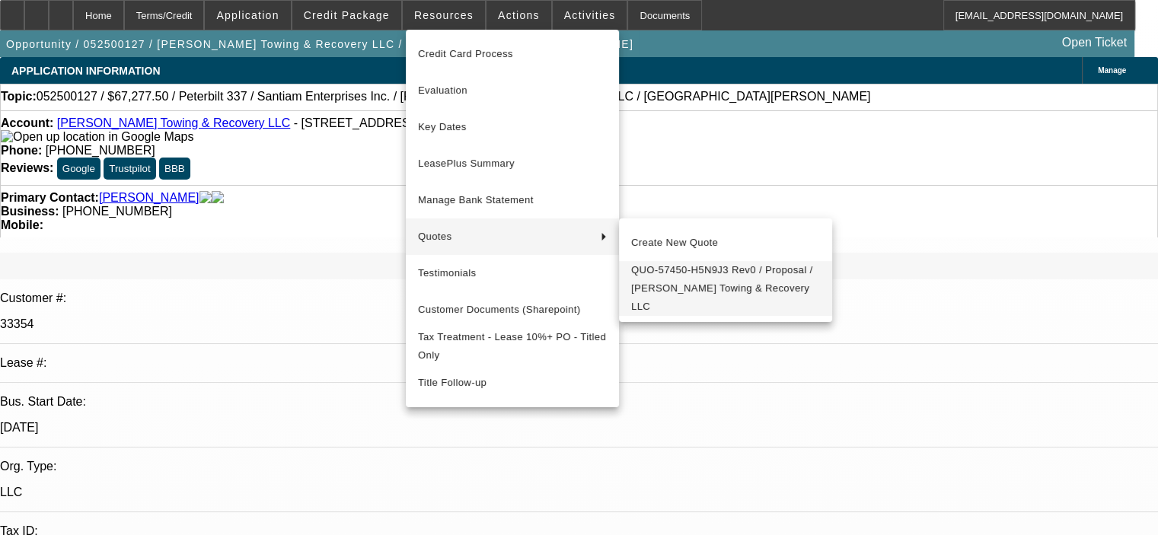
click at [734, 282] on span "QUO-57450-H5N9J3 Rev0 / Proposal / Gaeta Towing & Recovery LLC" at bounding box center [725, 288] width 189 height 55
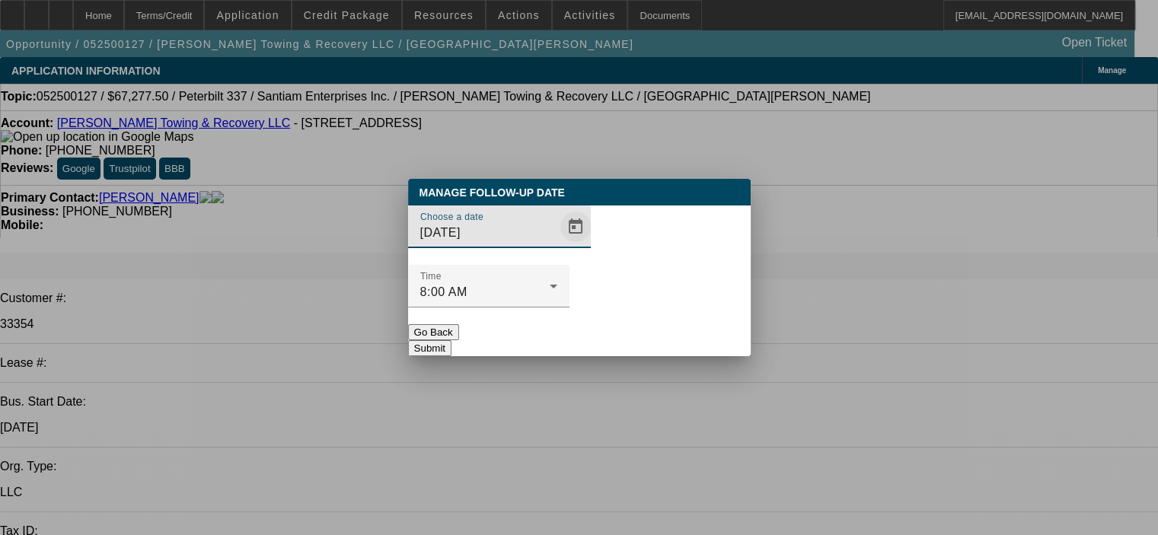
click at [557, 245] on span "Open calendar" at bounding box center [575, 227] width 37 height 37
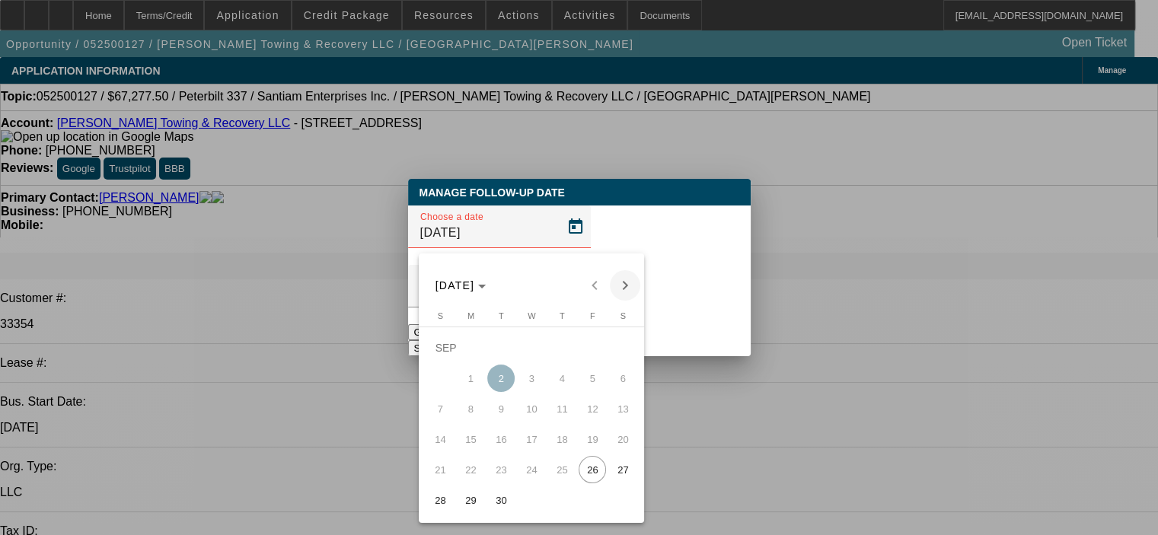
click at [621, 284] on span "Next month" at bounding box center [625, 285] width 30 height 30
click at [590, 355] on span "3" at bounding box center [592, 347] width 27 height 27
type input "10/3/2025"
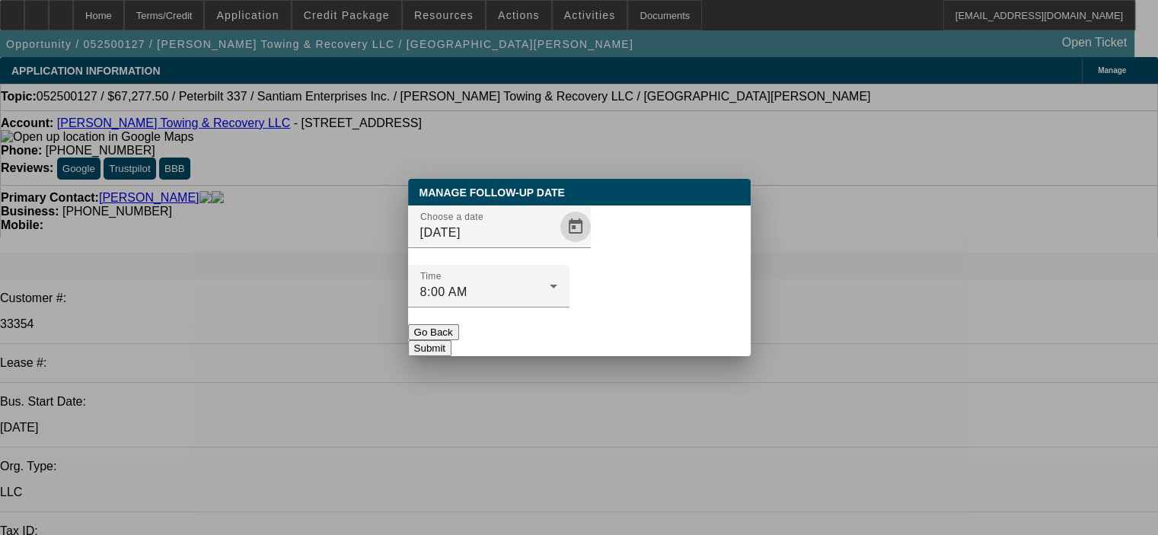
click at [452, 340] on button "Submit" at bounding box center [429, 348] width 43 height 16
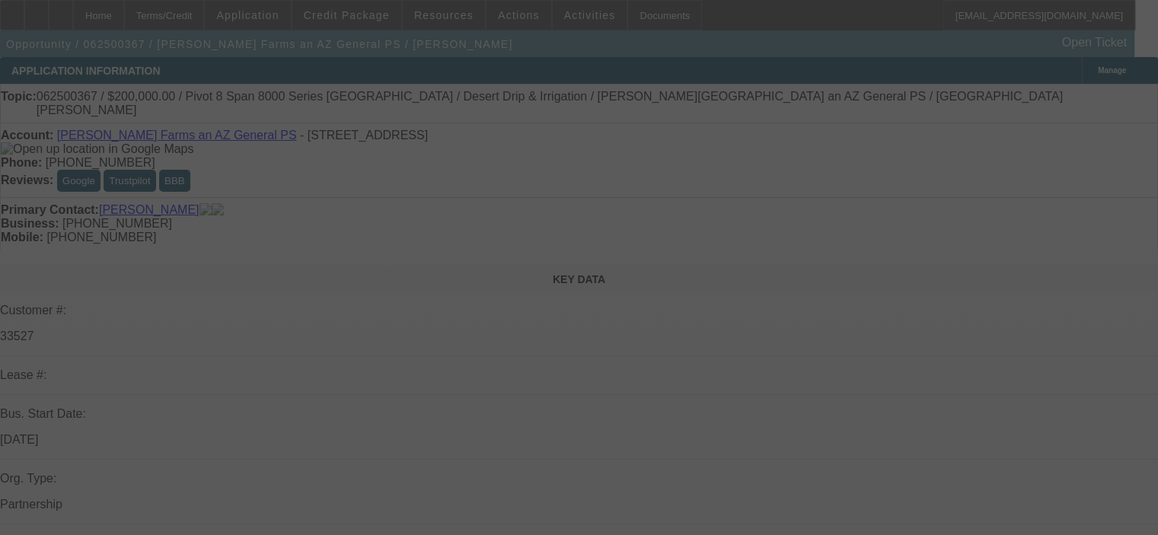
select select "0"
select select "2"
select select "0.1"
select select "4"
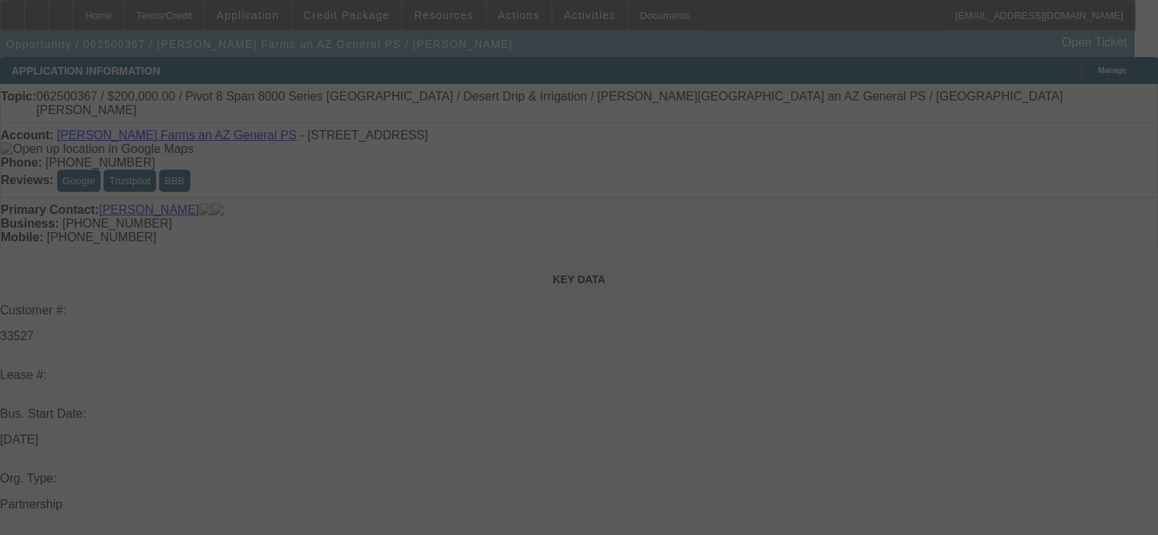
select select "0"
select select "2"
select select "0.1"
select select "4"
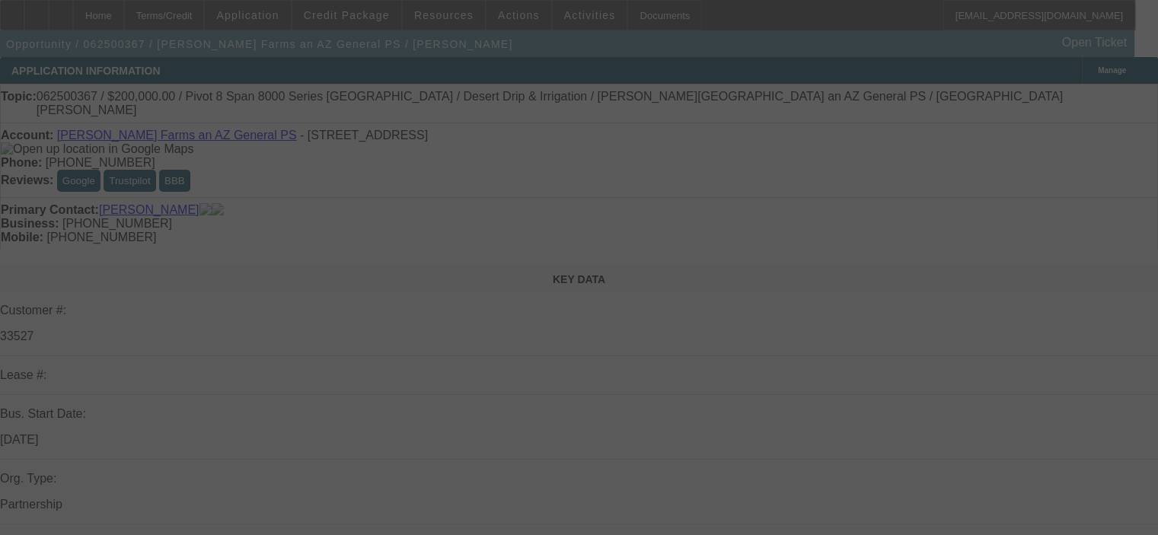
select select "0"
select select "2"
select select "0.1"
select select "4"
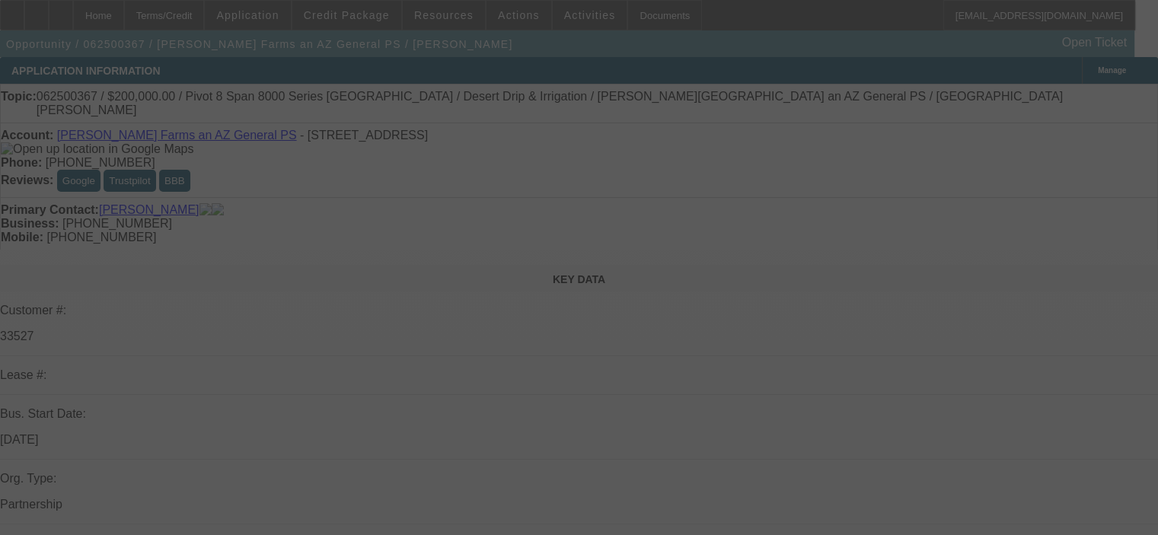
select select "0.1"
select select "0"
select select "6"
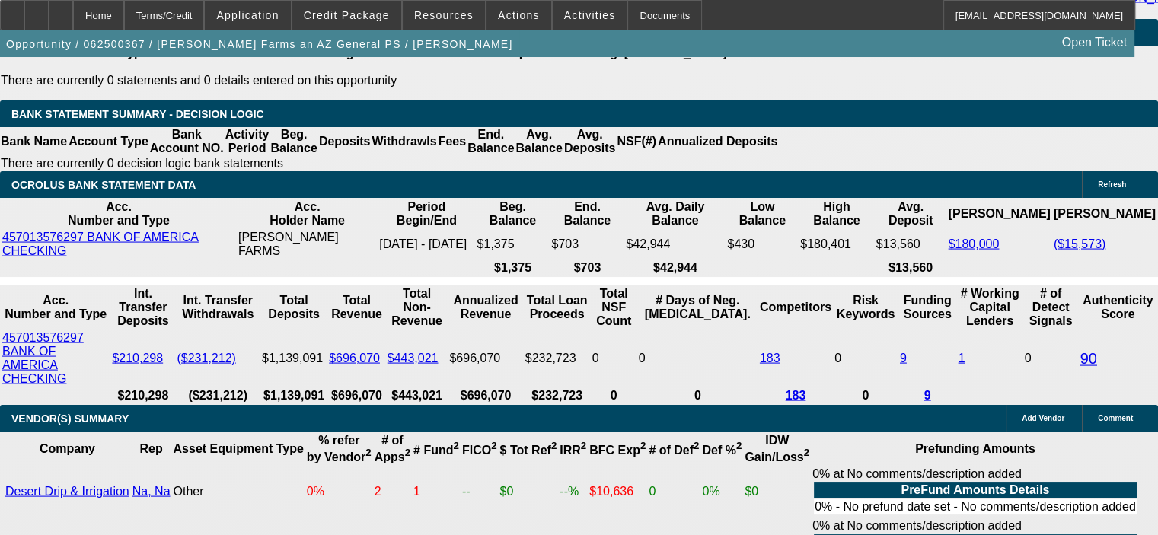
scroll to position [3046, 0]
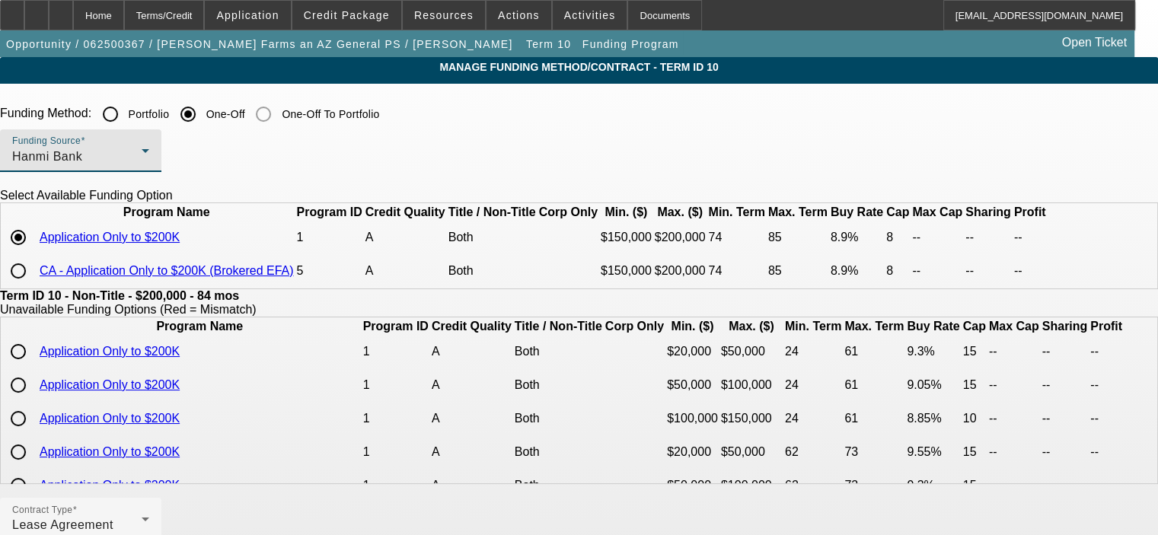
click at [155, 150] on icon at bounding box center [145, 151] width 18 height 18
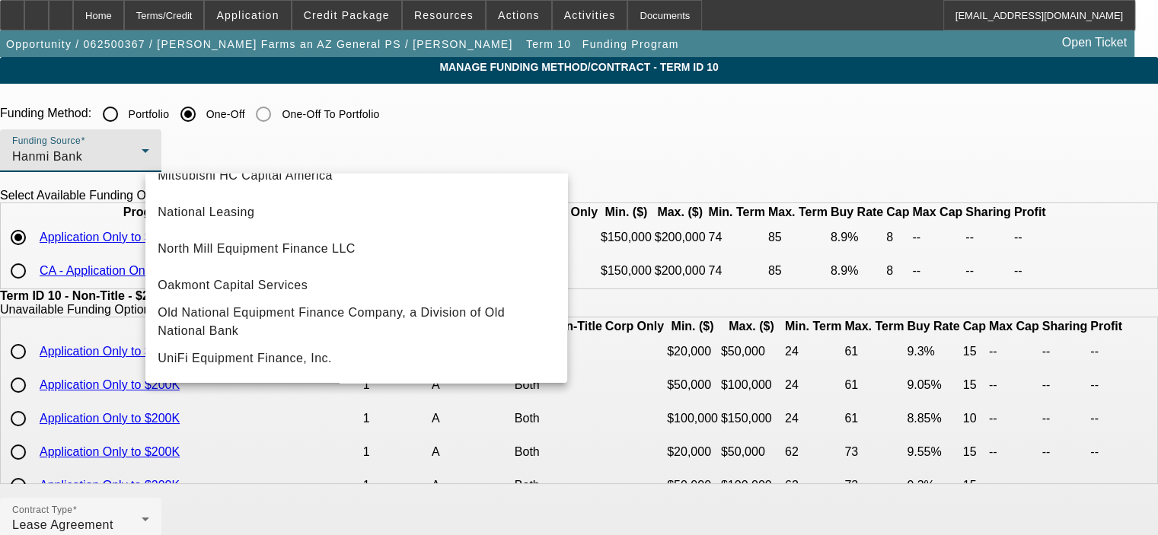
scroll to position [432, 0]
click at [633, 141] on div at bounding box center [579, 267] width 1158 height 535
